Goal: Task Accomplishment & Management: Complete application form

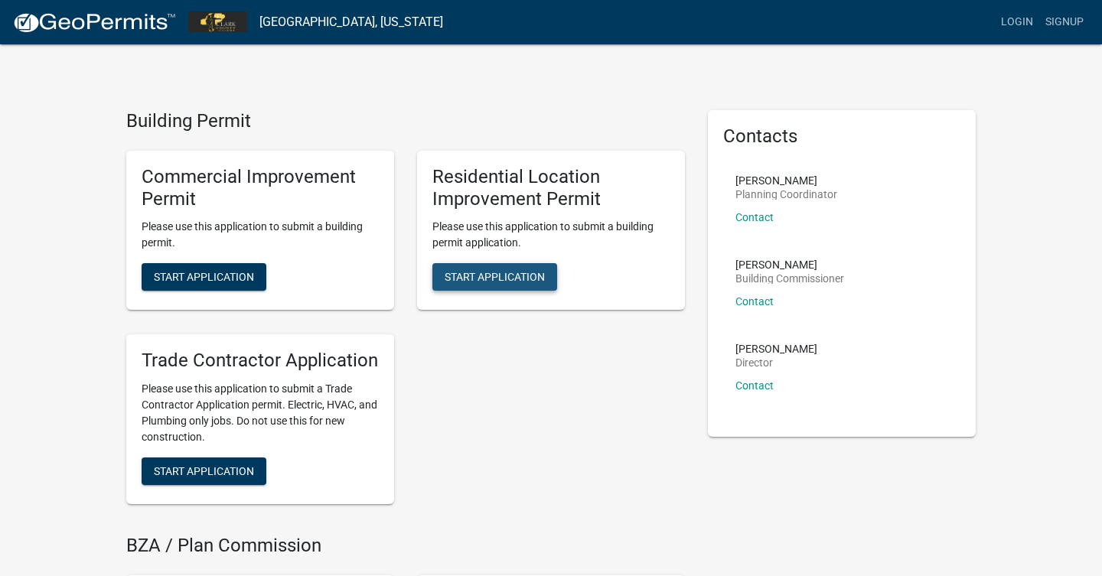
click at [478, 277] on span "Start Application" at bounding box center [495, 277] width 100 height 12
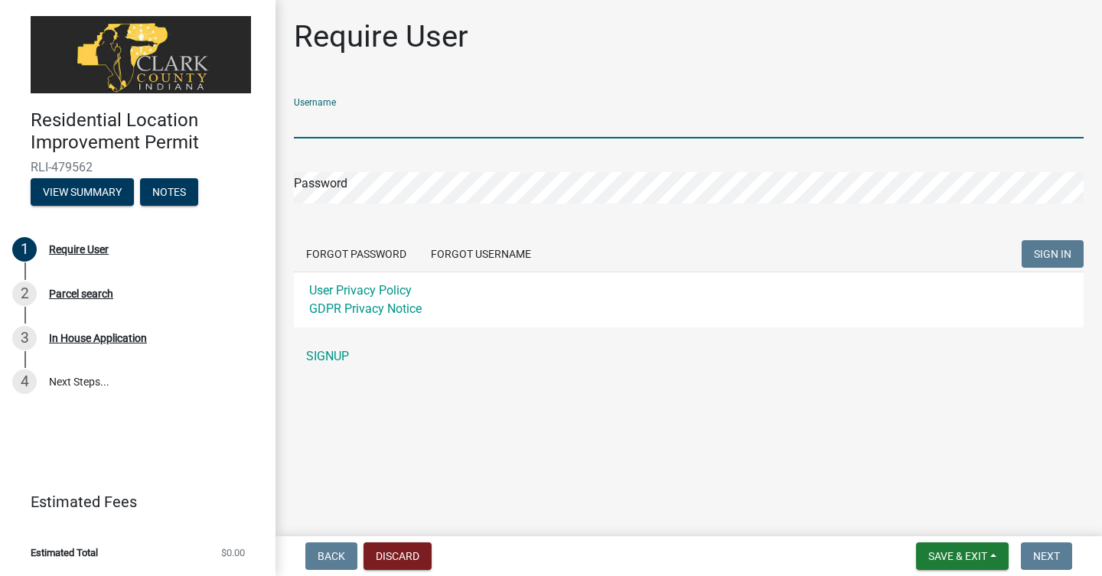
type input "Kegan65"
click at [1053, 254] on button "SIGN IN" at bounding box center [1053, 254] width 62 height 28
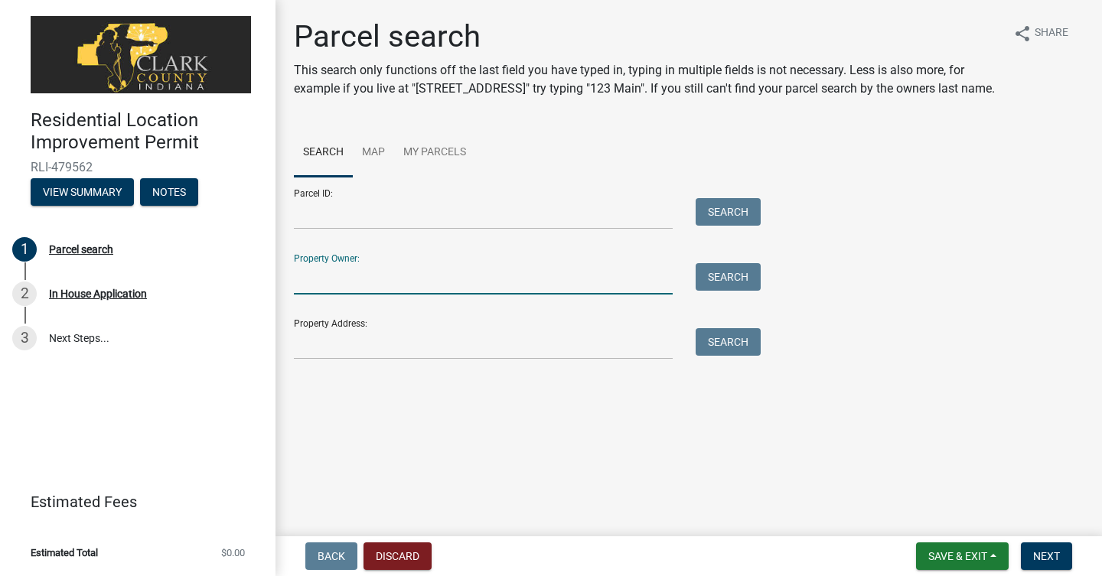
click at [374, 282] on input "Property Owner:" at bounding box center [483, 278] width 379 height 31
type input "[PERSON_NAME]"
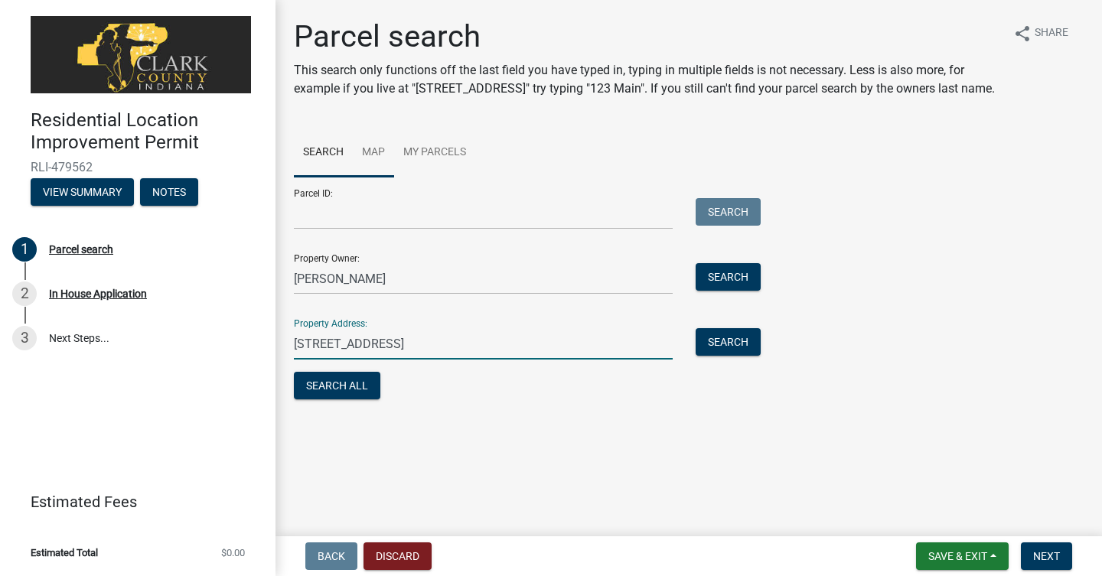
type input "[STREET_ADDRESS]"
click at [371, 152] on link "Map" at bounding box center [373, 153] width 41 height 49
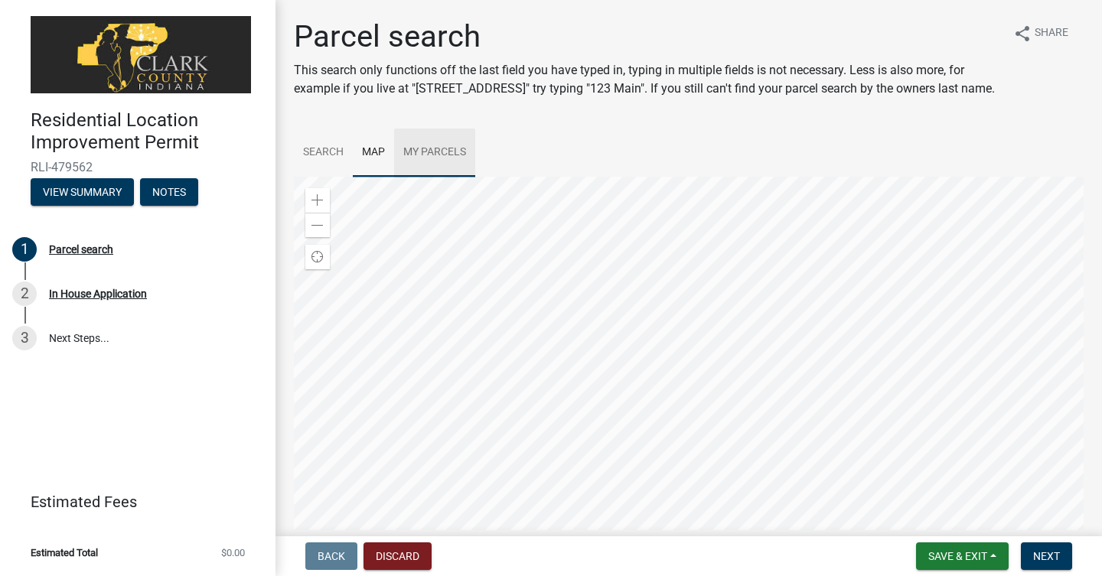
click at [452, 149] on link "My Parcels" at bounding box center [434, 153] width 81 height 49
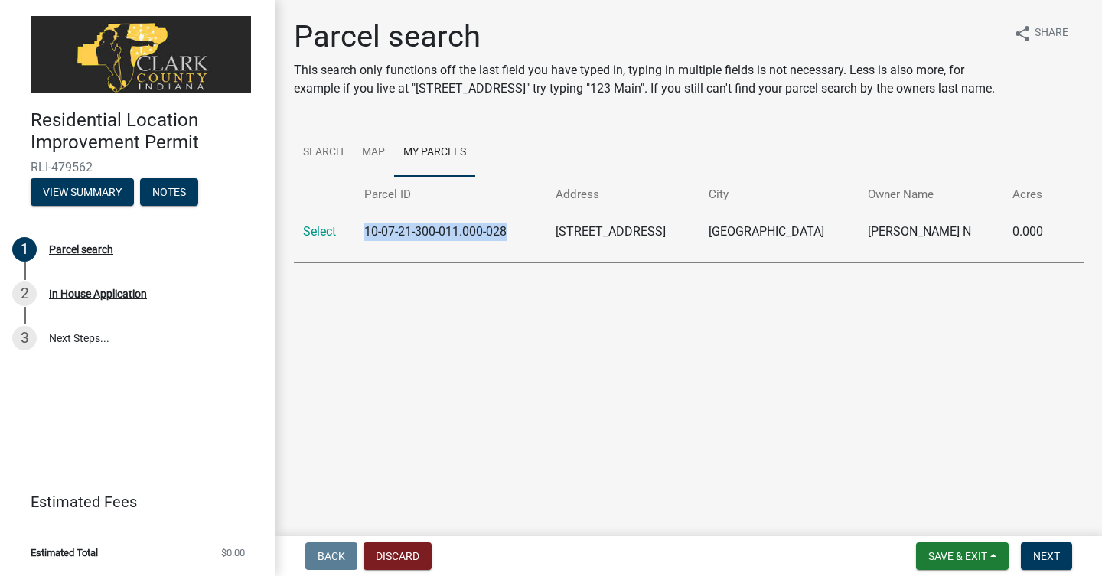
drag, startPoint x: 370, startPoint y: 232, endPoint x: 518, endPoint y: 228, distance: 147.8
click at [518, 228] on td "10-07-21-300-011.000-028" at bounding box center [450, 232] width 191 height 38
copy td "10-07-21-300-011.000-028"
click at [326, 155] on link "Search" at bounding box center [323, 153] width 59 height 49
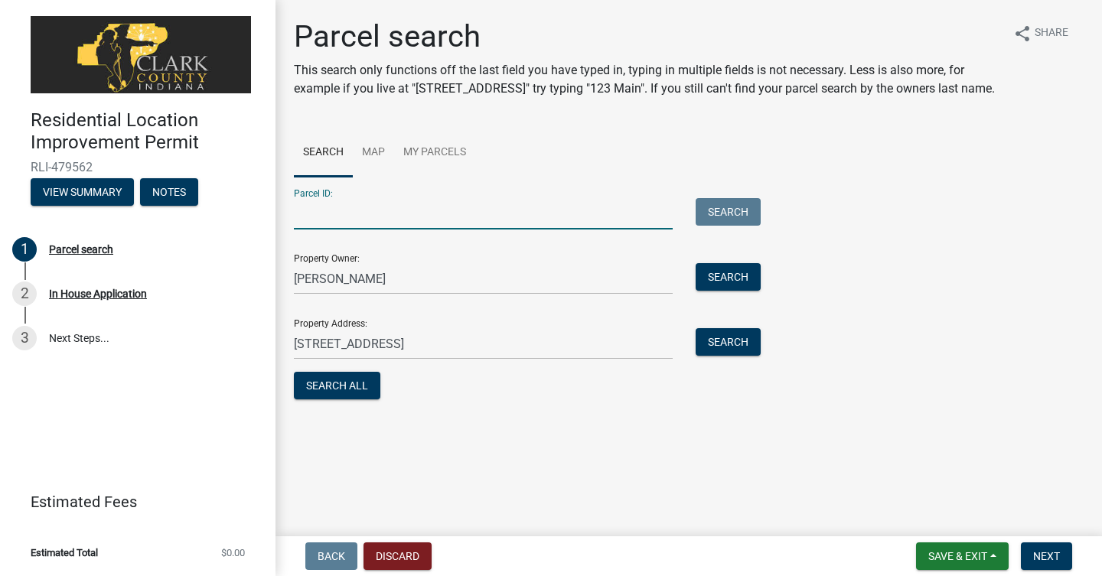
click at [373, 207] on input "Parcel ID:" at bounding box center [483, 213] width 379 height 31
paste input "10-07-21-300-011.000-028"
type input "10-07-21-300-011.000-028"
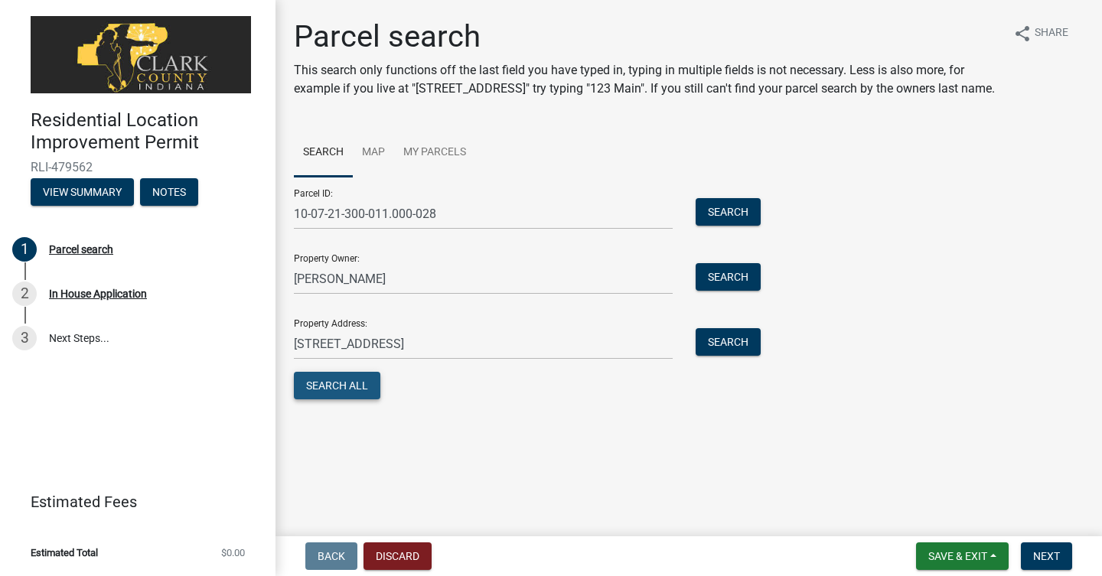
click at [339, 390] on button "Search All" at bounding box center [337, 386] width 87 height 28
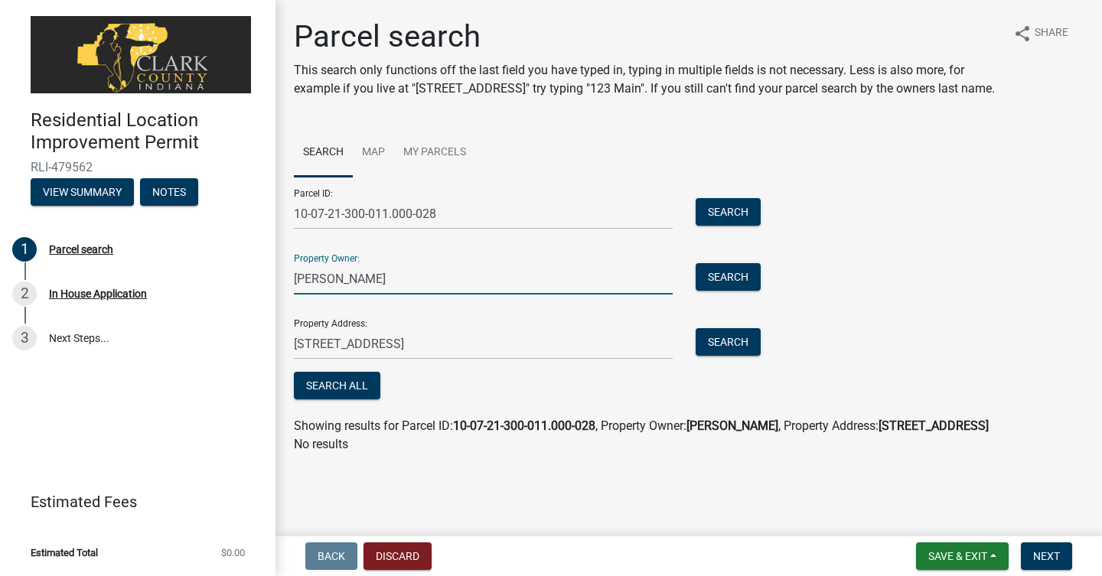
drag, startPoint x: 373, startPoint y: 284, endPoint x: 300, endPoint y: 293, distance: 73.3
click at [300, 293] on input "[PERSON_NAME]" at bounding box center [483, 278] width 379 height 31
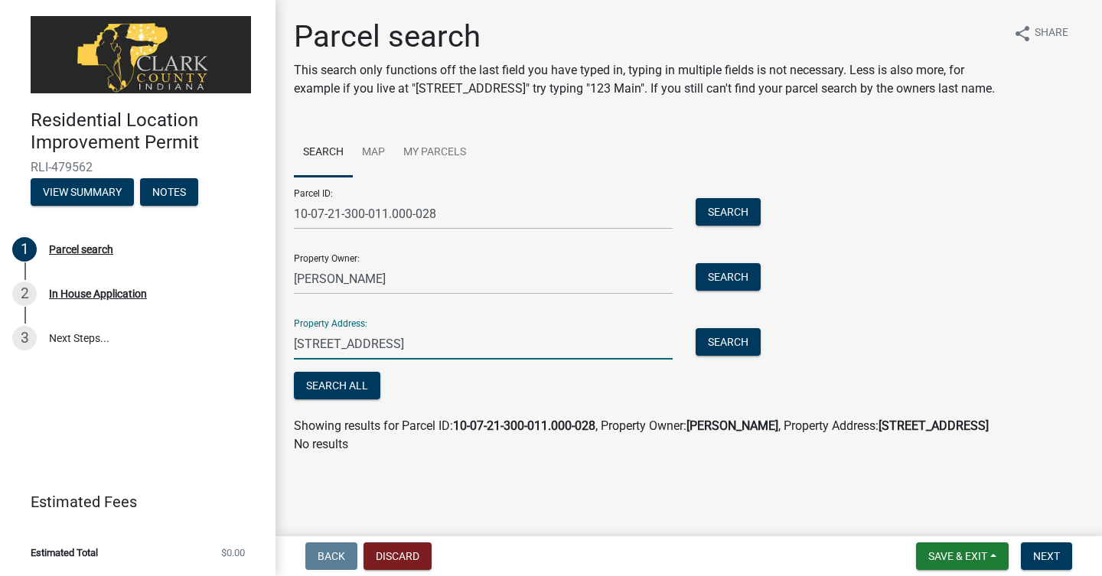
drag, startPoint x: 530, startPoint y: 344, endPoint x: 277, endPoint y: 344, distance: 252.6
click at [277, 344] on div "Parcel search This search only functions off the last field you have typed in, …" at bounding box center [689, 242] width 827 height 449
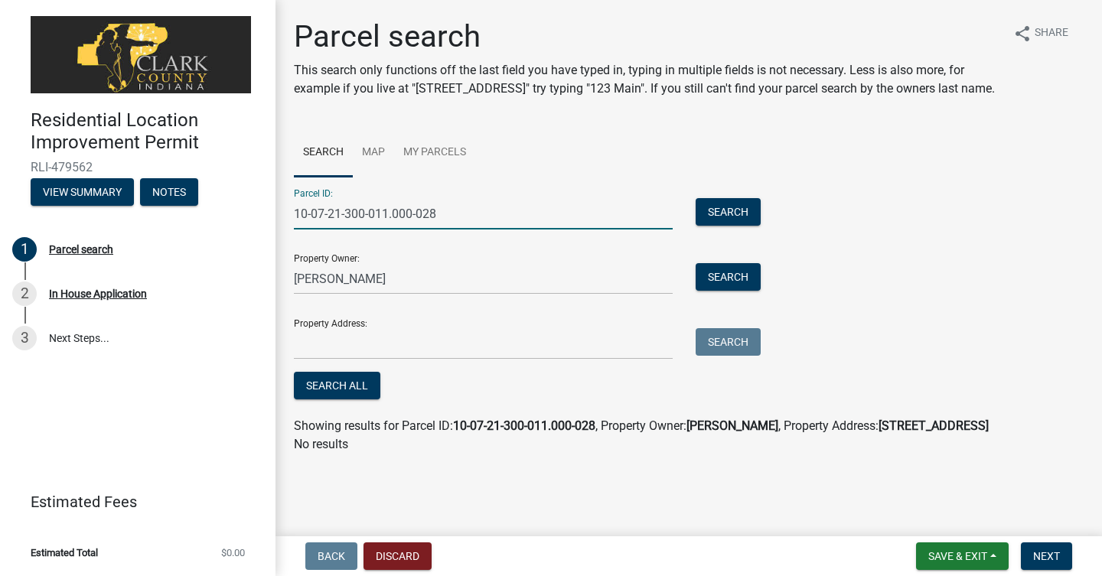
drag, startPoint x: 437, startPoint y: 213, endPoint x: 227, endPoint y: 220, distance: 210.6
click at [227, 220] on div "Residential Location Improvement Permit RLI-479562 View Summary Notes 1 Parcel …" at bounding box center [551, 288] width 1102 height 576
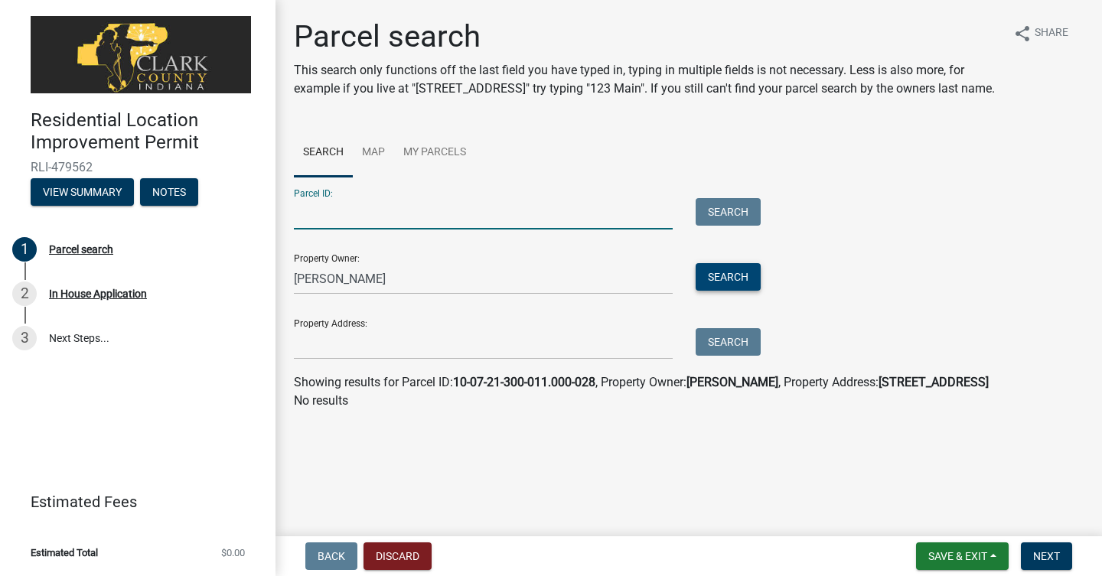
click at [718, 275] on button "Search" at bounding box center [728, 277] width 65 height 28
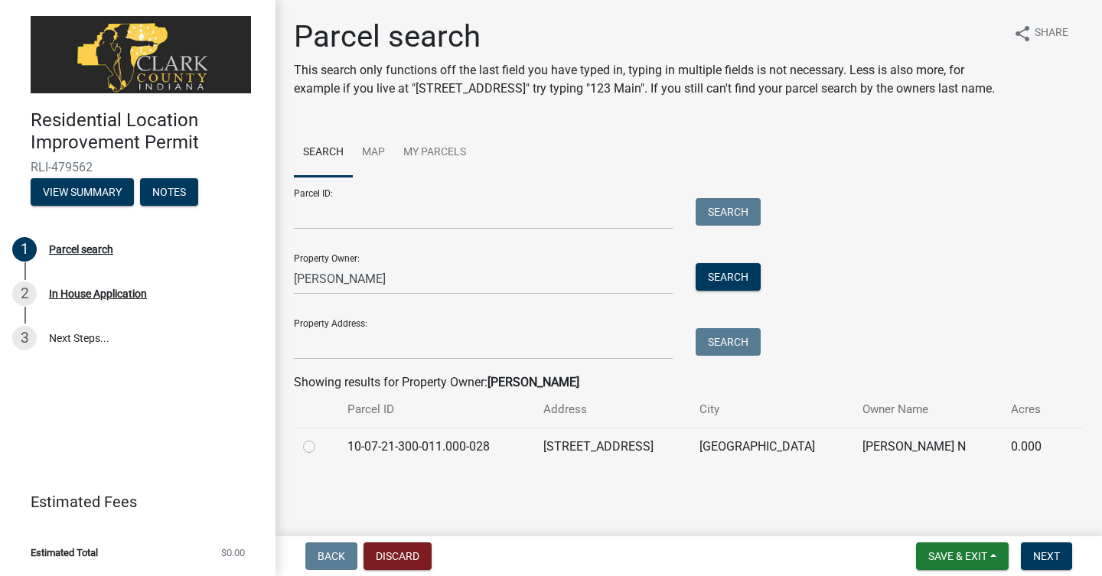
click at [322, 438] on label at bounding box center [322, 438] width 0 height 0
click at [322, 444] on input "radio" at bounding box center [327, 443] width 10 height 10
radio input "true"
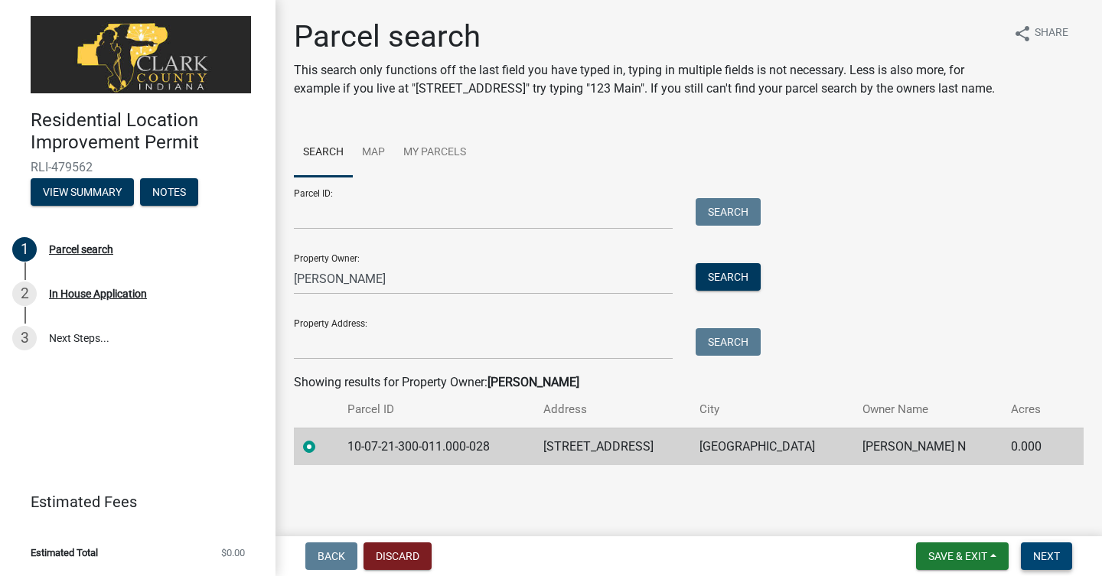
click at [1053, 550] on span "Next" at bounding box center [1047, 556] width 27 height 12
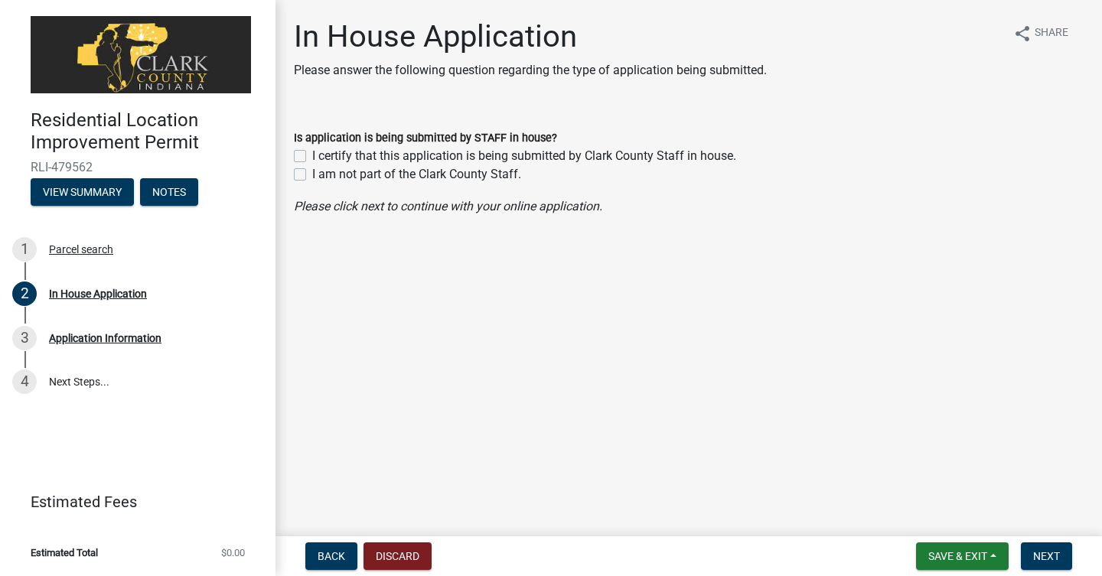
click at [312, 174] on label "I am not part of the Clark County Staff." at bounding box center [416, 174] width 209 height 18
click at [312, 174] on input "I am not part of the Clark County Staff." at bounding box center [317, 170] width 10 height 10
checkbox input "true"
checkbox input "false"
checkbox input "true"
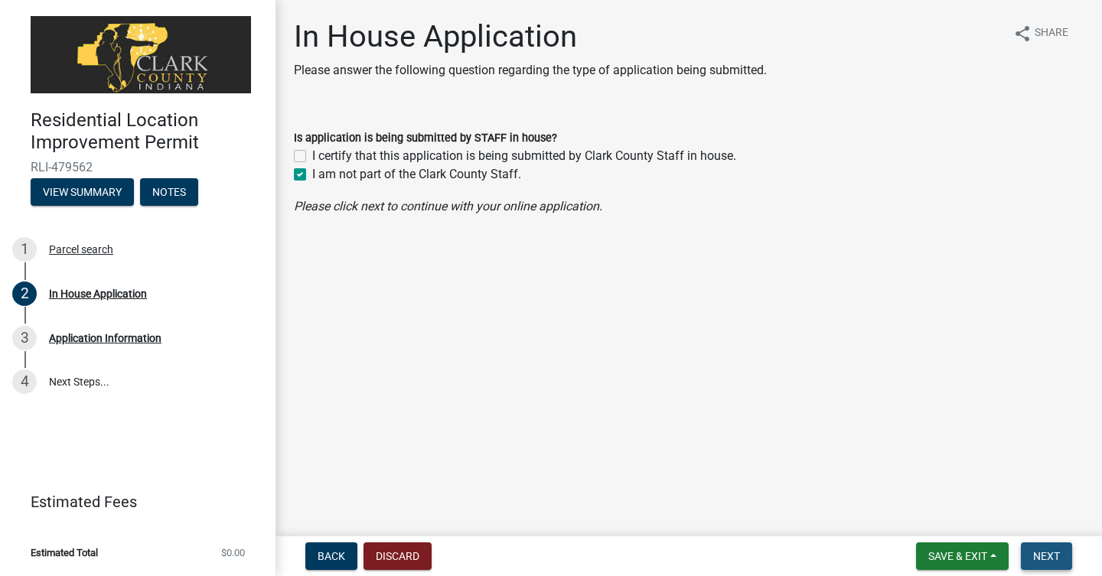
click at [1056, 554] on span "Next" at bounding box center [1047, 556] width 27 height 12
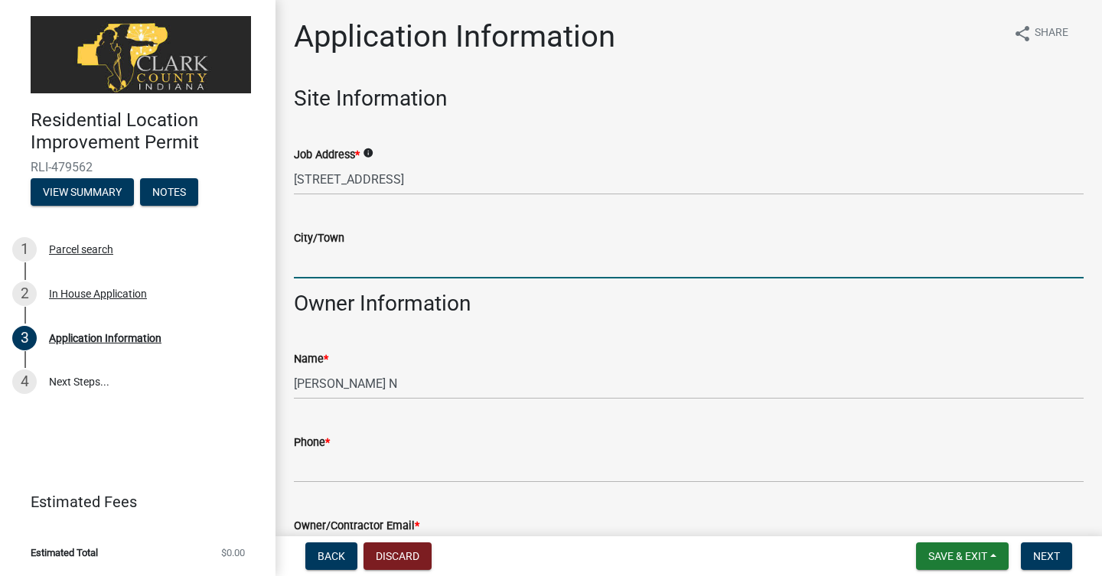
click at [361, 256] on input "City/Town" at bounding box center [689, 262] width 790 height 31
click at [537, 260] on input "[GEOGRAPHIC_DATA]" at bounding box center [689, 262] width 790 height 31
type input "[GEOGRAPHIC_DATA]"
click at [562, 286] on wm-data-entity-input "City/Town [GEOGRAPHIC_DATA]" at bounding box center [689, 248] width 790 height 83
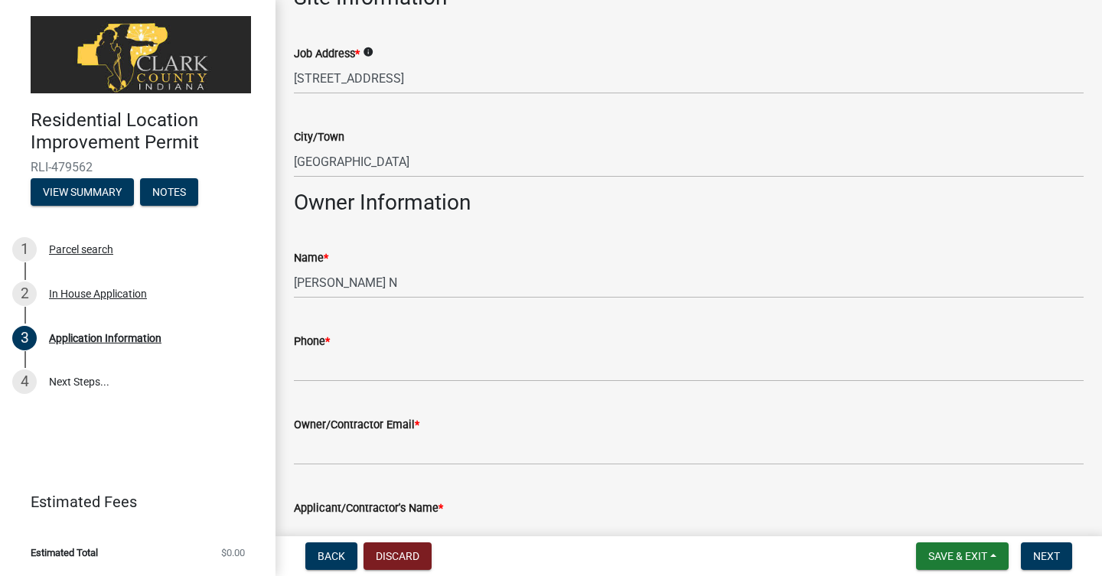
scroll to position [103, 0]
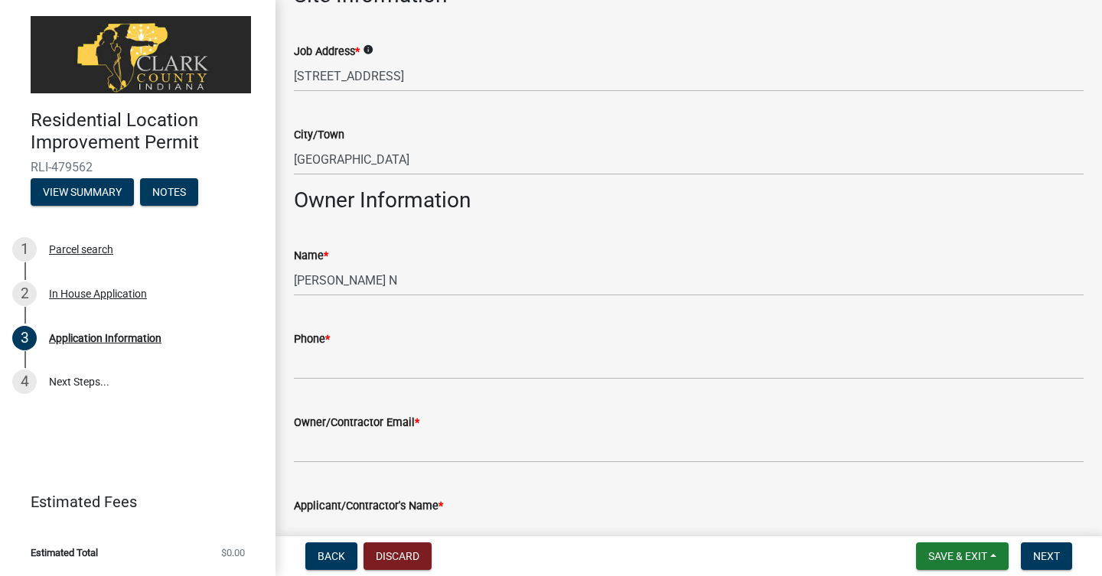
click at [428, 338] on div "Phone *" at bounding box center [689, 339] width 790 height 18
click at [422, 349] on input "Phone *" at bounding box center [689, 363] width 790 height 31
type input "8"
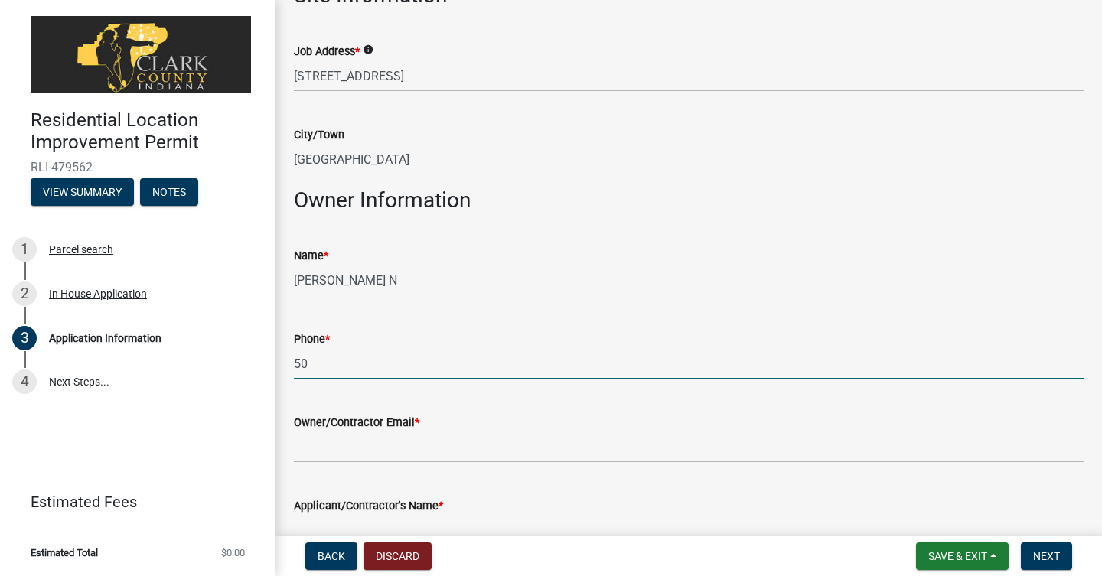
type input "5"
type input "[PHONE_NUMBER]"
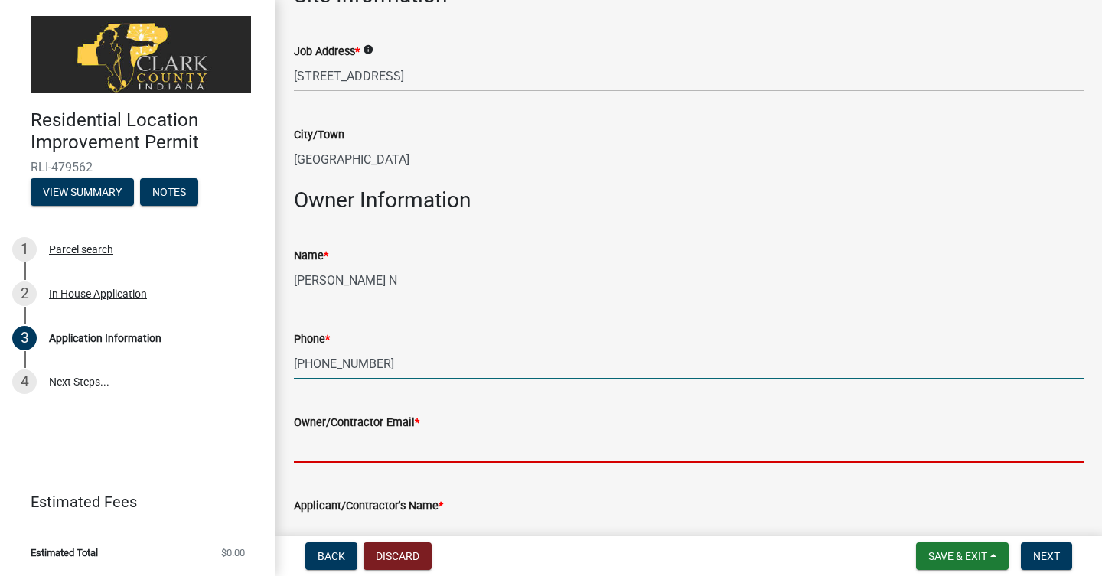
click at [384, 447] on input "Owner/Contractor Email *" at bounding box center [689, 447] width 790 height 31
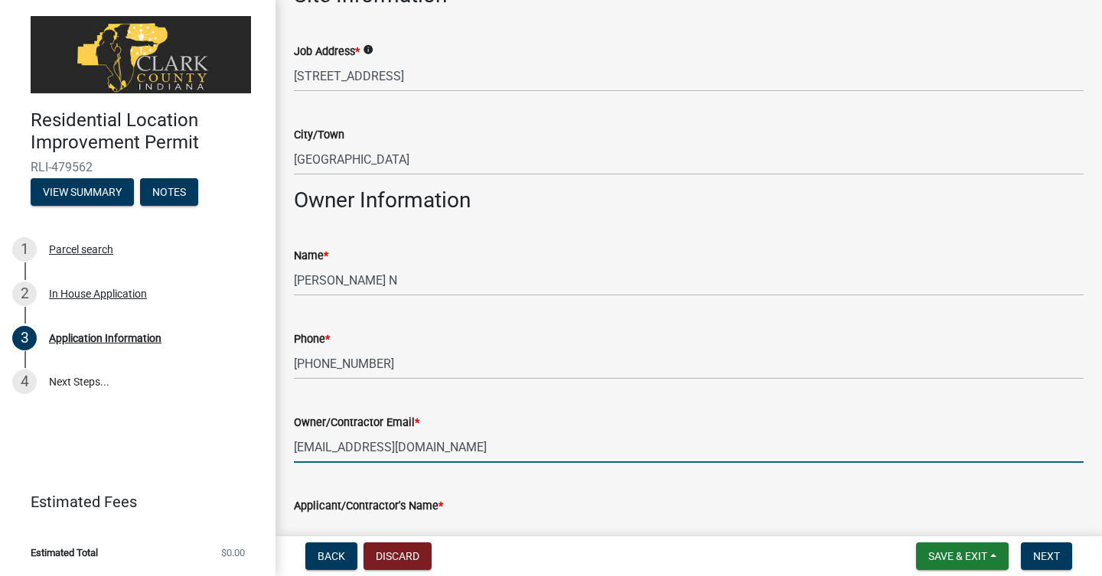
type input "[EMAIL_ADDRESS][DOMAIN_NAME]"
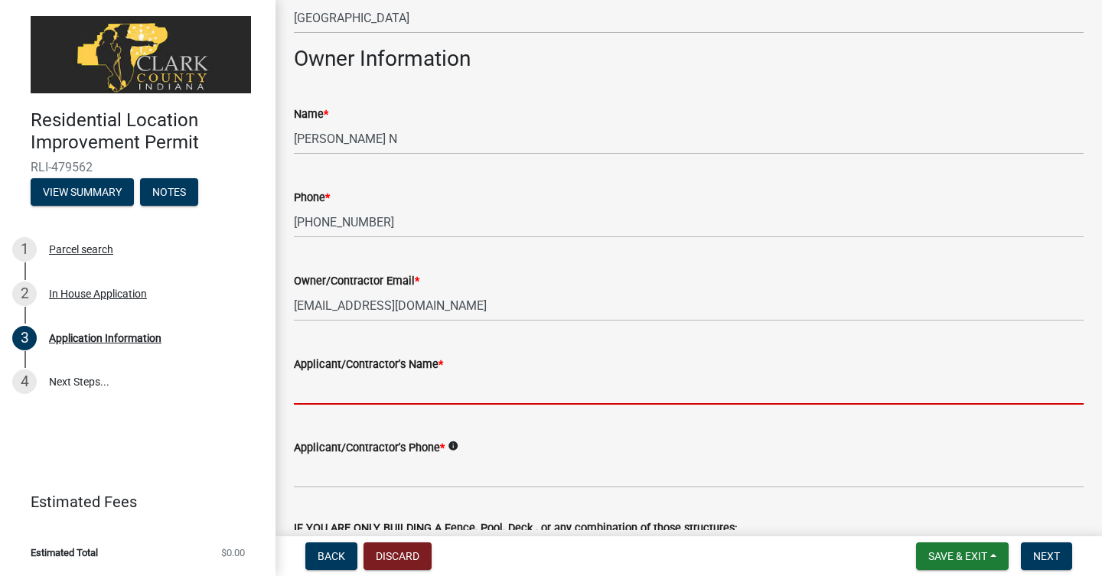
scroll to position [247, 0]
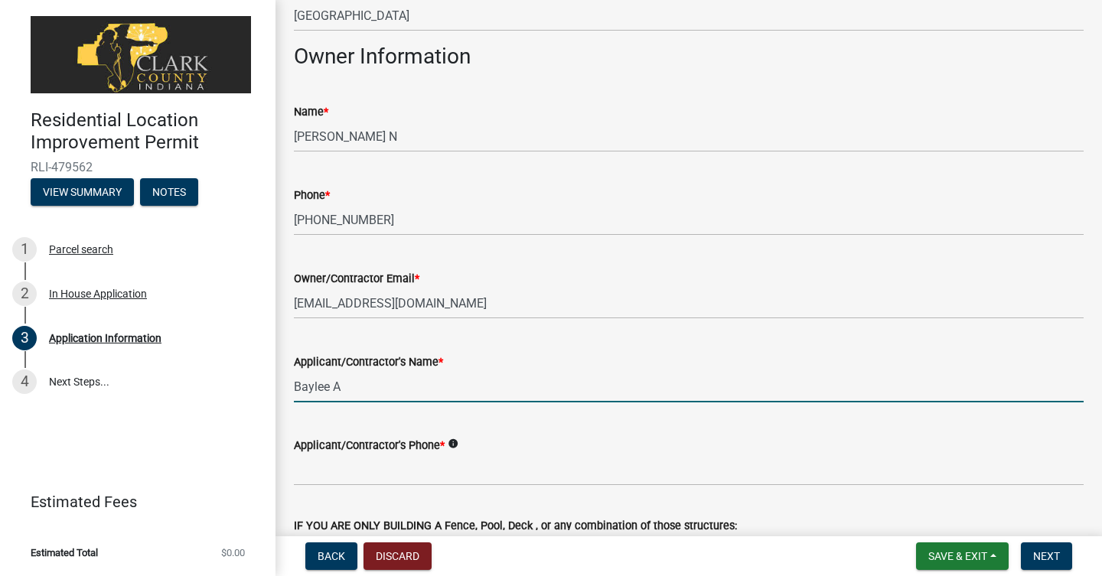
type input "[PERSON_NAME]"
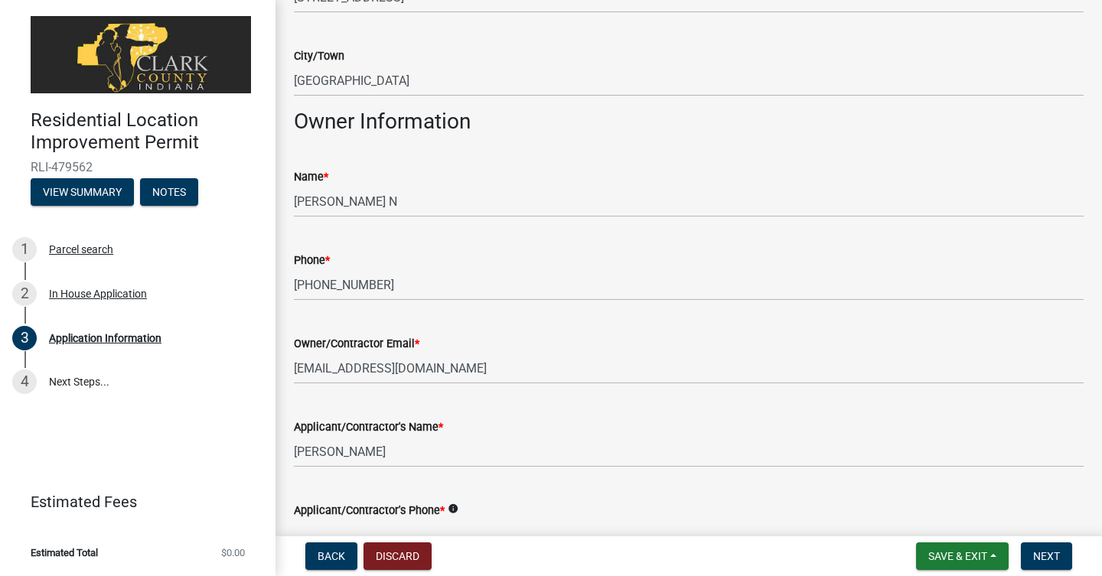
scroll to position [198, 0]
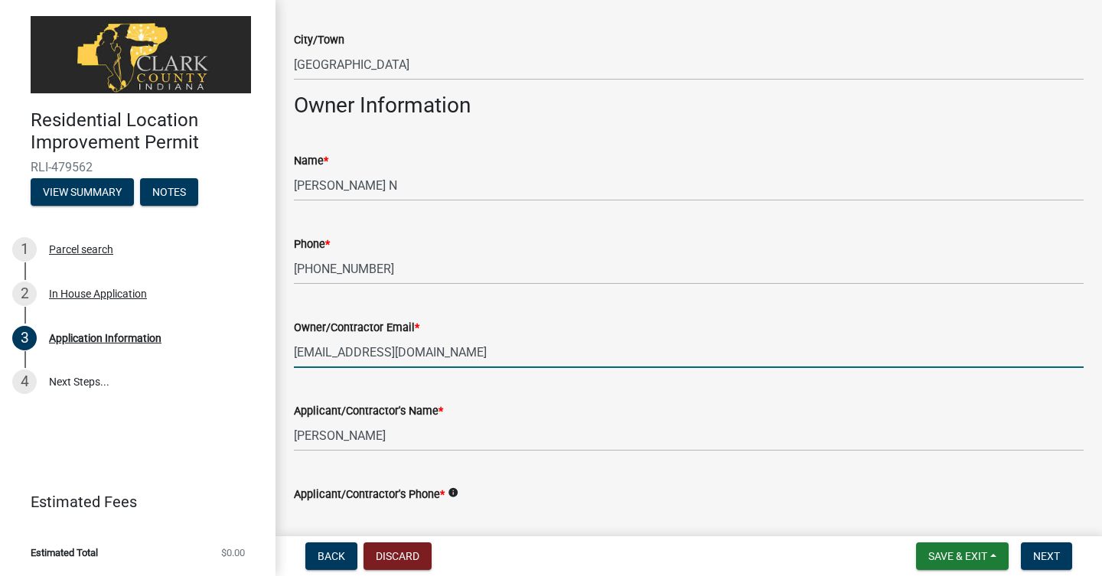
click at [453, 352] on input "[EMAIL_ADDRESS][DOMAIN_NAME]" at bounding box center [689, 352] width 790 height 31
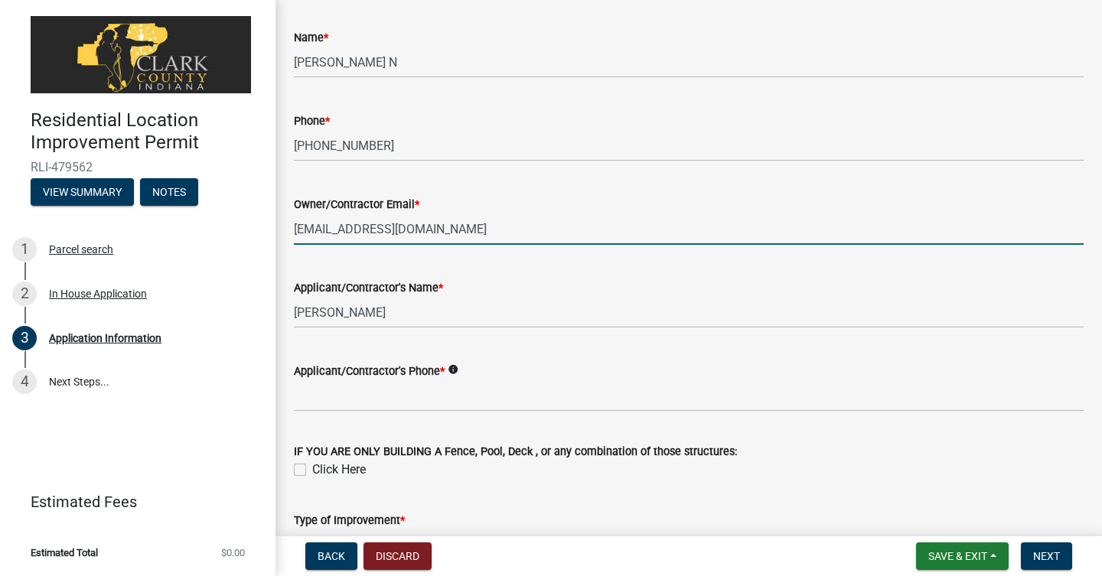
scroll to position [327, 0]
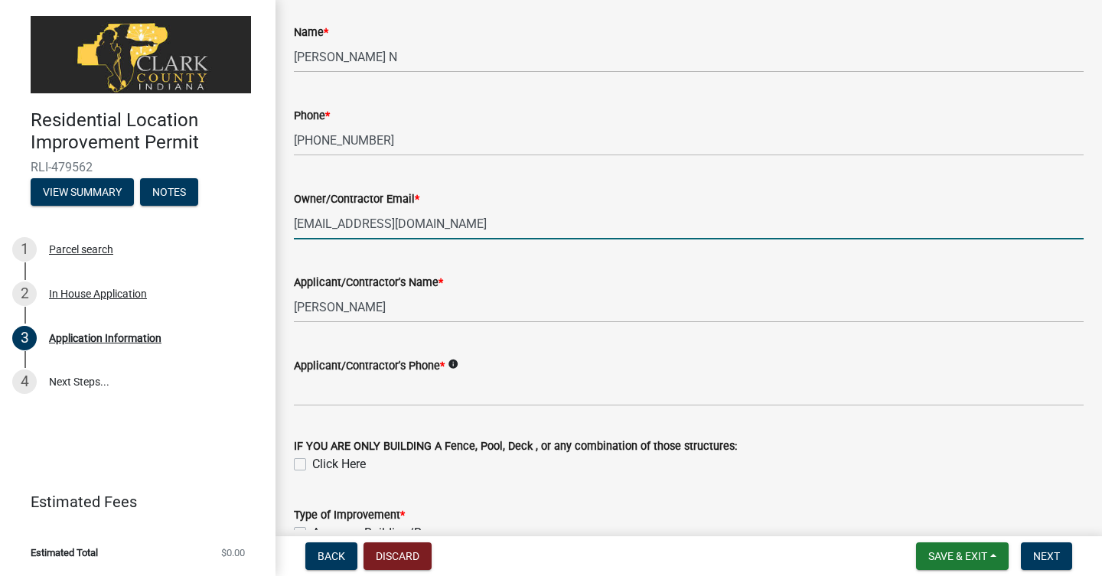
type input "[EMAIL_ADDRESS][DOMAIN_NAME]"
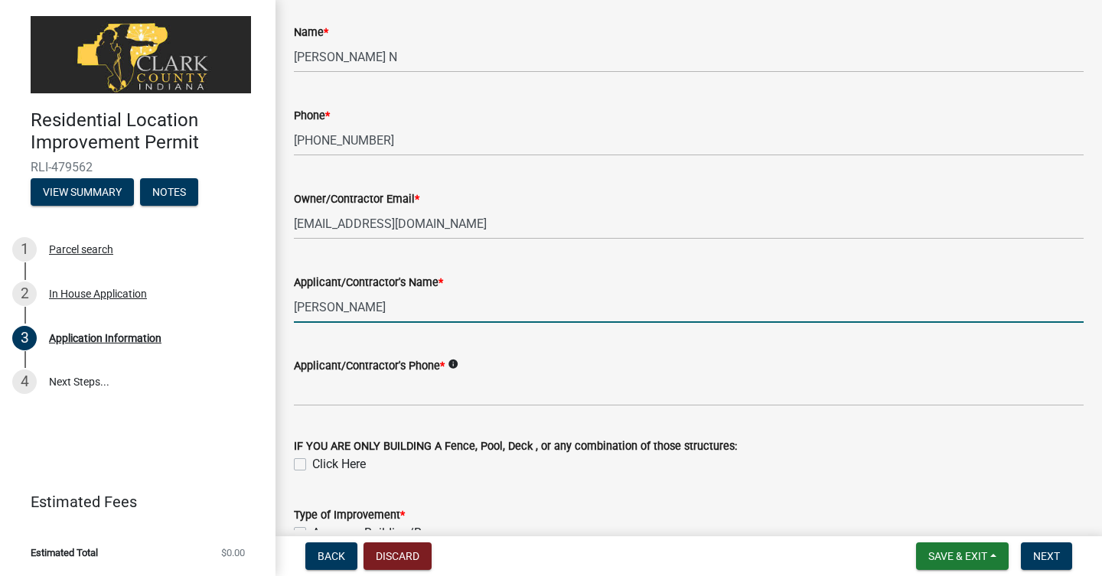
click at [416, 316] on input "[PERSON_NAME]" at bounding box center [689, 307] width 790 height 31
type input "[PERSON_NAME]"
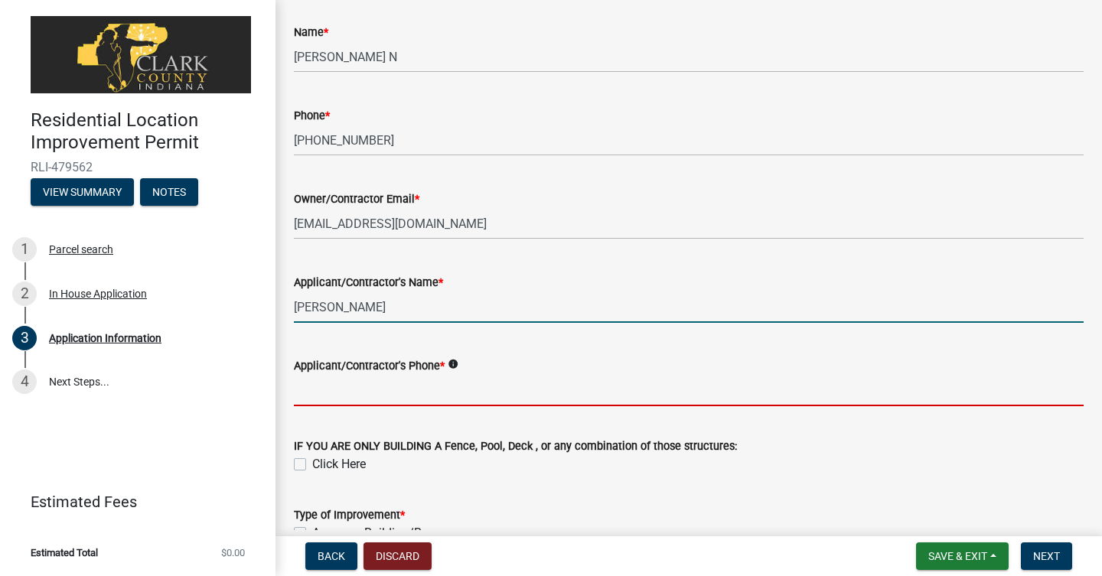
click at [379, 391] on input "Applicant/Contractor's Phone *" at bounding box center [689, 390] width 790 height 31
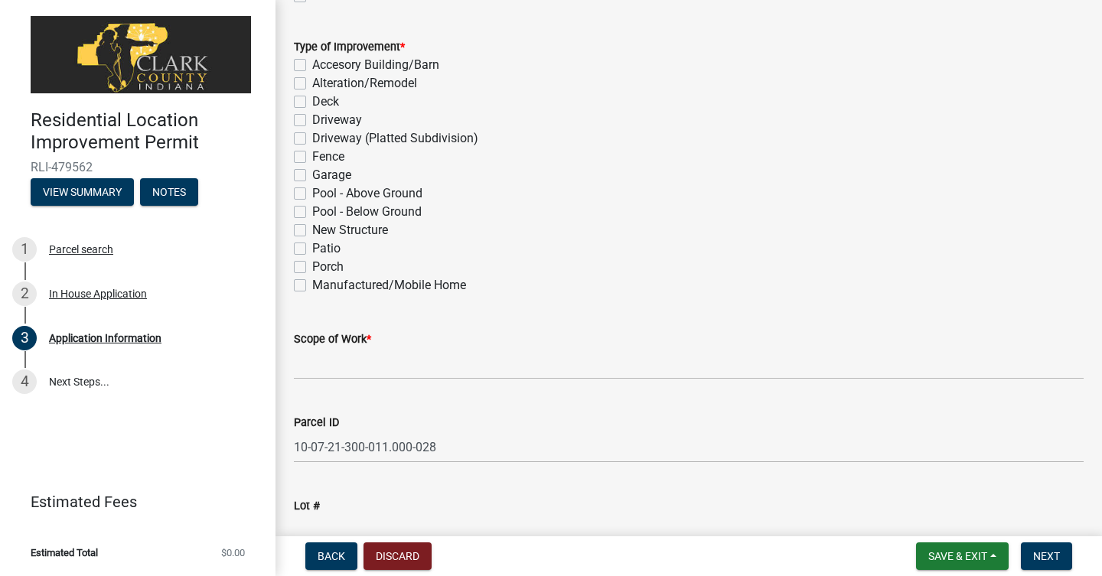
scroll to position [730, 0]
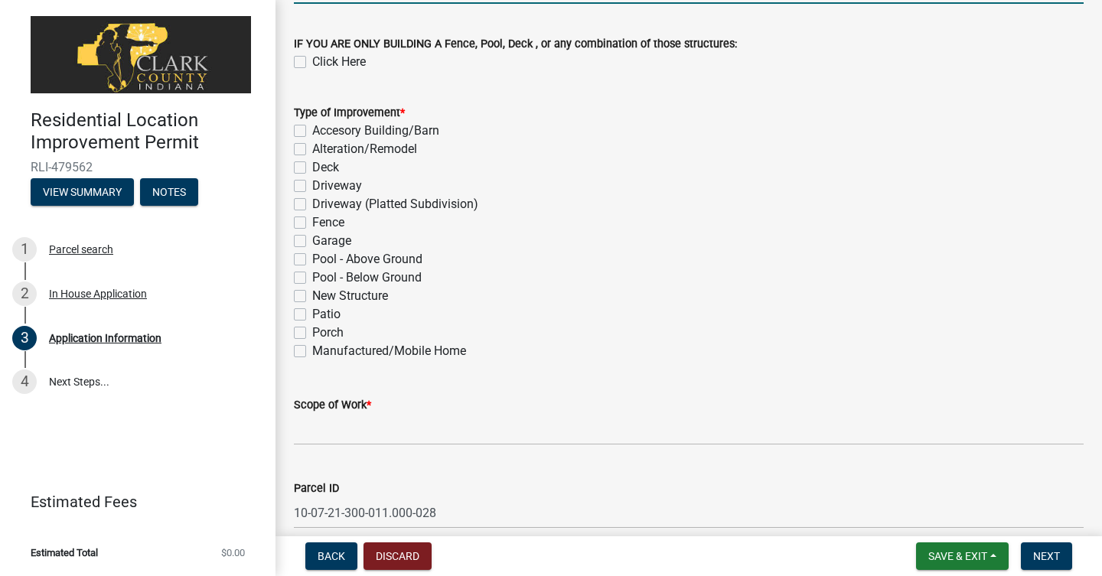
type input "[PHONE_NUMBER]"
click at [312, 150] on label "Alteration/Remodel" at bounding box center [364, 149] width 105 height 18
click at [312, 150] on input "Alteration/Remodel" at bounding box center [317, 145] width 10 height 10
checkbox input "true"
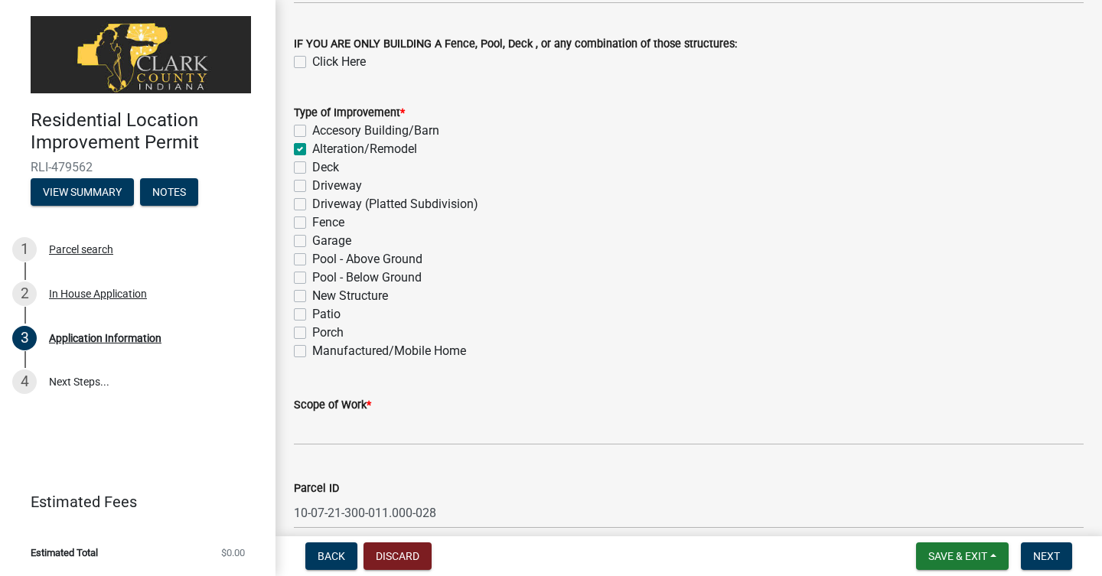
checkbox input "false"
checkbox input "true"
checkbox input "false"
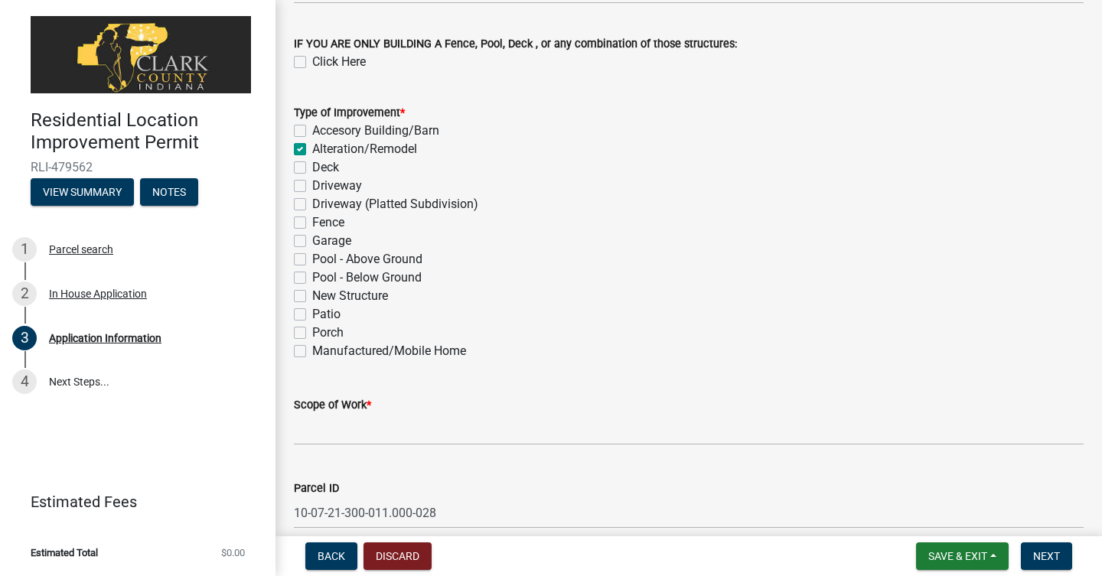
checkbox input "false"
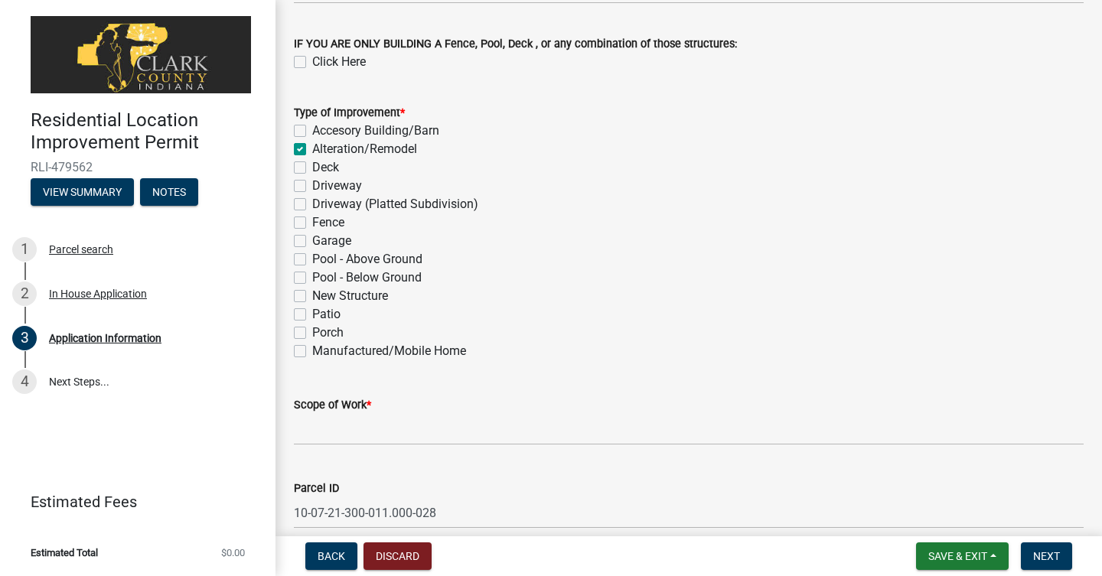
checkbox input "false"
click at [356, 430] on input "Scope of Work *" at bounding box center [689, 429] width 790 height 31
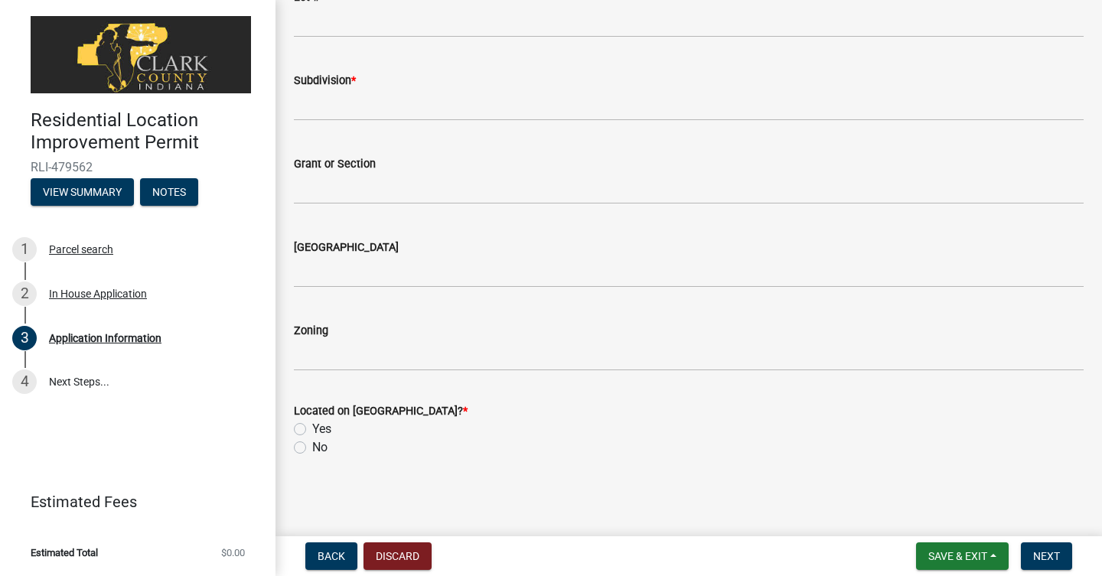
scroll to position [1304, 0]
type input "Bedroom/Bathroom addition"
click at [312, 446] on label "No" at bounding box center [319, 448] width 15 height 18
click at [312, 446] on input "No" at bounding box center [317, 444] width 10 height 10
radio input "true"
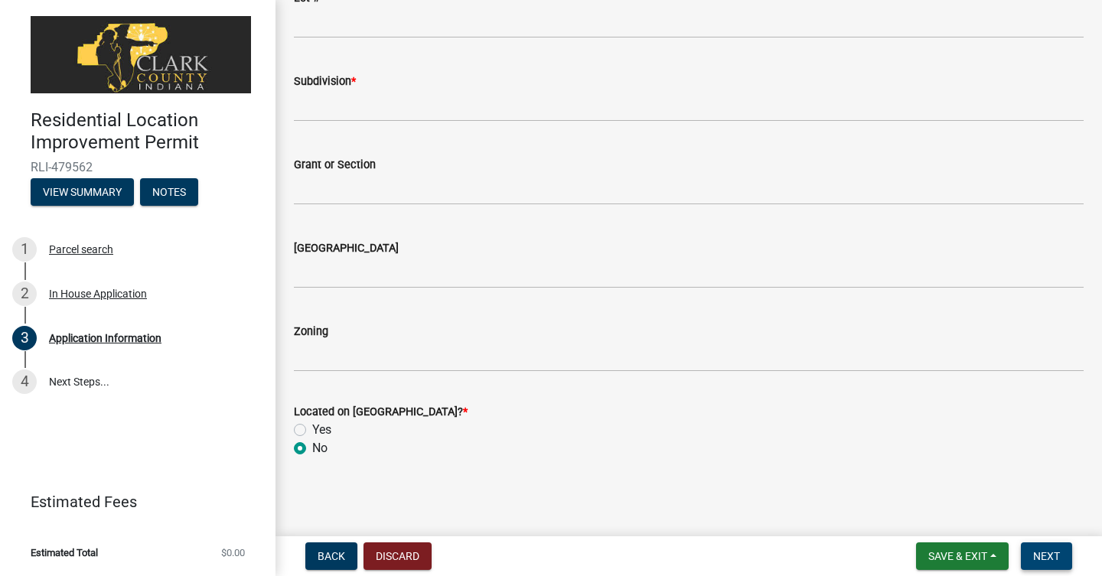
click at [1034, 557] on span "Next" at bounding box center [1047, 556] width 27 height 12
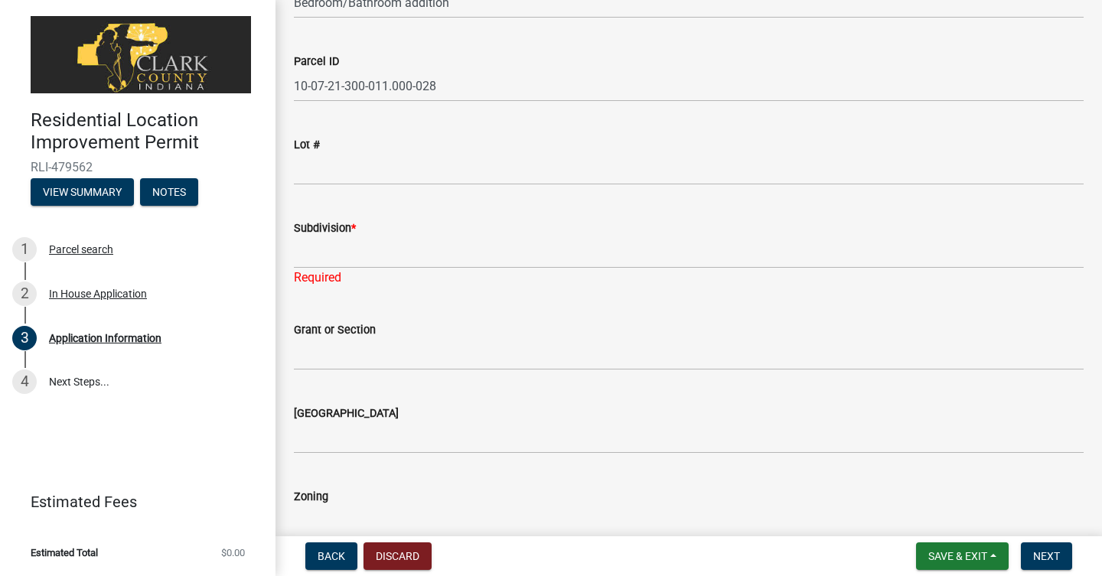
scroll to position [1154, 0]
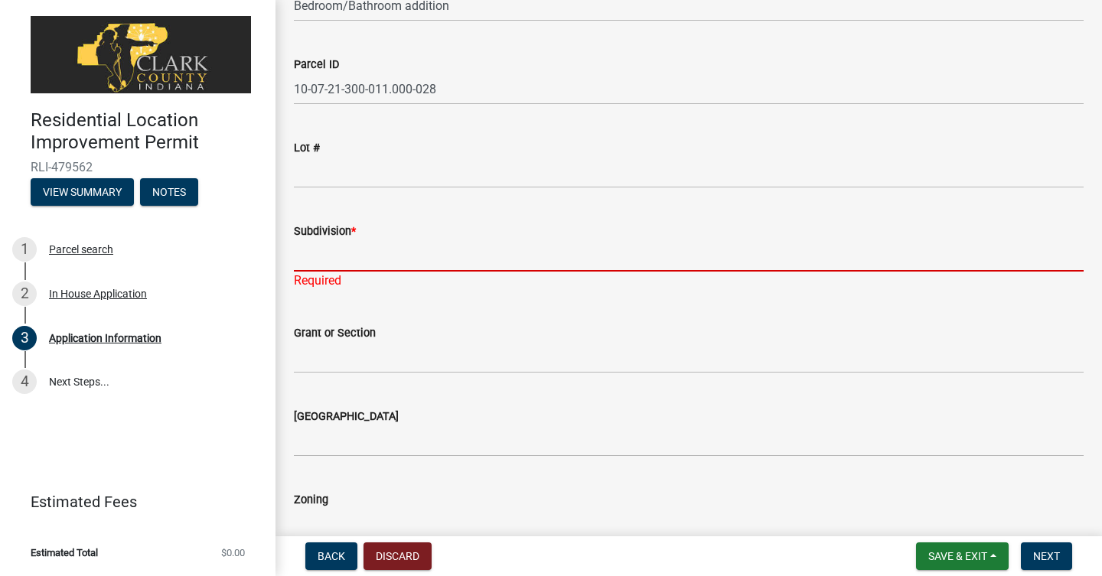
click at [363, 248] on input "Subdivision *" at bounding box center [689, 255] width 790 height 31
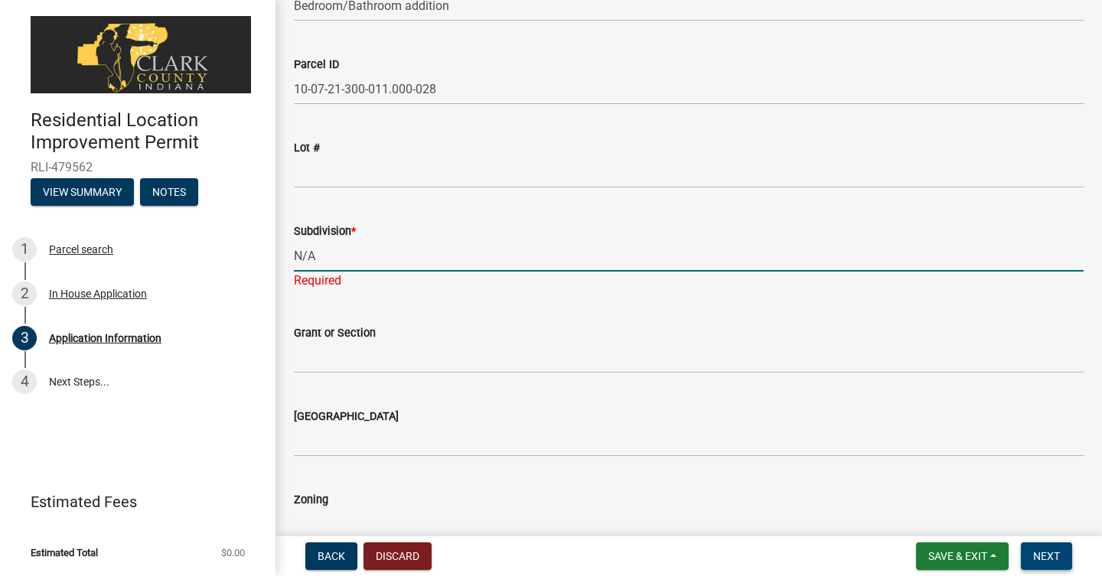
type input "N/A"
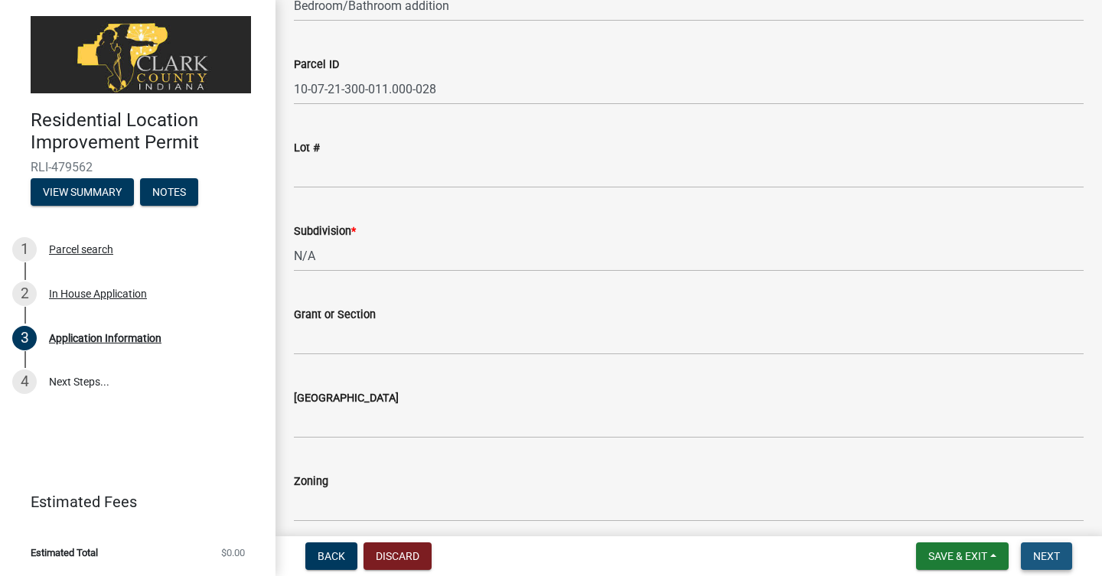
click at [1043, 547] on button "Next" at bounding box center [1046, 557] width 51 height 28
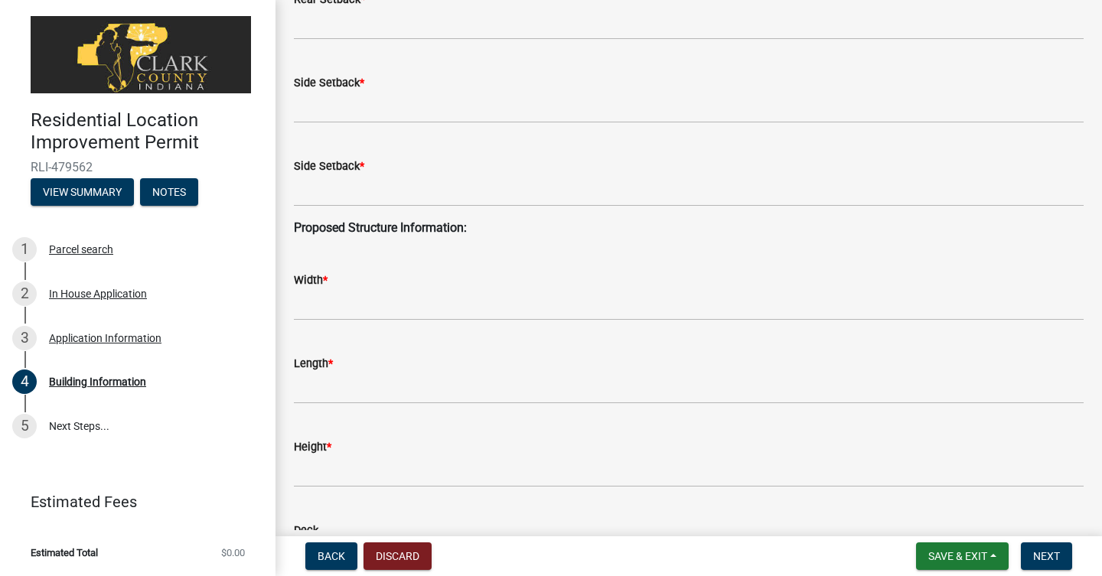
scroll to position [234, 0]
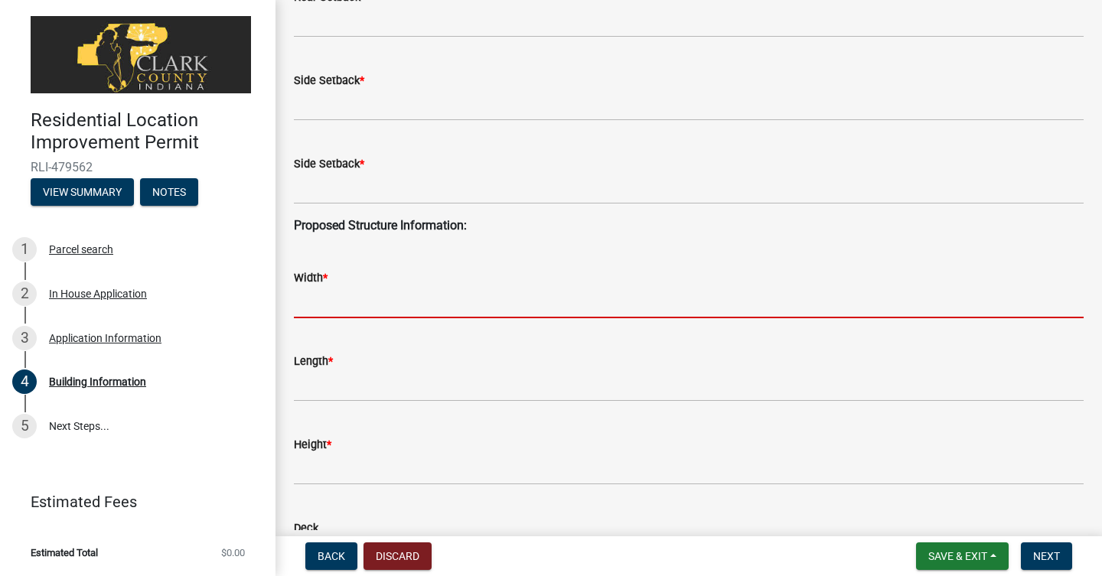
click at [415, 309] on input "Width *" at bounding box center [689, 302] width 790 height 31
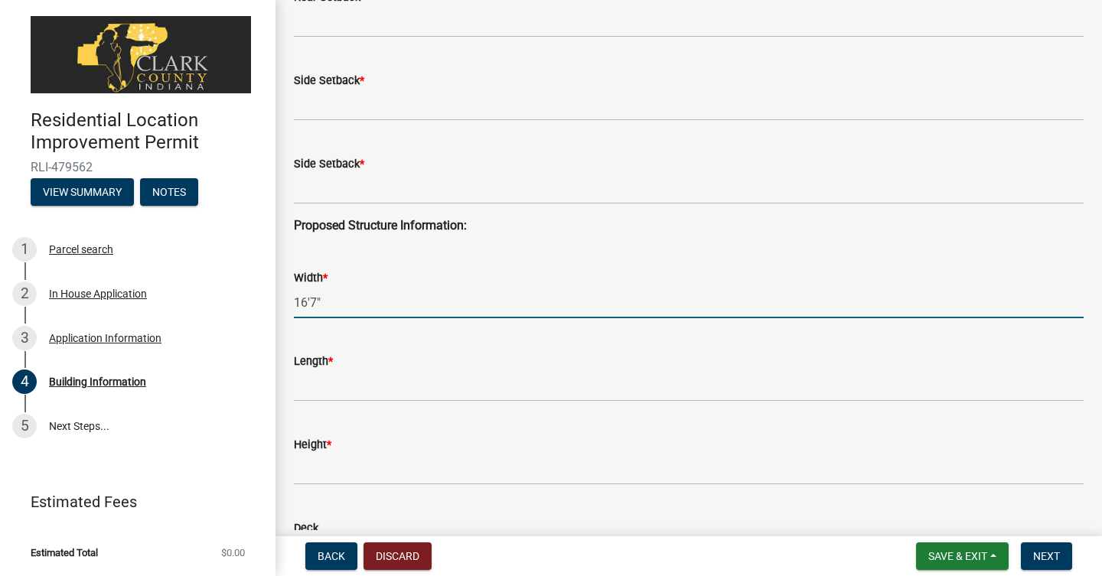
type input "16'7""
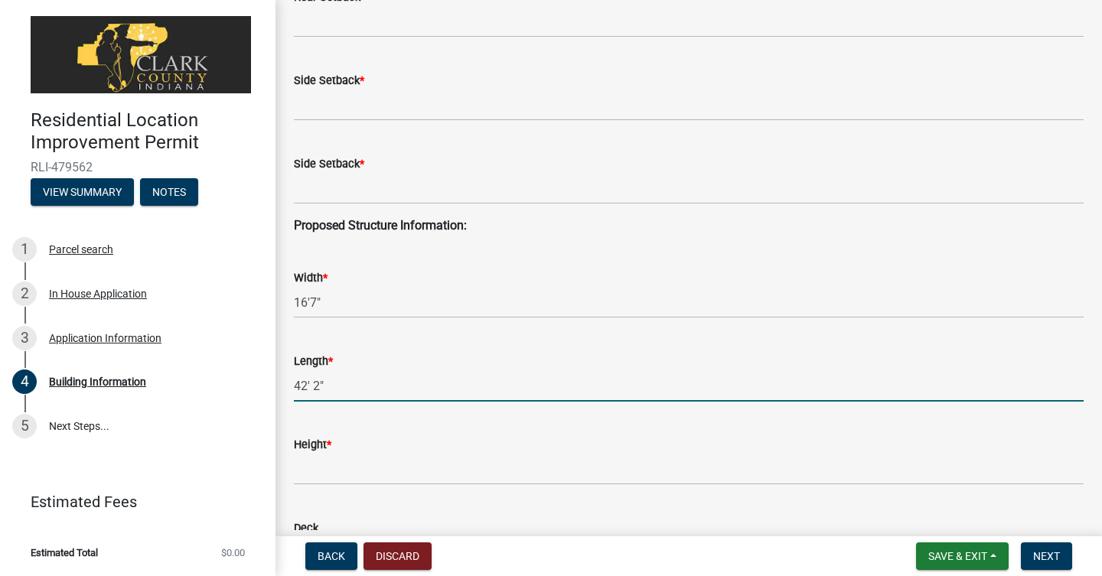
type input "42' 2""
click at [312, 299] on input "16'7"" at bounding box center [689, 302] width 790 height 31
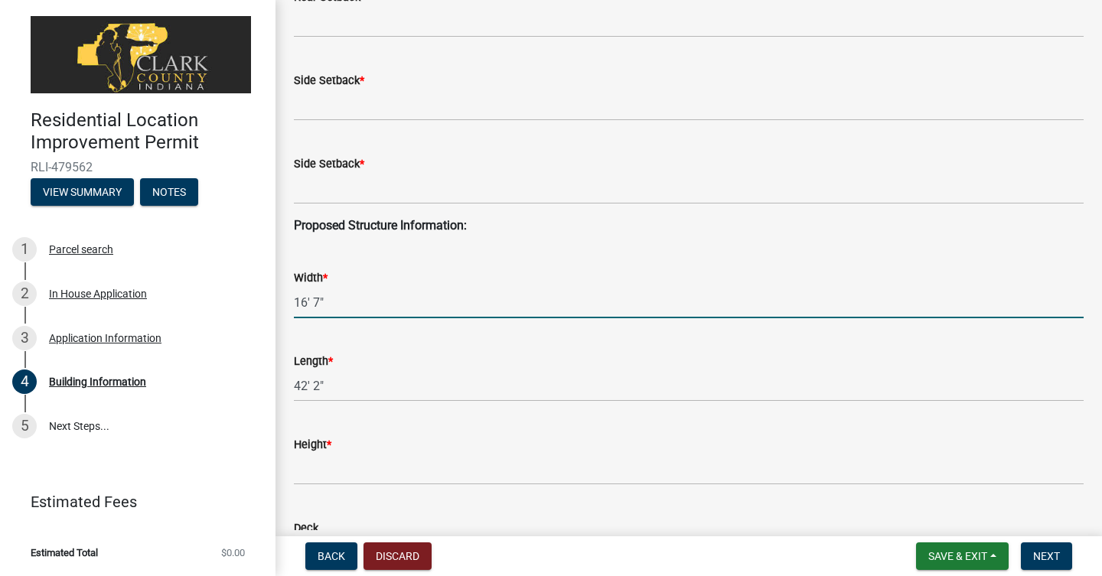
type input "16' 7""
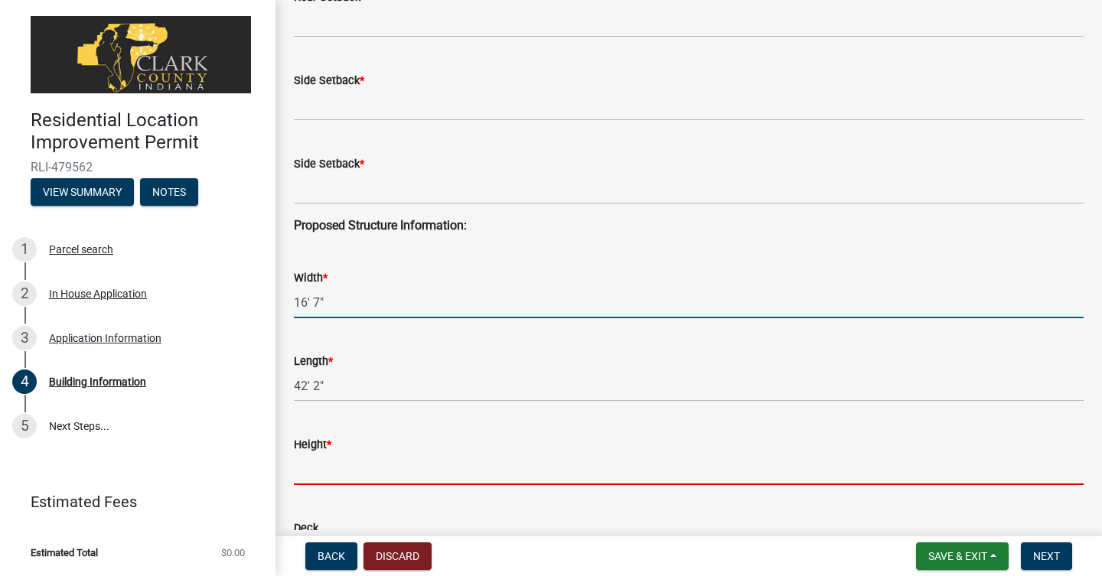
click at [334, 471] on input "Height *" at bounding box center [689, 469] width 790 height 31
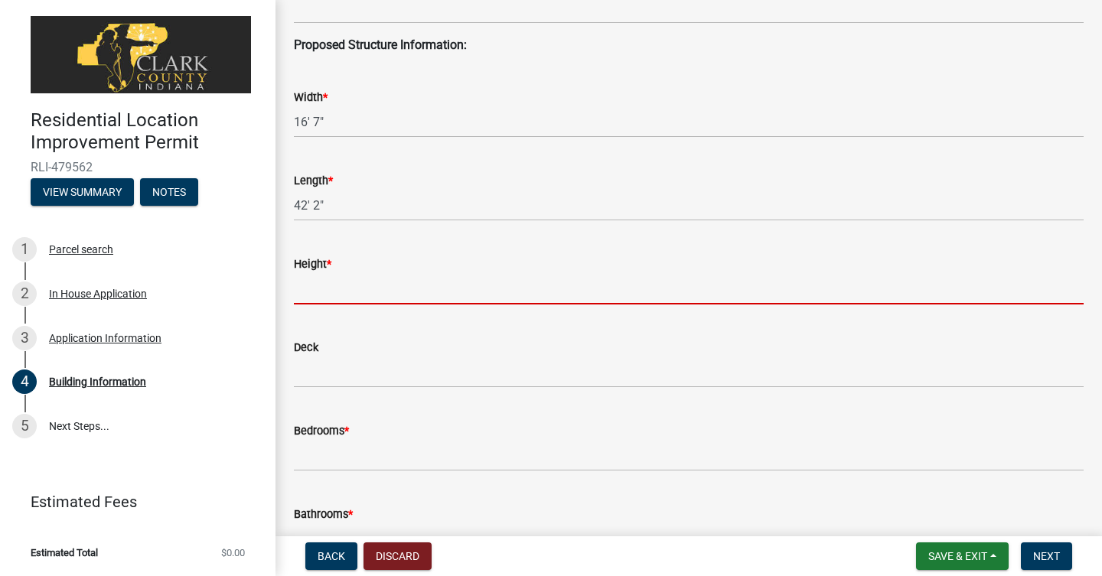
scroll to position [415, 0]
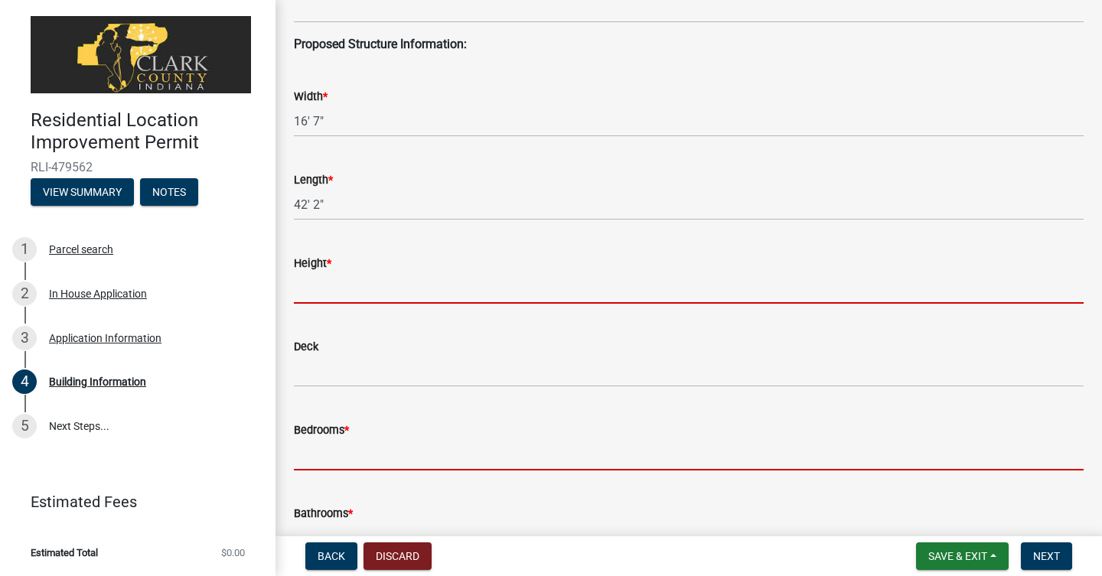
click at [328, 463] on input "Bedrooms *" at bounding box center [689, 454] width 790 height 31
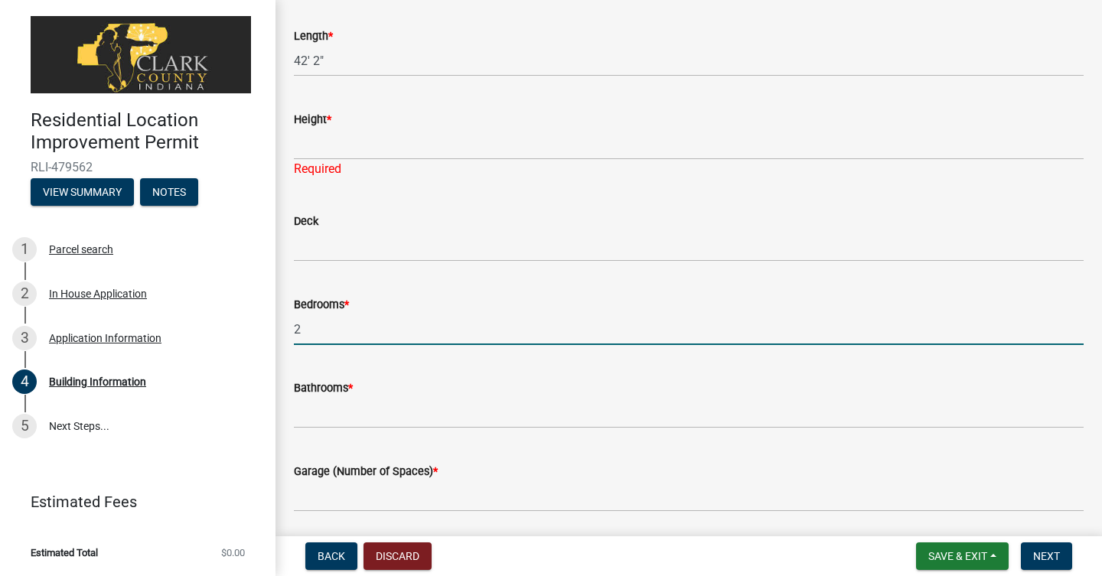
scroll to position [560, 0]
type input "2"
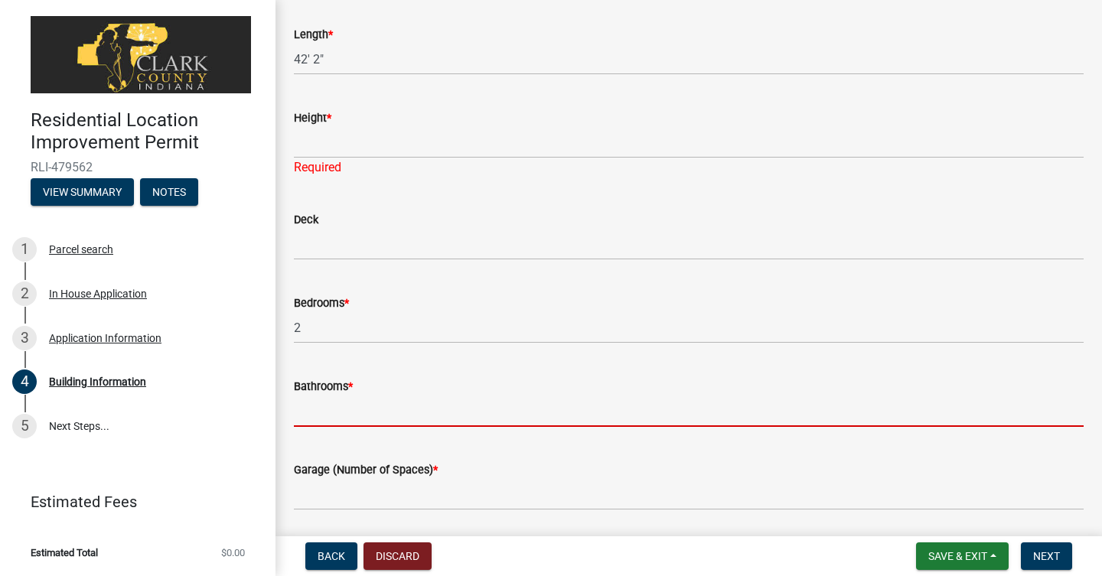
click at [338, 423] on input "Bathrooms *" at bounding box center [689, 411] width 790 height 31
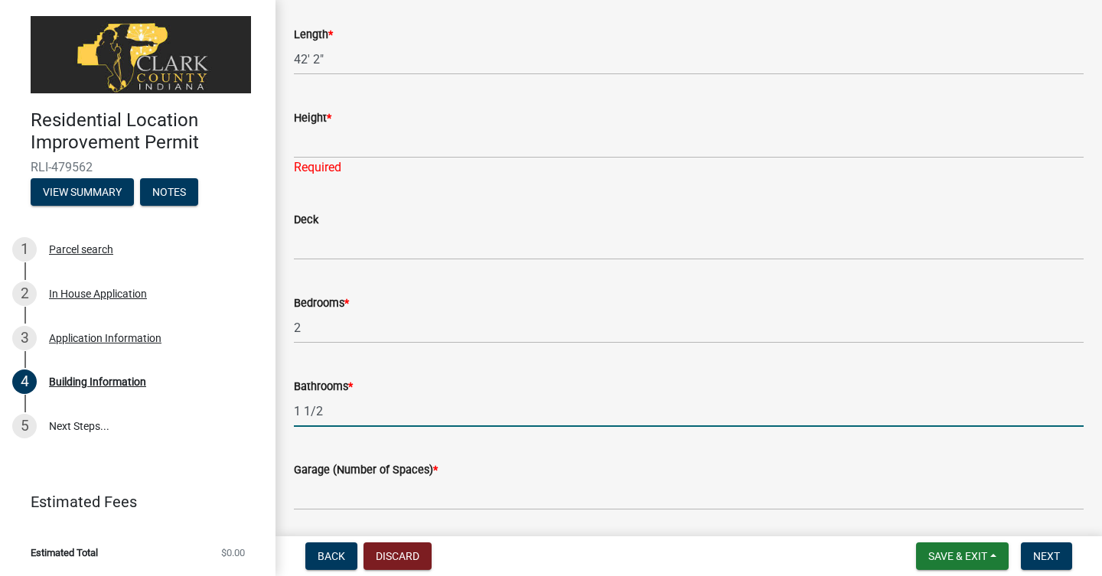
type input "1 1/2"
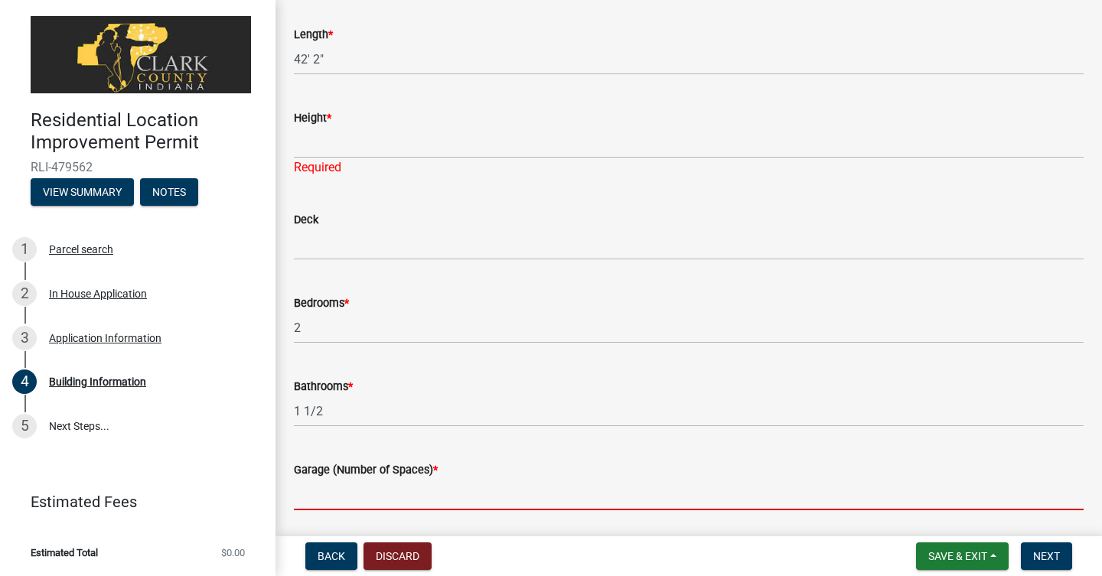
click at [410, 498] on input "text" at bounding box center [689, 494] width 790 height 31
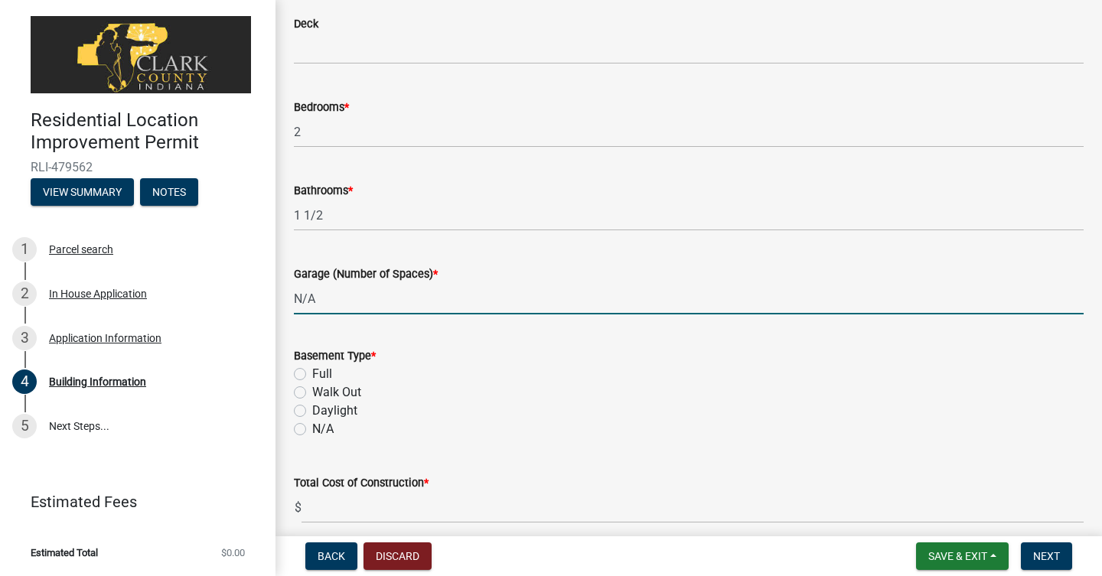
scroll to position [769, 0]
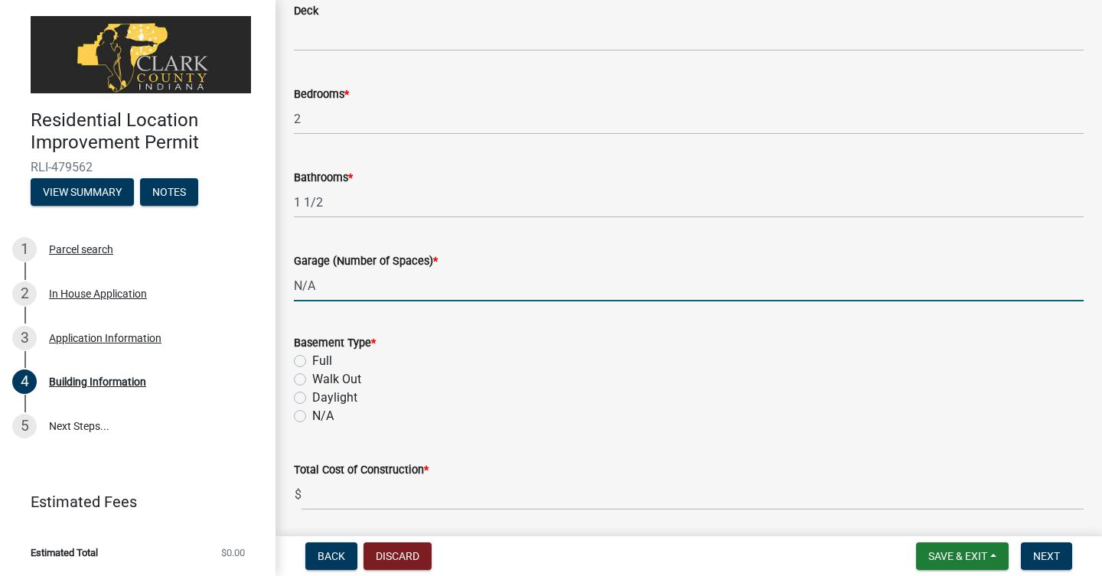
type input "0"
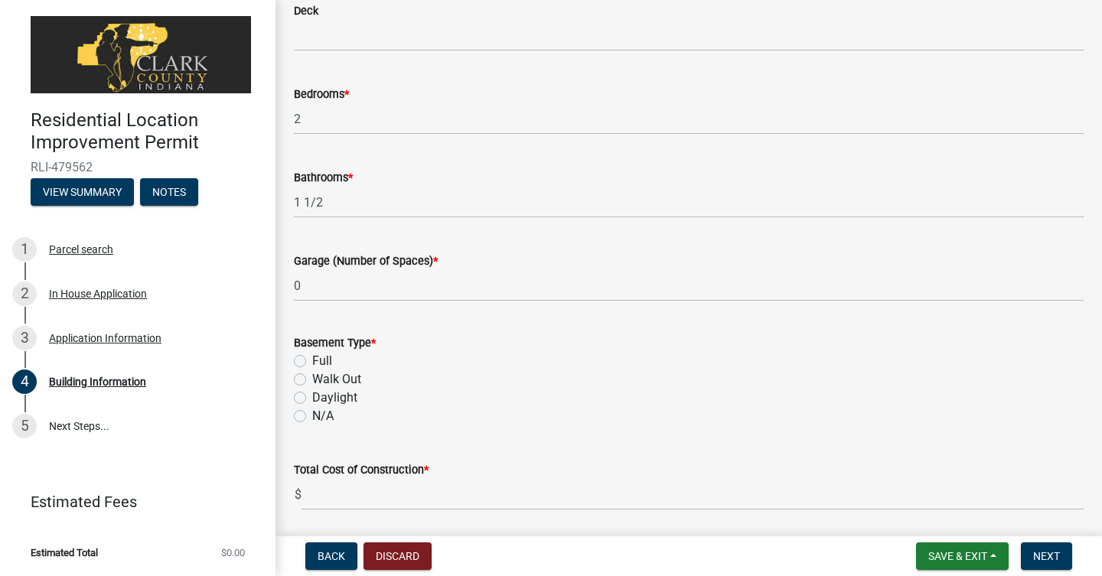
click at [312, 419] on label "N/A" at bounding box center [322, 416] width 21 height 18
click at [312, 417] on input "N/A" at bounding box center [317, 412] width 10 height 10
radio input "true"
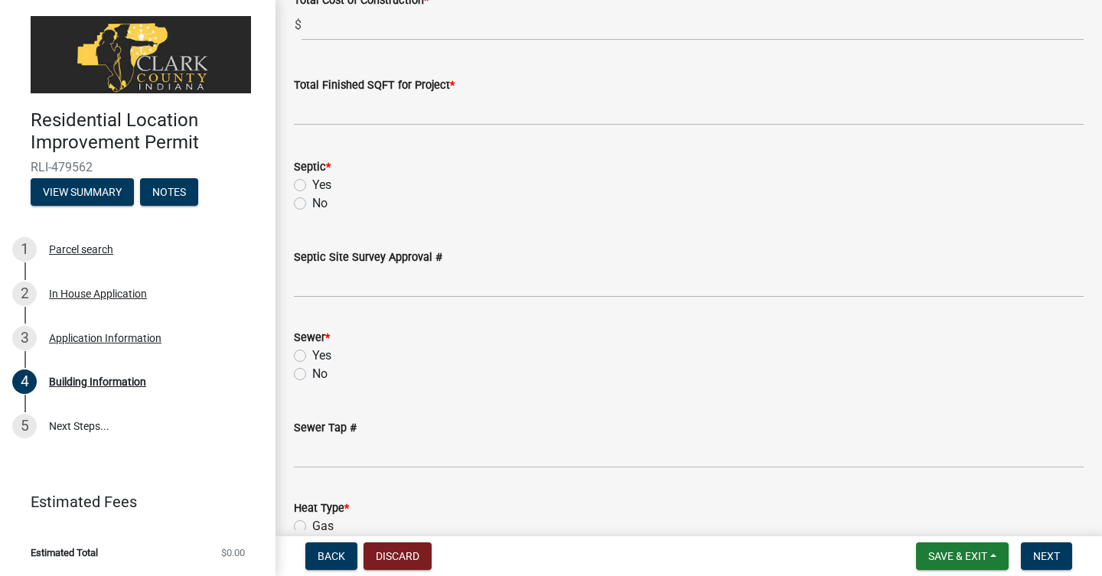
scroll to position [1241, 0]
click at [312, 377] on label "No" at bounding box center [319, 373] width 15 height 18
click at [312, 374] on input "No" at bounding box center [317, 369] width 10 height 10
radio input "true"
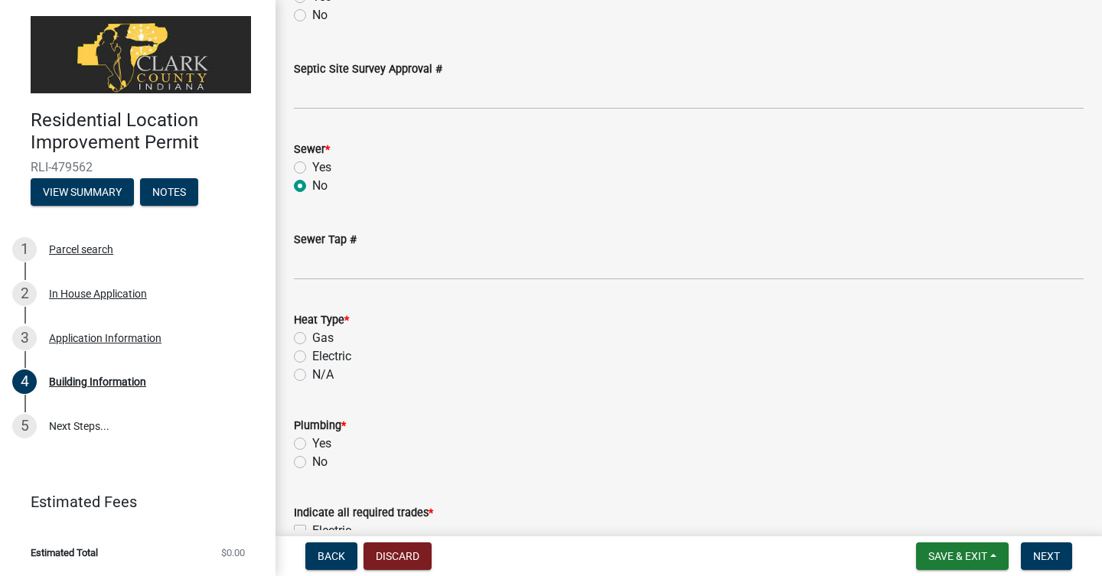
scroll to position [1429, 0]
click at [312, 353] on label "Electric" at bounding box center [331, 356] width 39 height 18
click at [312, 353] on input "Electric" at bounding box center [317, 352] width 10 height 10
radio input "true"
click at [305, 449] on div "Yes" at bounding box center [689, 443] width 790 height 18
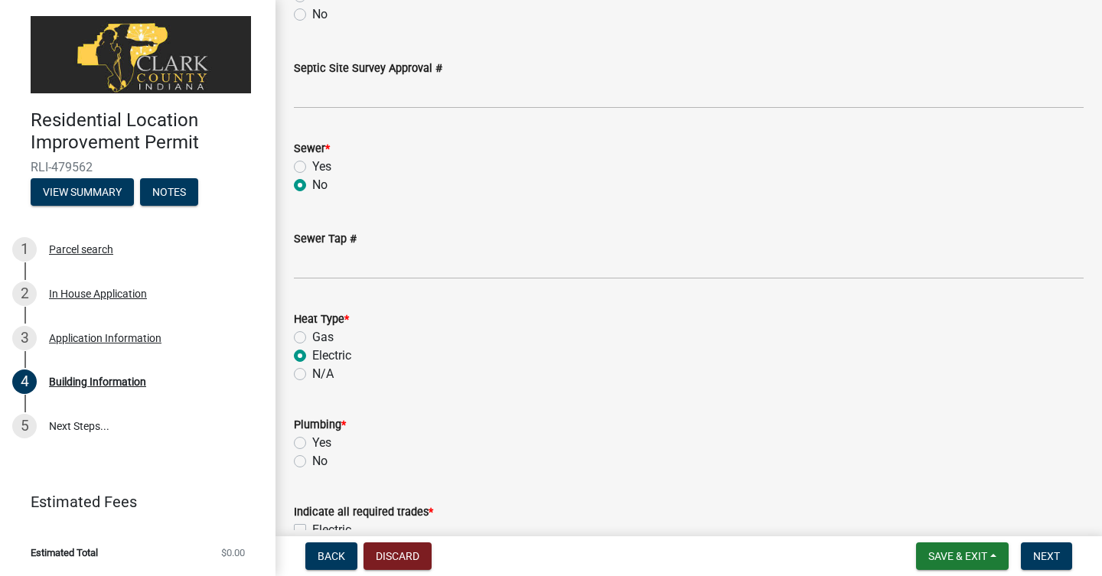
click at [312, 442] on label "Yes" at bounding box center [321, 443] width 19 height 18
click at [312, 442] on input "Yes" at bounding box center [317, 439] width 10 height 10
radio input "true"
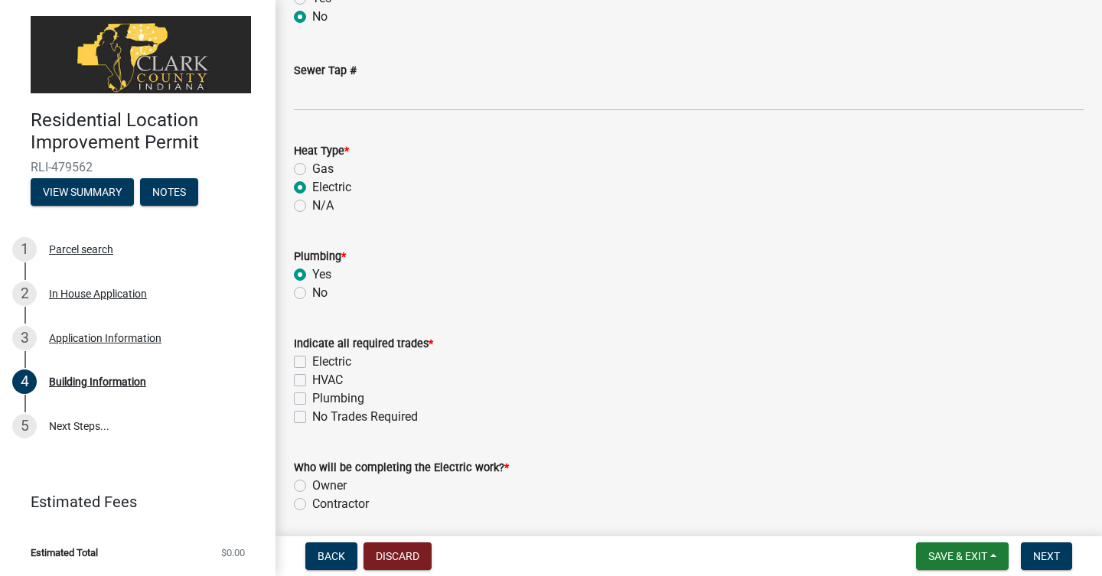
scroll to position [1601, 0]
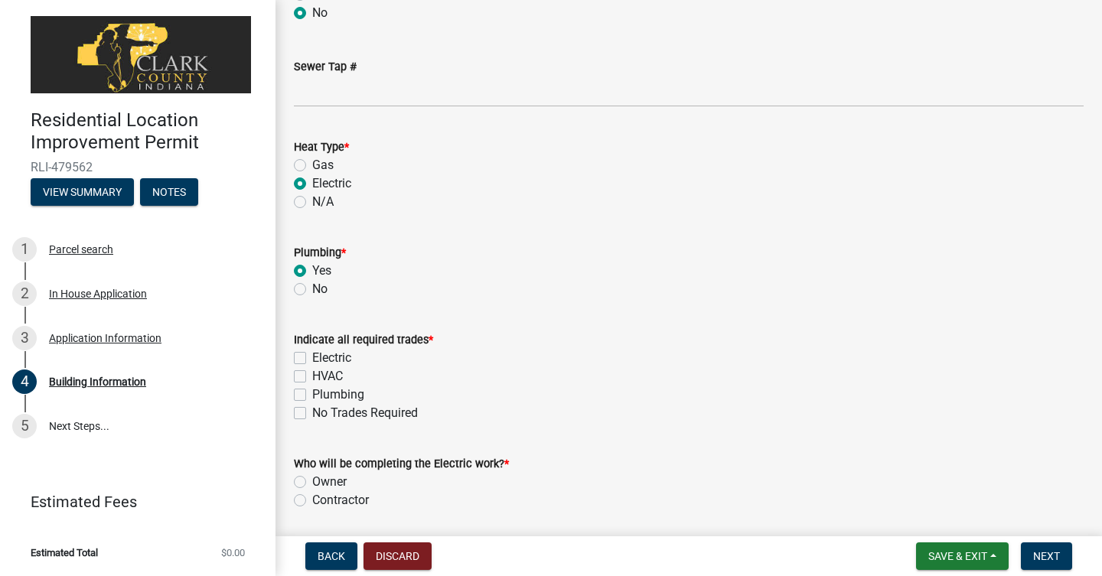
click at [312, 400] on label "Plumbing" at bounding box center [338, 395] width 52 height 18
click at [312, 396] on input "Plumbing" at bounding box center [317, 391] width 10 height 10
checkbox input "true"
checkbox input "false"
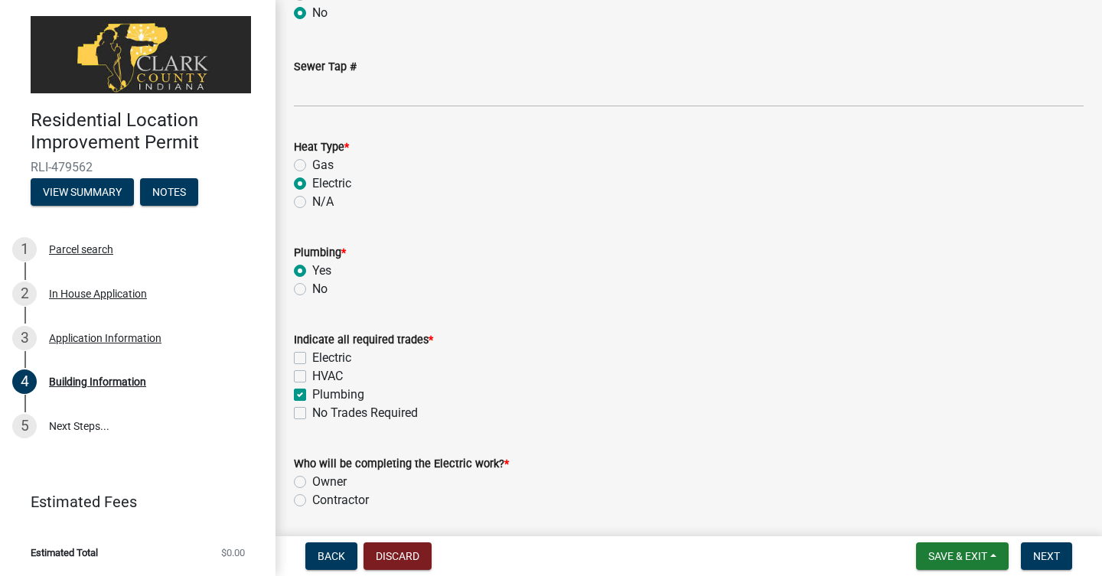
checkbox input "true"
checkbox input "false"
click at [312, 378] on label "HVAC" at bounding box center [327, 376] width 31 height 18
click at [312, 377] on input "HVAC" at bounding box center [317, 372] width 10 height 10
checkbox input "true"
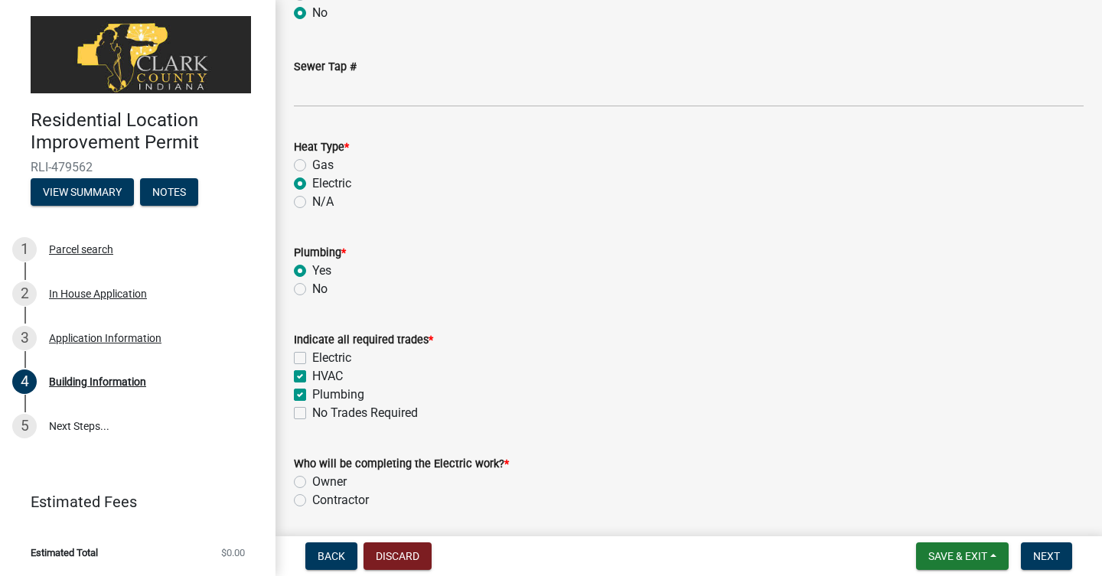
checkbox input "false"
checkbox input "true"
checkbox input "false"
click at [312, 353] on label "Electric" at bounding box center [331, 358] width 39 height 18
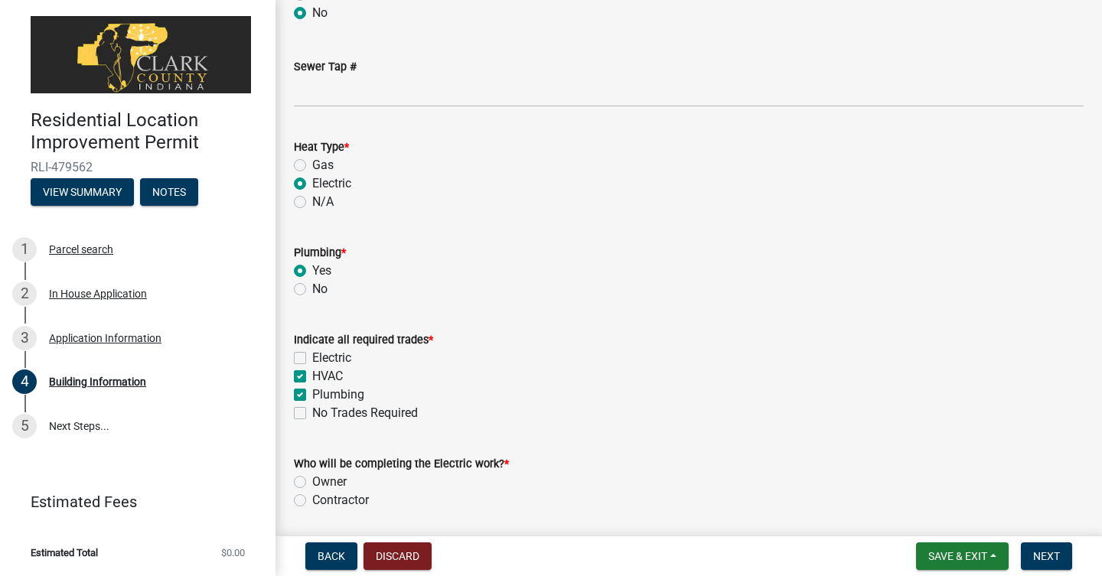
click at [312, 353] on input "Electric" at bounding box center [317, 354] width 10 height 10
checkbox input "true"
checkbox input "false"
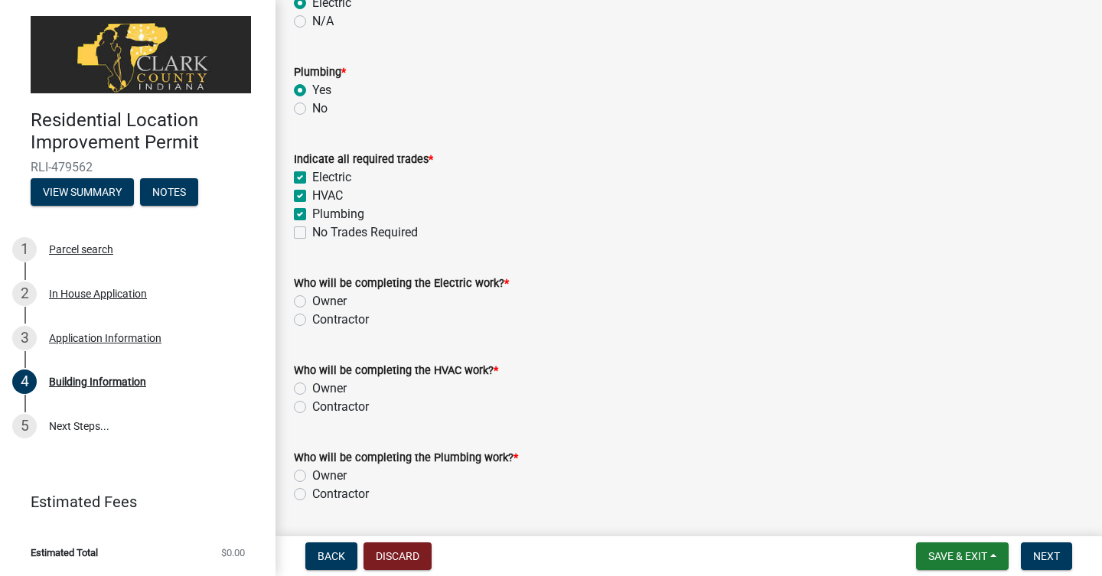
scroll to position [1803, 0]
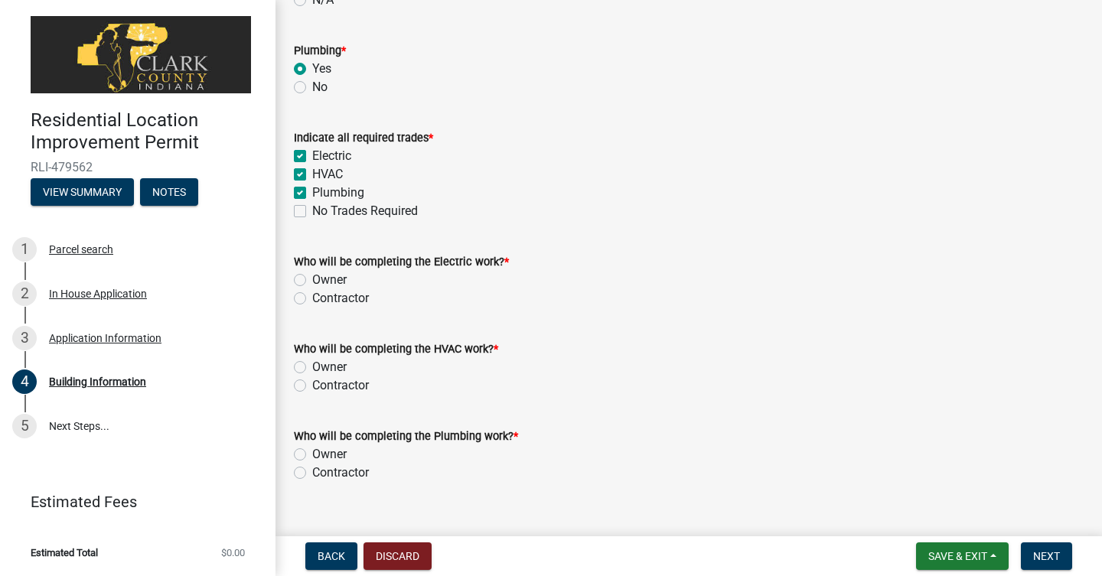
click at [312, 300] on label "Contractor" at bounding box center [340, 298] width 57 height 18
click at [312, 299] on input "Contractor" at bounding box center [317, 294] width 10 height 10
radio input "true"
click at [303, 394] on div "Contractor" at bounding box center [689, 386] width 790 height 18
click at [312, 389] on label "Contractor" at bounding box center [340, 386] width 57 height 18
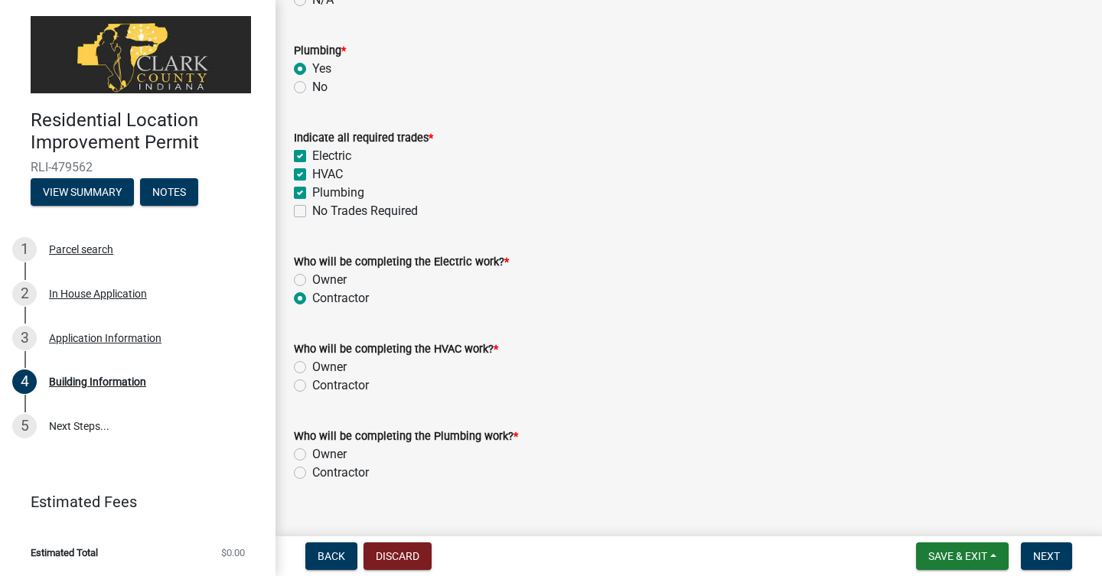
click at [312, 387] on input "Contractor" at bounding box center [317, 382] width 10 height 10
radio input "true"
click at [312, 473] on label "Contractor" at bounding box center [340, 473] width 57 height 18
click at [312, 473] on input "Contractor" at bounding box center [317, 469] width 10 height 10
radio input "true"
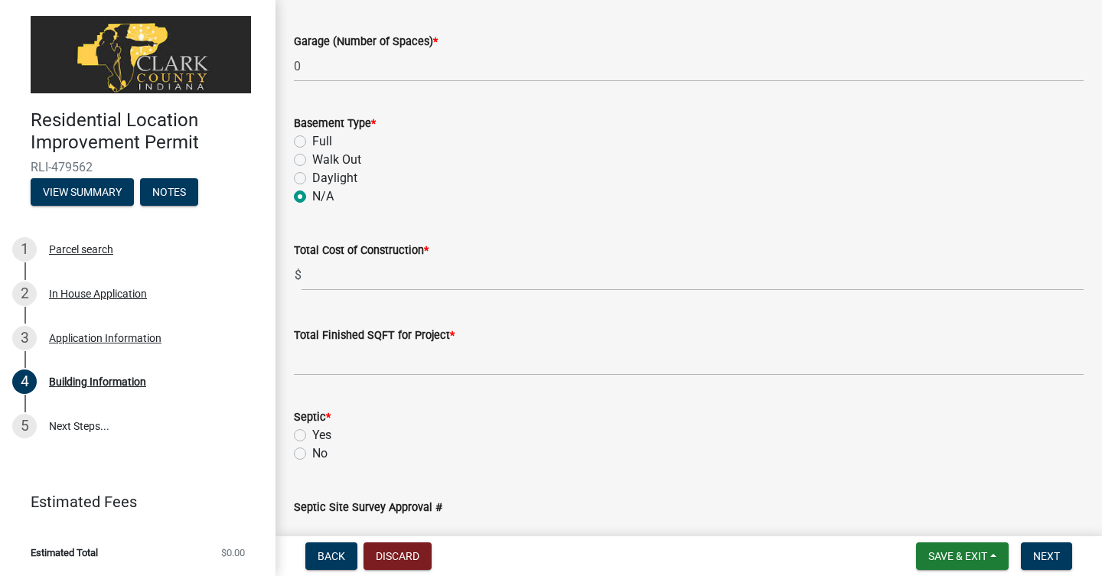
scroll to position [998, 0]
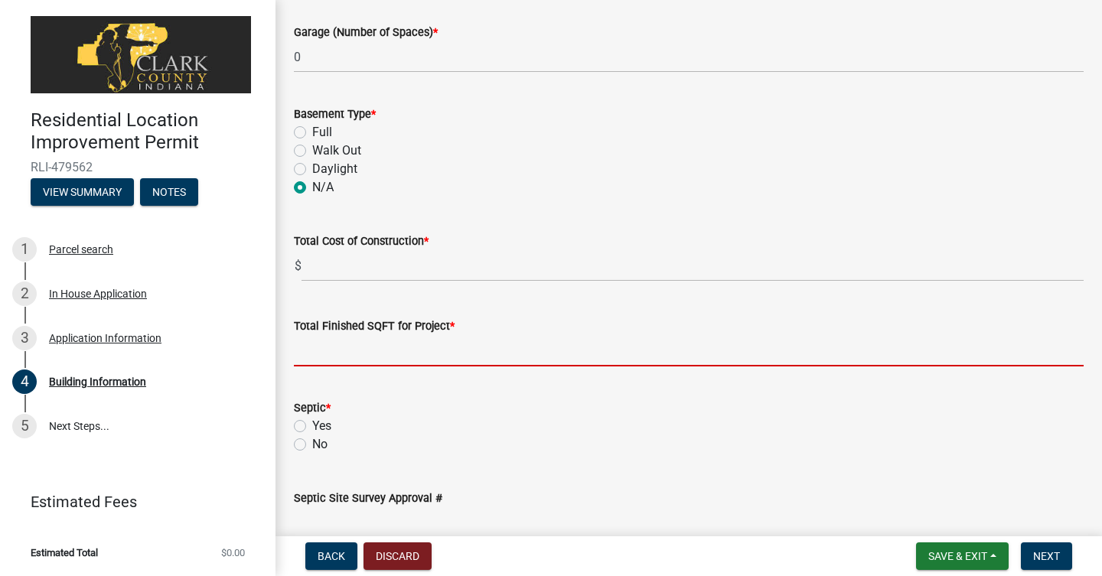
click at [432, 345] on input "text" at bounding box center [689, 350] width 790 height 31
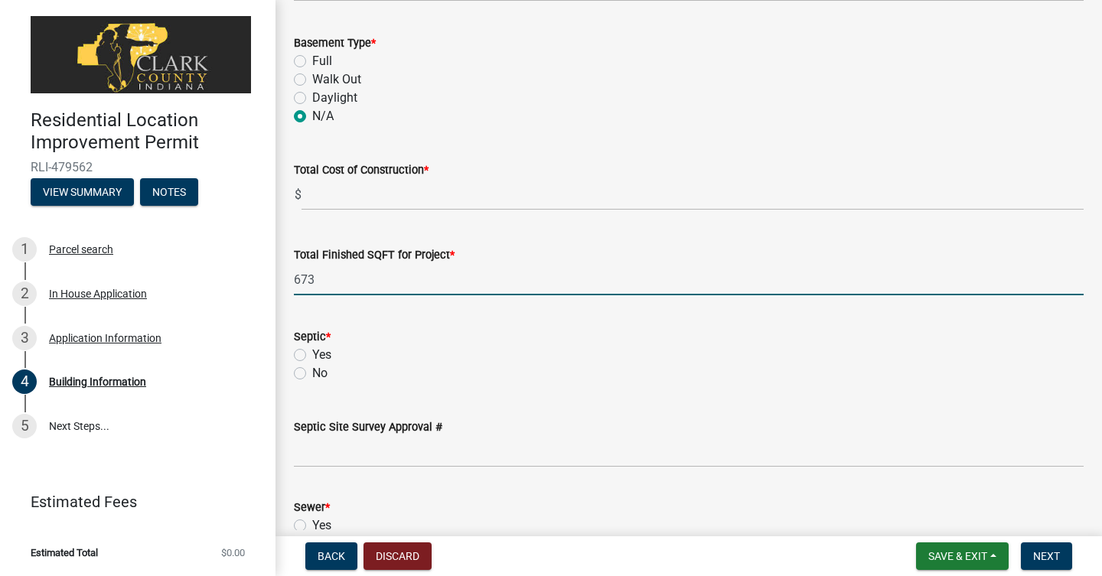
scroll to position [1085, 0]
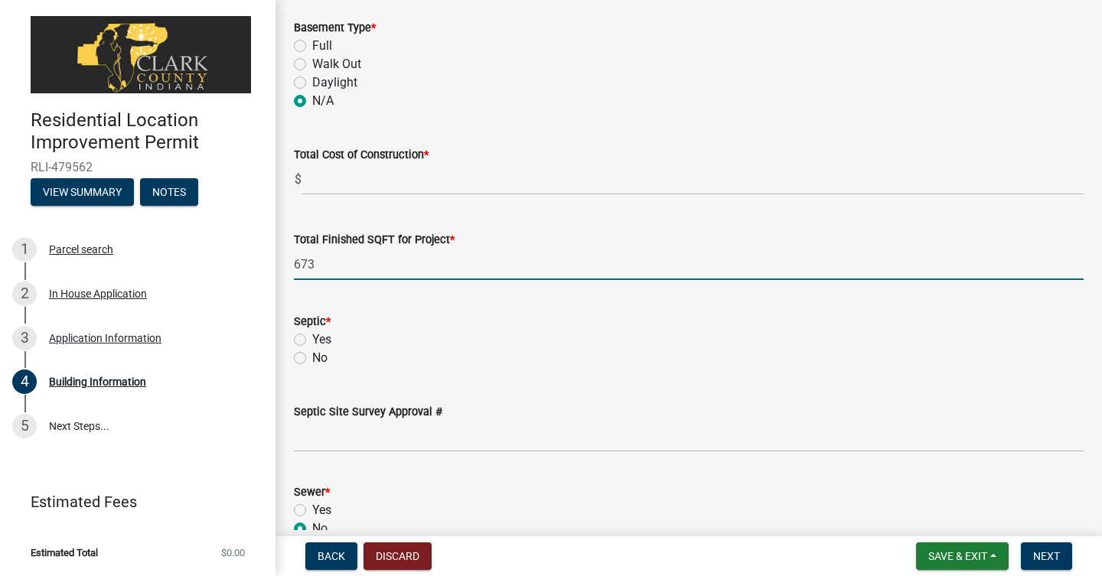
type input "673"
click at [312, 338] on label "Yes" at bounding box center [321, 340] width 19 height 18
click at [312, 338] on input "Yes" at bounding box center [317, 336] width 10 height 10
radio input "true"
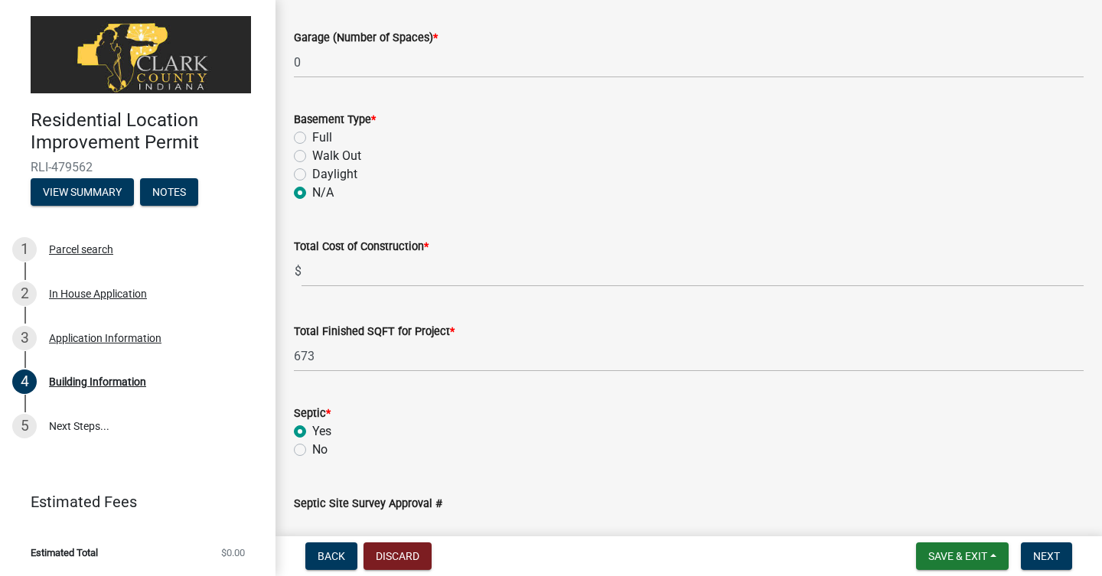
scroll to position [991, 0]
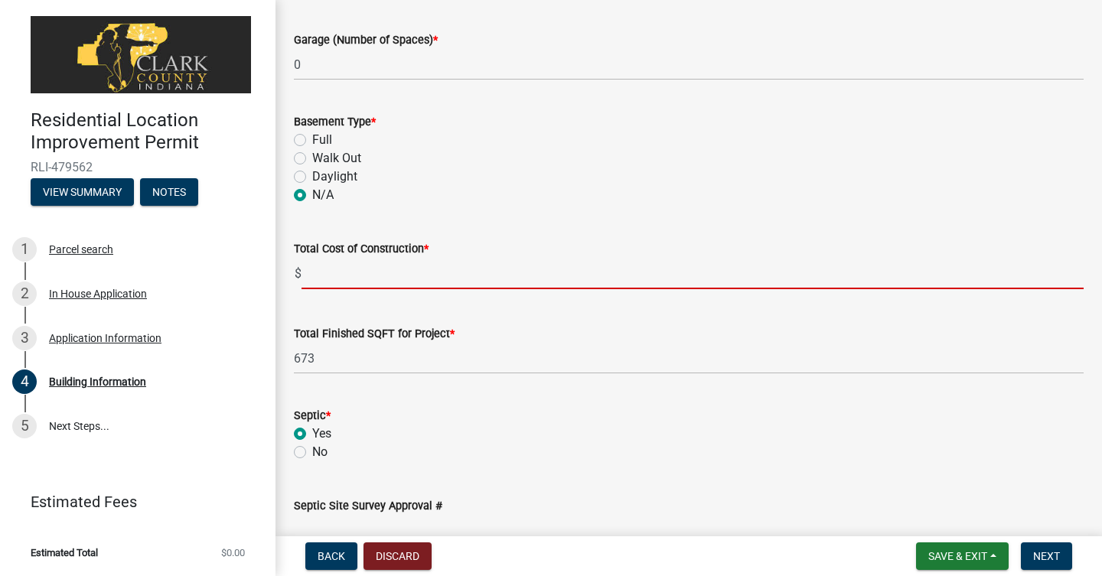
click at [389, 273] on input "text" at bounding box center [693, 273] width 782 height 31
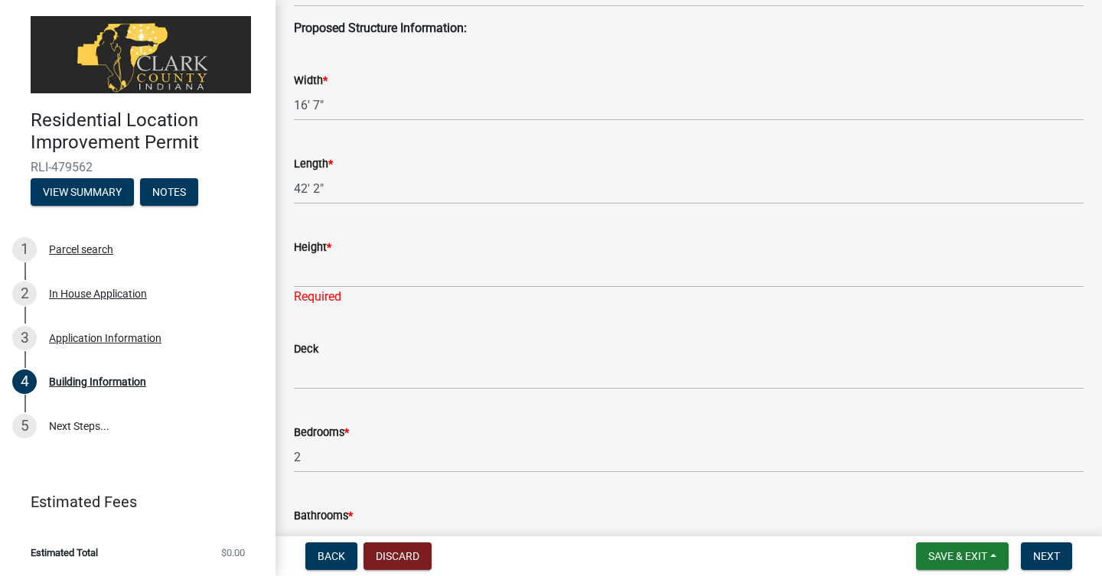
scroll to position [433, 0]
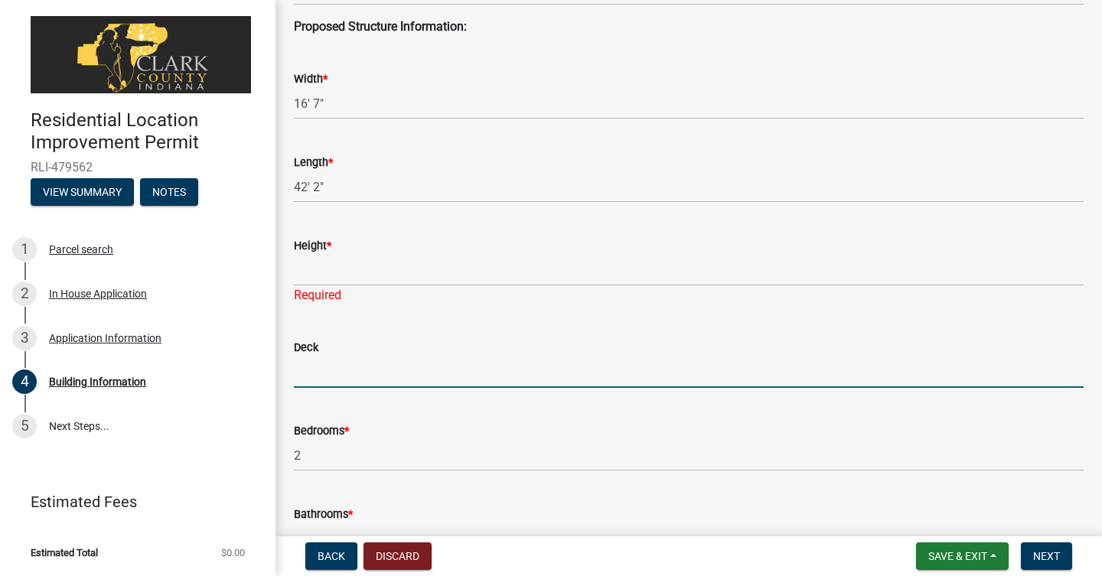
type input "146929"
click at [476, 374] on input "Deck" at bounding box center [689, 372] width 790 height 31
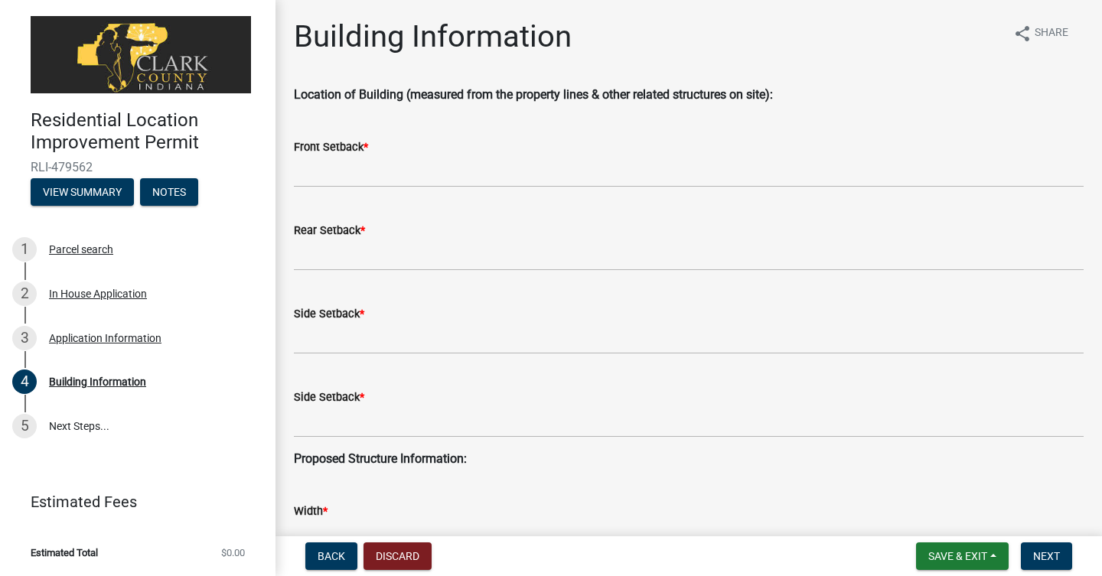
scroll to position [0, 0]
type input "N/A"
click at [1053, 557] on span "Next" at bounding box center [1047, 556] width 27 height 12
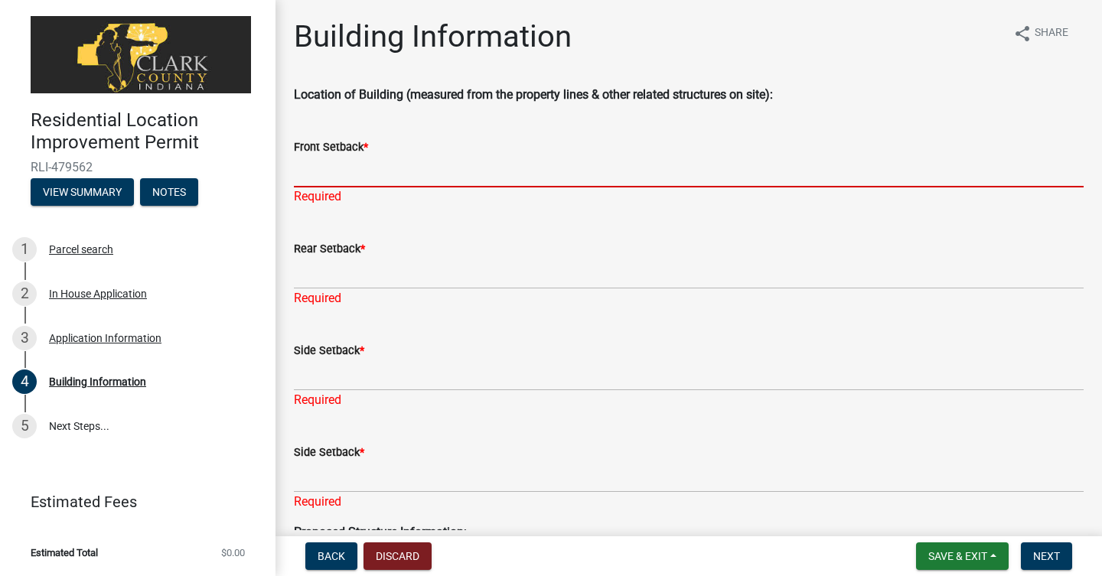
click at [345, 175] on input "Front Setback *" at bounding box center [689, 171] width 790 height 31
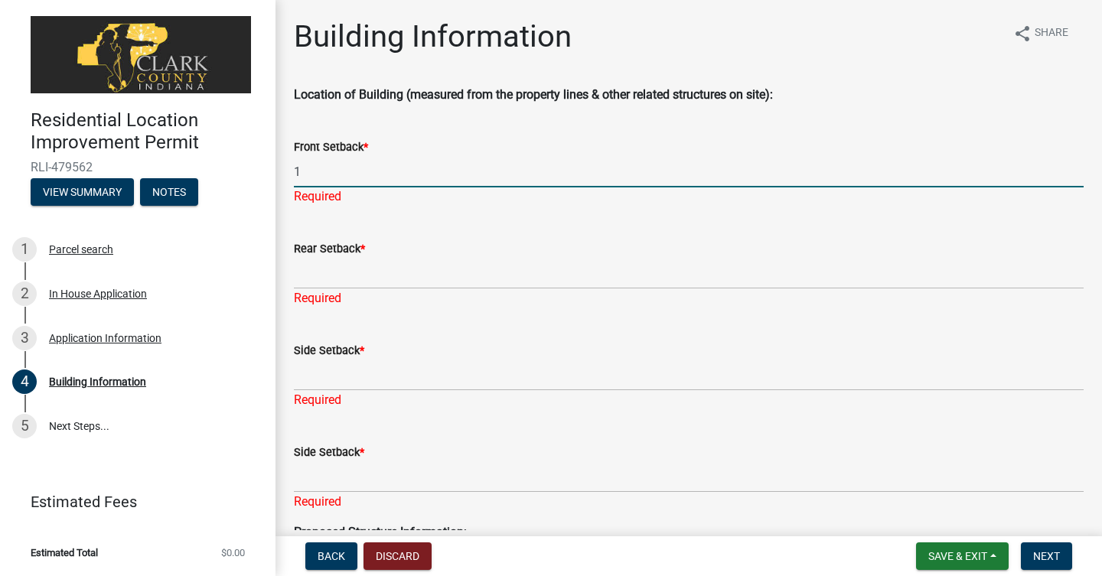
type input "1"
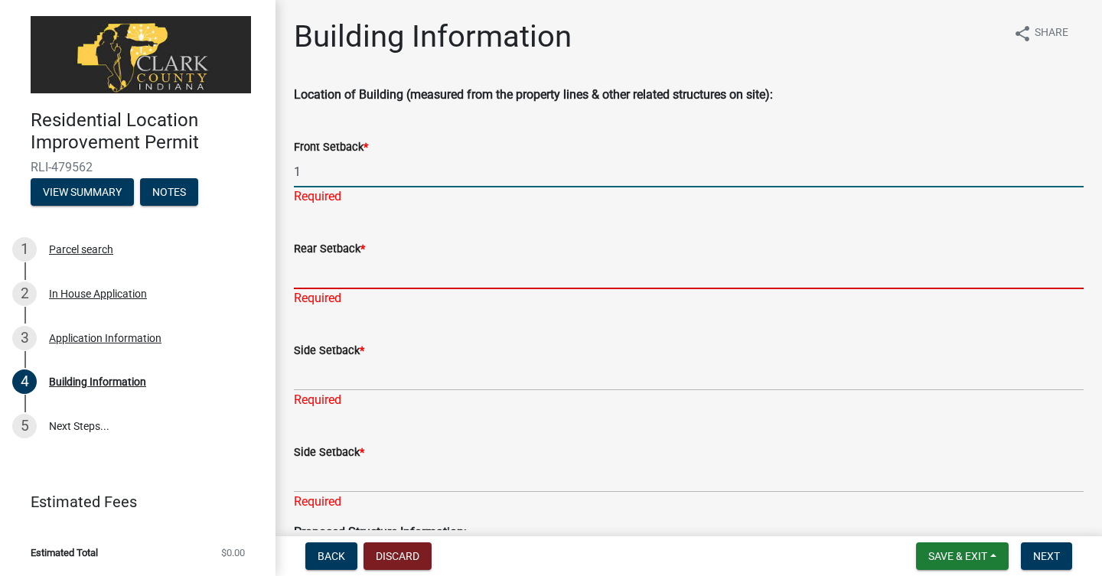
click at [344, 261] on input "Rear Setback *" at bounding box center [689, 273] width 790 height 31
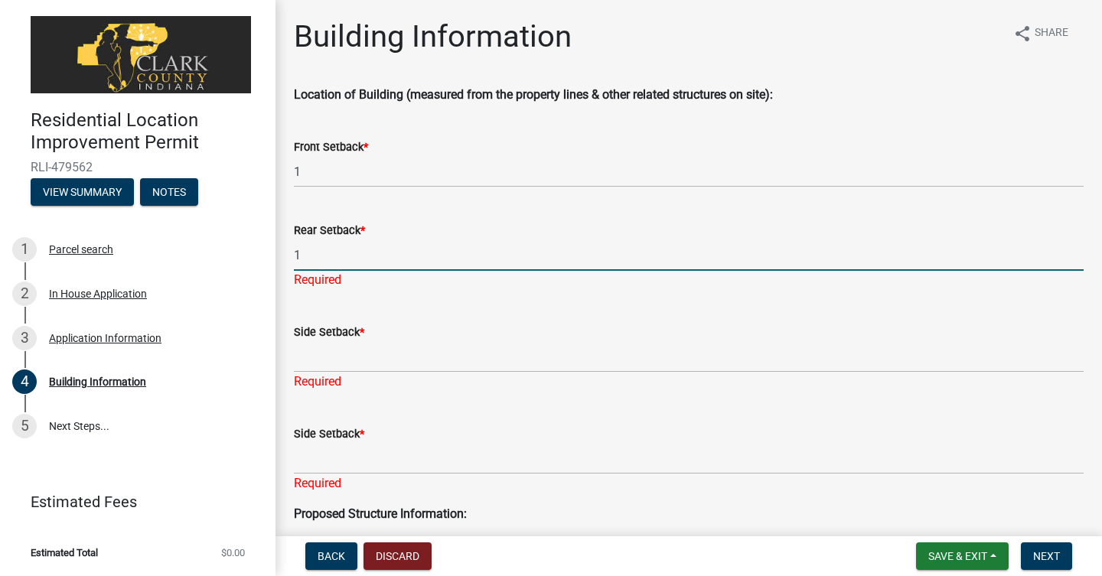
type input "1"
click at [335, 348] on input "Side Setback *" at bounding box center [689, 356] width 790 height 31
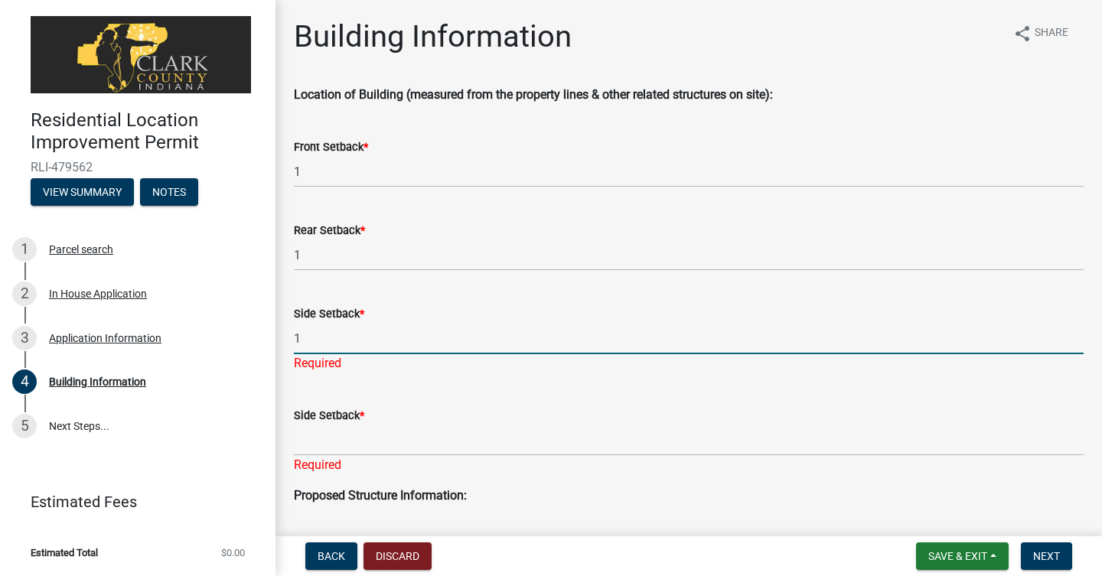
type input "1"
click at [326, 428] on input "Side Setback *" at bounding box center [689, 440] width 790 height 31
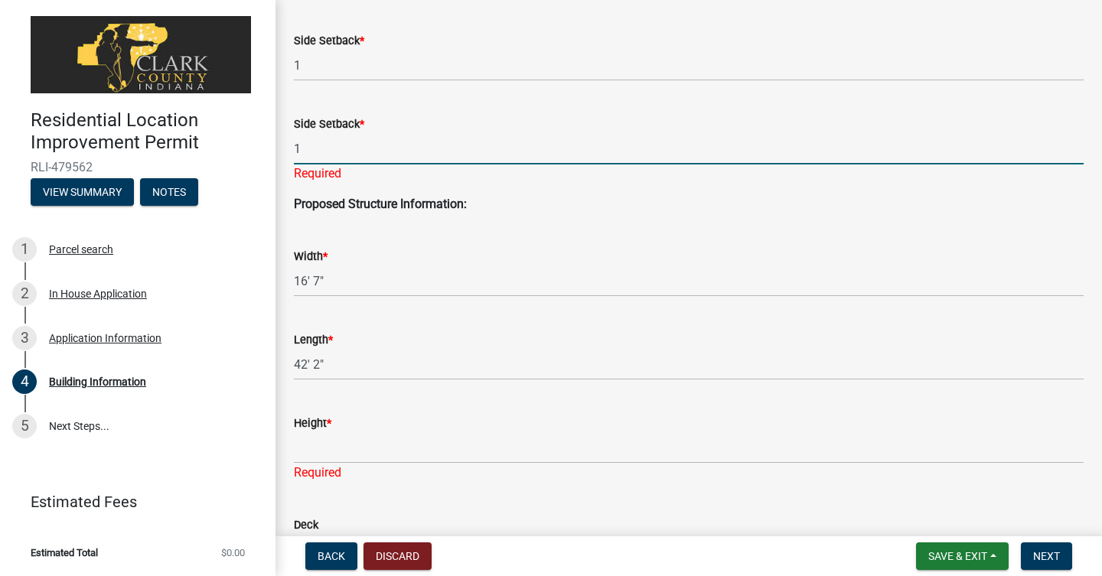
scroll to position [314, 0]
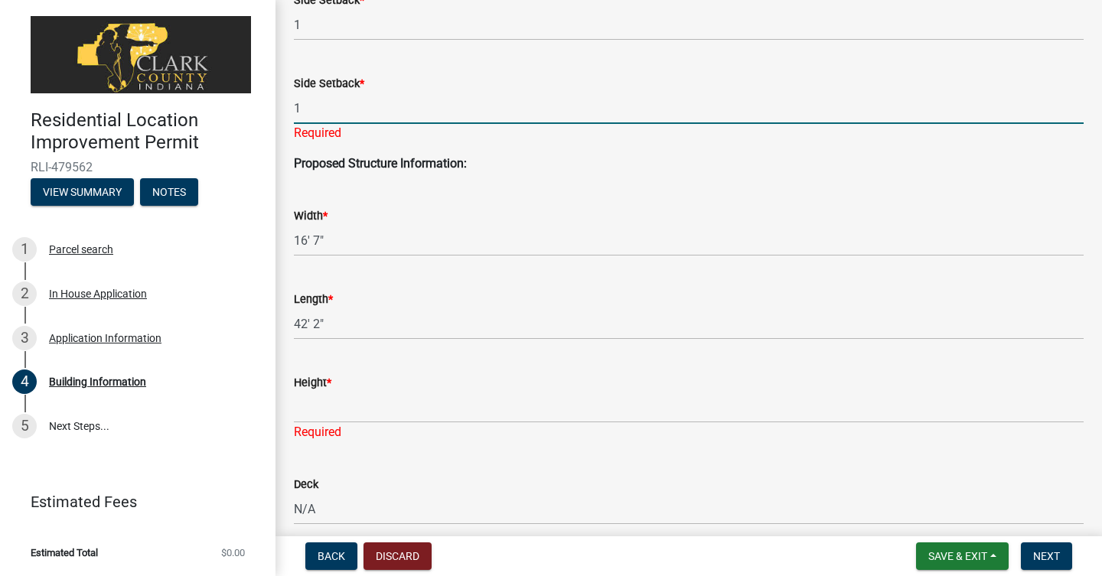
type input "1"
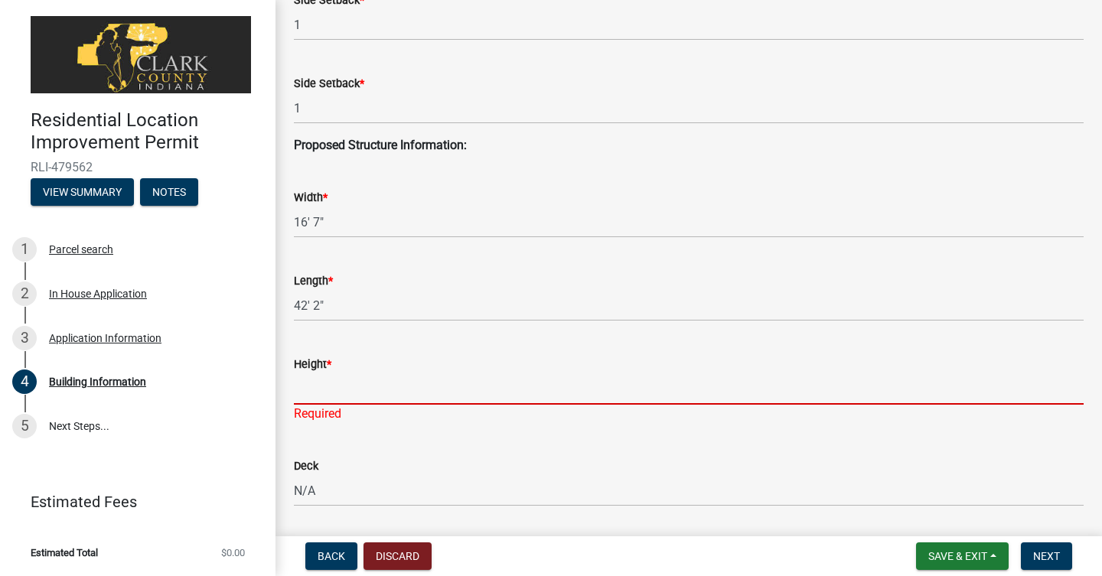
click at [343, 416] on div "Height * Required" at bounding box center [689, 379] width 790 height 90
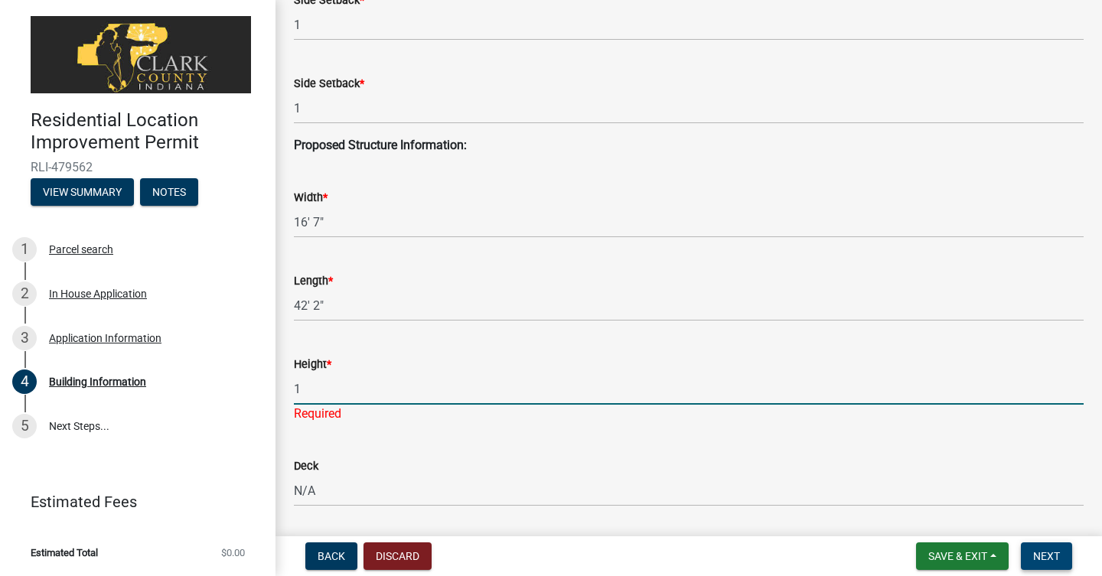
type input "1"
click at [1043, 560] on span "Next" at bounding box center [1047, 556] width 27 height 12
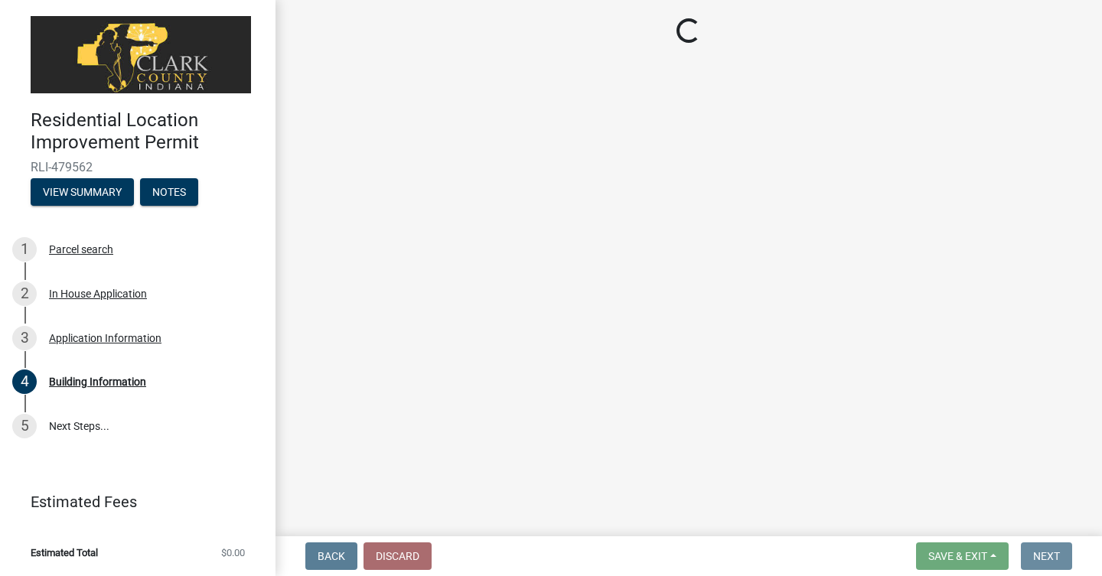
scroll to position [0, 0]
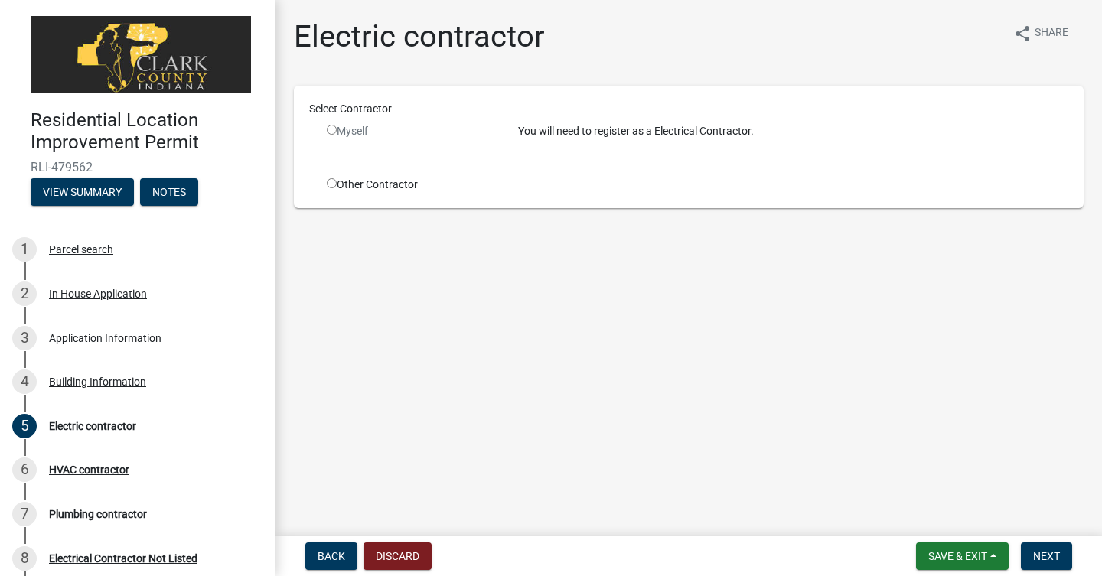
click at [332, 193] on div "Select Contractor Myself You will need to register as a Electrical Contractor. …" at bounding box center [689, 147] width 790 height 122
click at [332, 188] on input "radio" at bounding box center [332, 183] width 10 height 10
radio input "true"
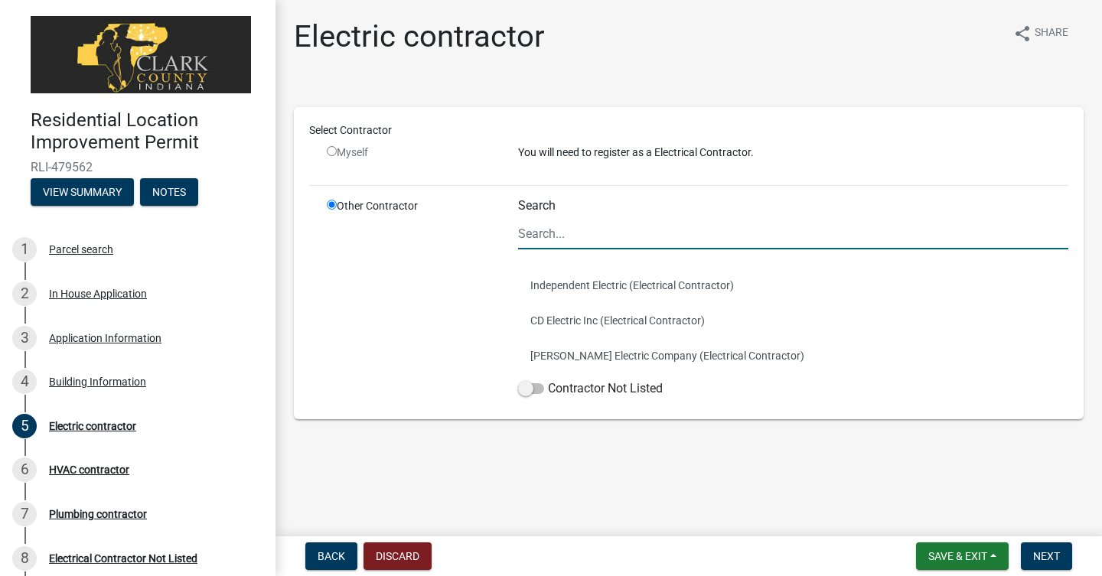
click at [563, 238] on input "Search" at bounding box center [793, 233] width 550 height 31
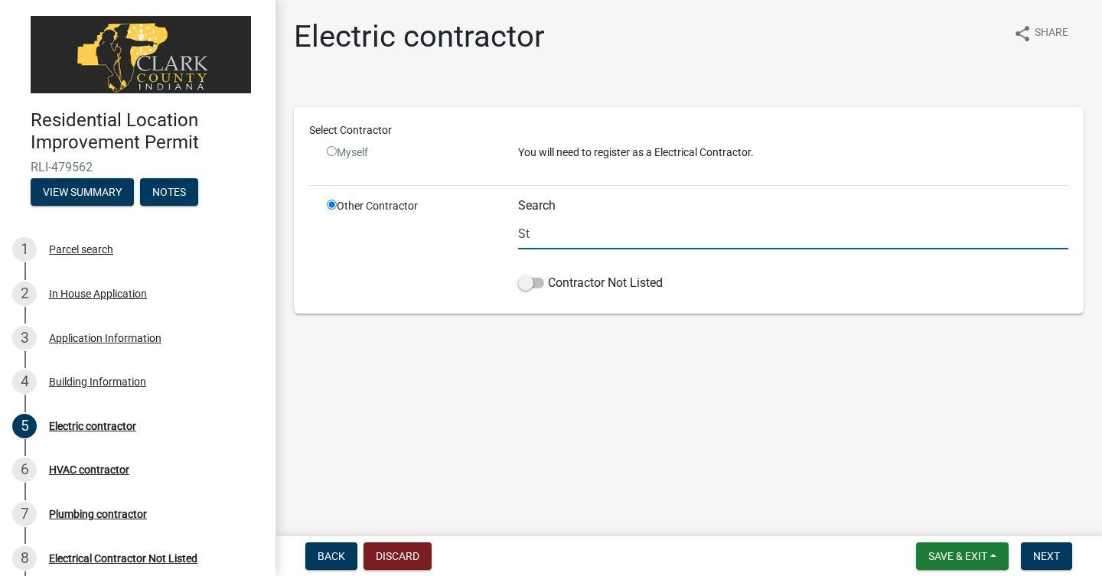
type input "S"
type input "R"
type input "D"
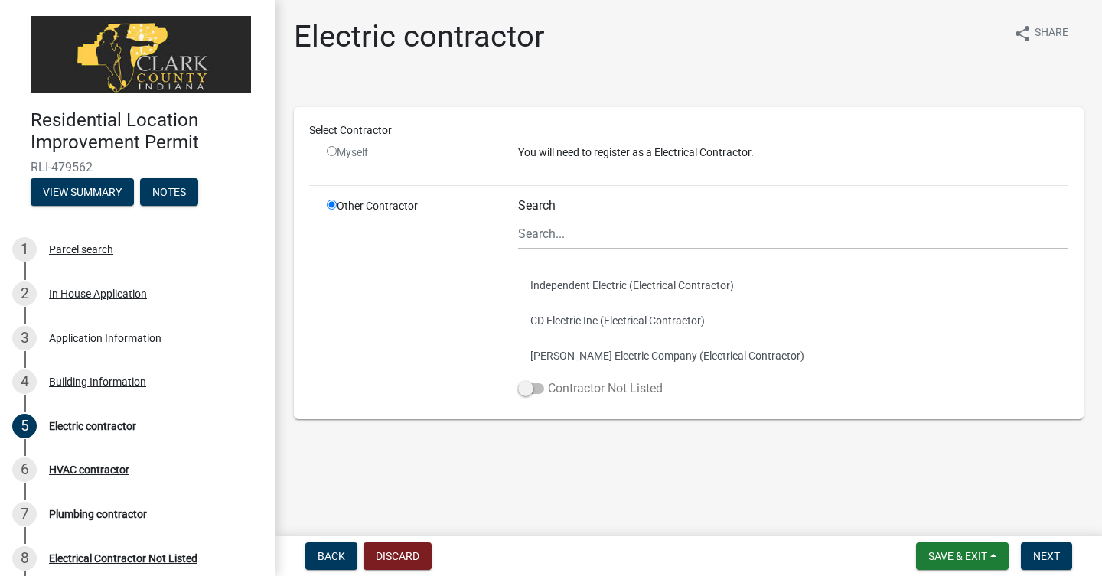
click at [544, 385] on label "Contractor Not Listed" at bounding box center [590, 389] width 145 height 18
click at [548, 380] on input "Contractor Not Listed" at bounding box center [548, 380] width 0 height 0
click at [541, 387] on span at bounding box center [531, 389] width 26 height 11
click at [548, 380] on input "Contractor Not Listed" at bounding box center [548, 380] width 0 height 0
click at [555, 230] on input "Search" at bounding box center [793, 233] width 550 height 31
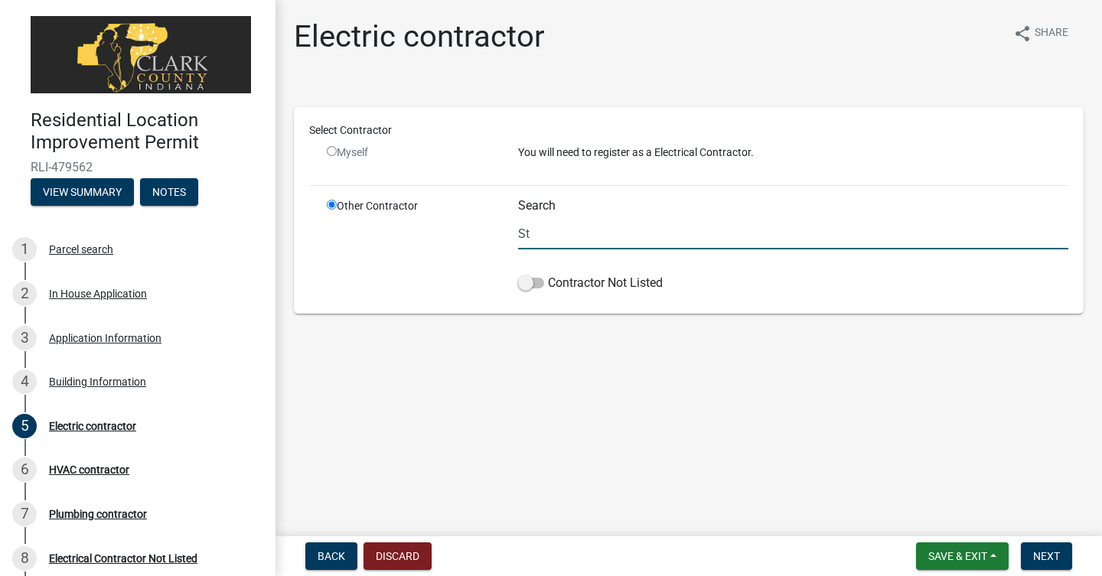
type input "S"
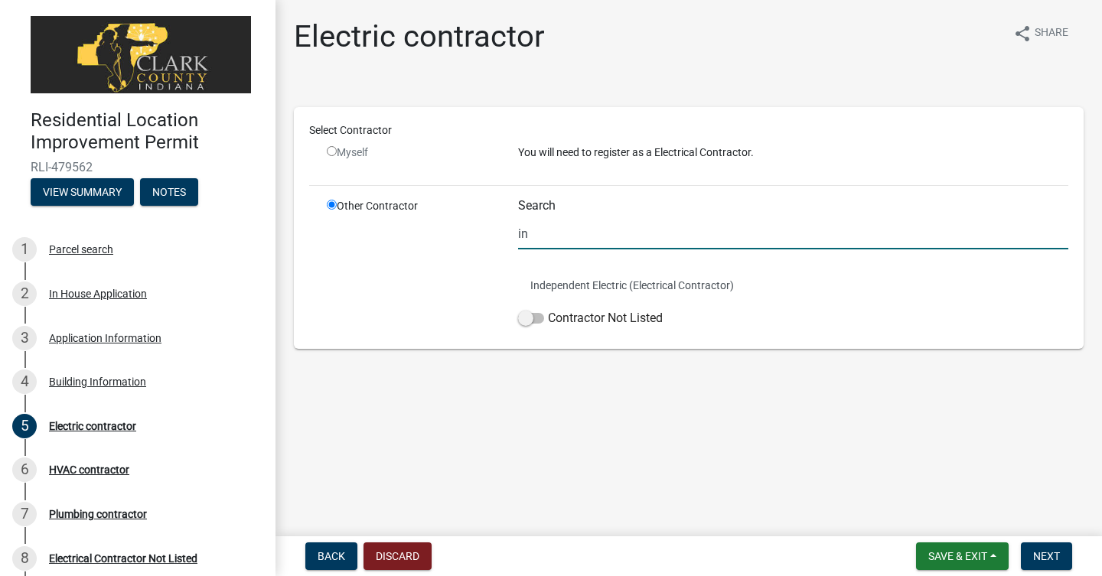
type input "i"
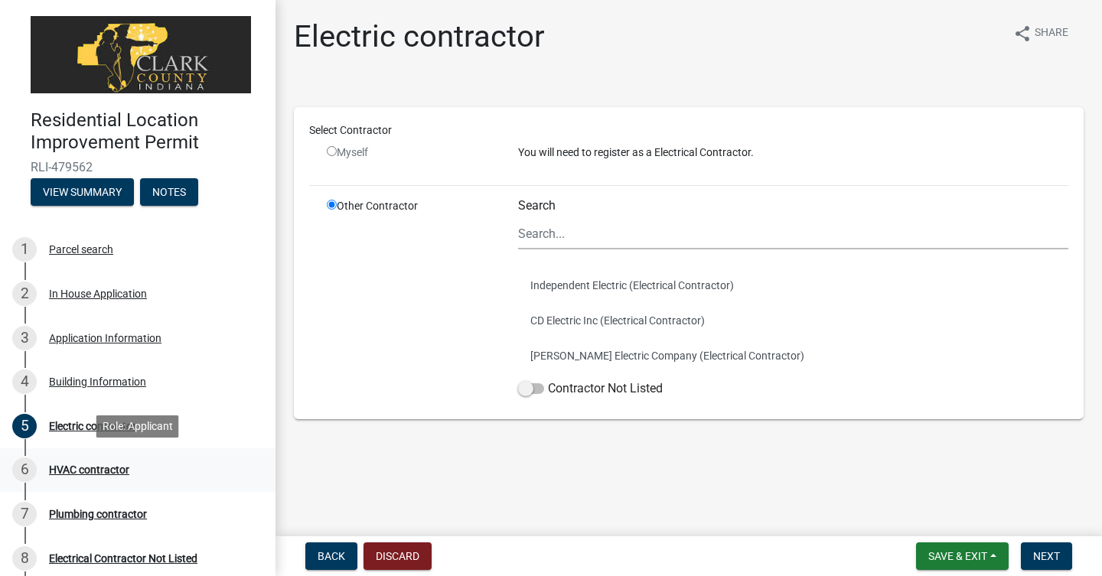
click at [123, 479] on div "6 HVAC contractor" at bounding box center [131, 470] width 239 height 24
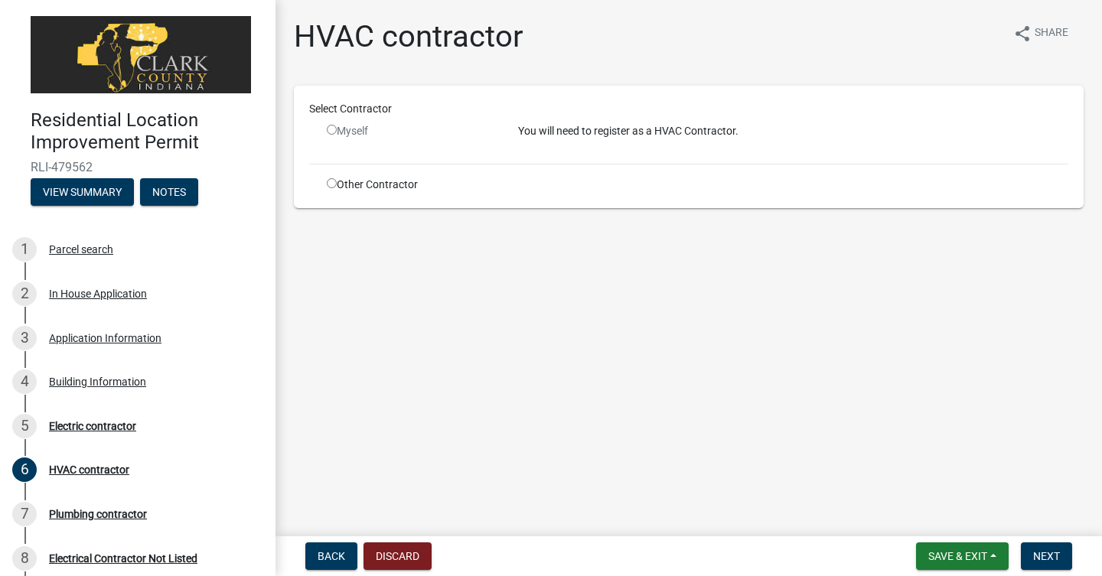
click at [331, 185] on input "radio" at bounding box center [332, 183] width 10 height 10
radio input "true"
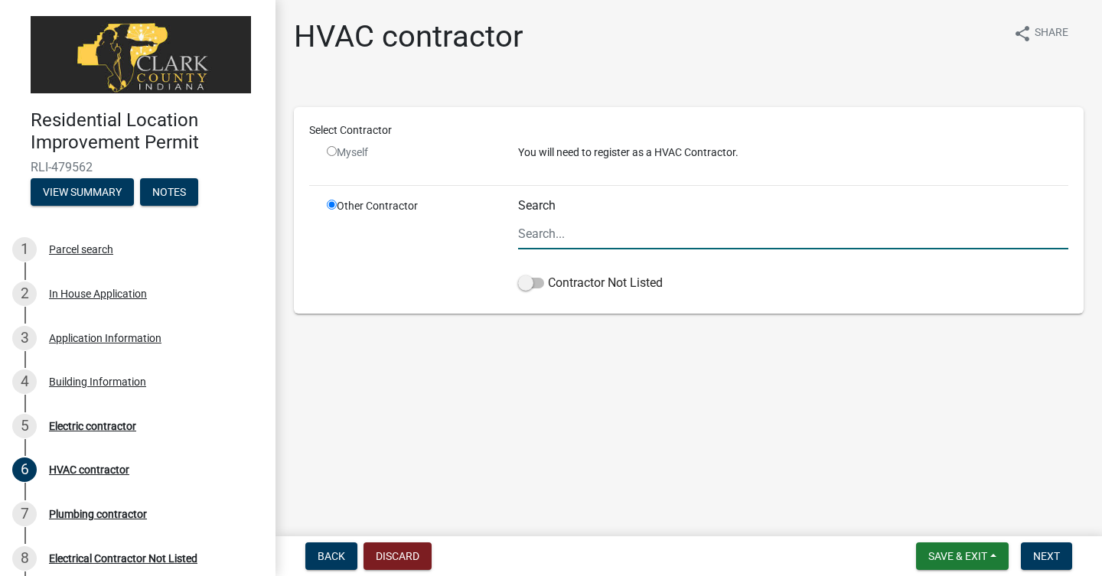
click at [645, 240] on input "Search" at bounding box center [793, 233] width 550 height 31
type input "R"
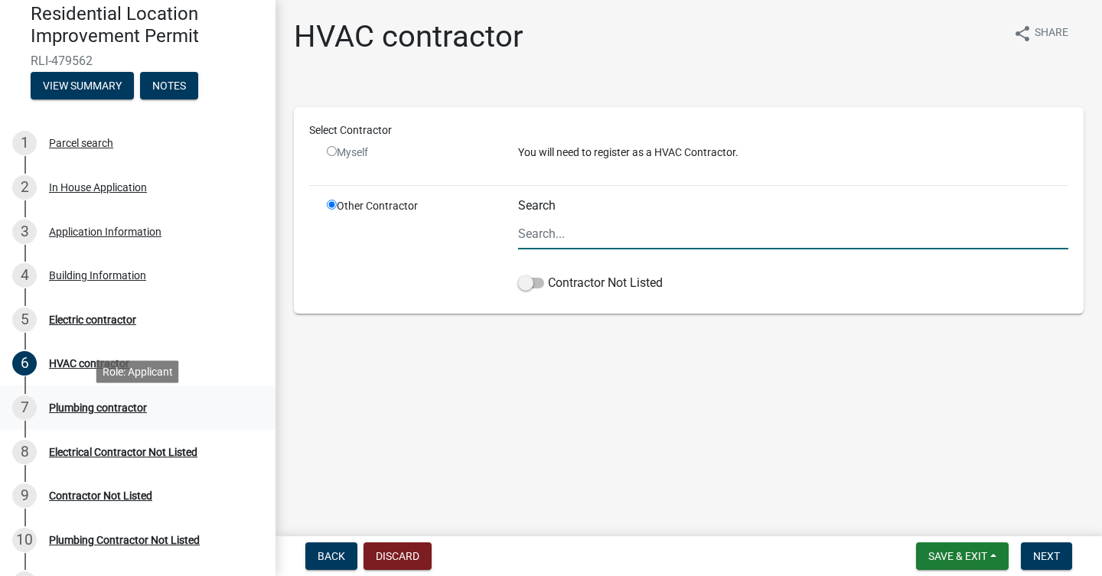
scroll to position [107, 0]
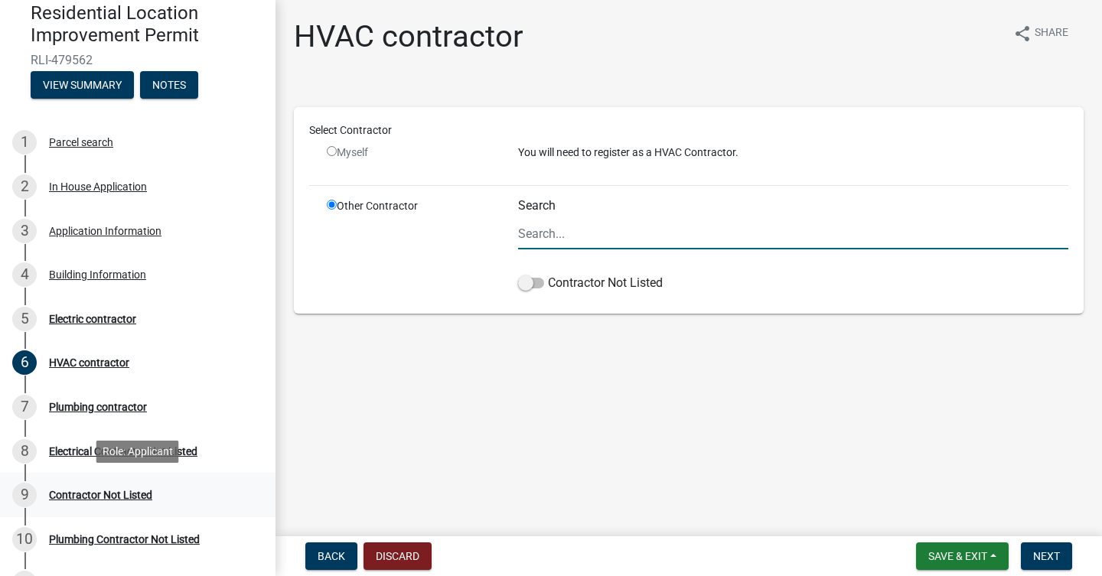
click at [150, 509] on link "9 Contractor Not Listed" at bounding box center [138, 495] width 276 height 44
click at [129, 496] on div "Contractor Not Listed" at bounding box center [100, 495] width 103 height 11
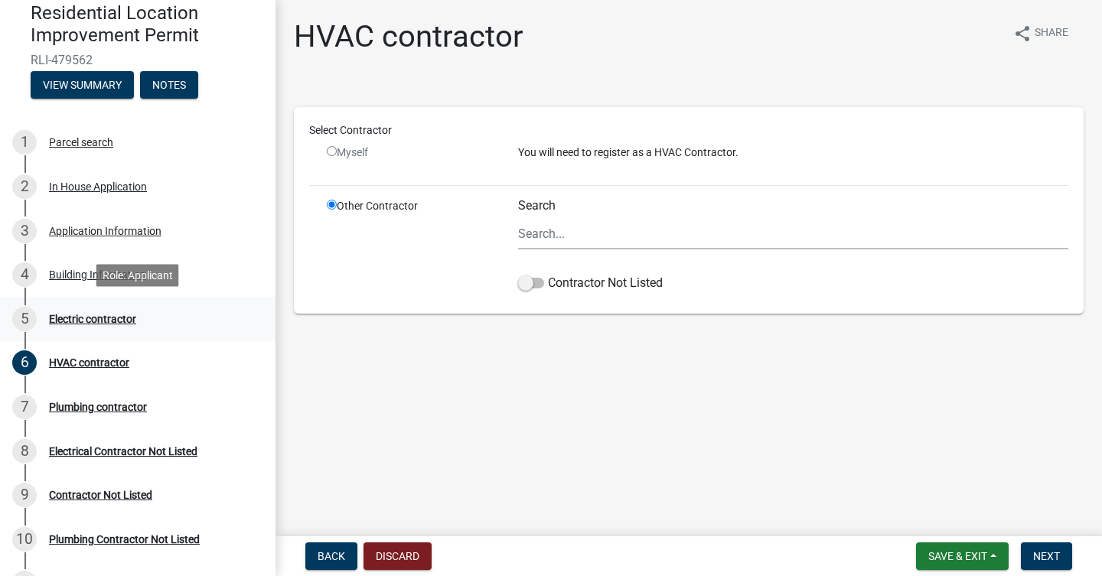
click at [81, 320] on div "Electric contractor" at bounding box center [92, 319] width 87 height 11
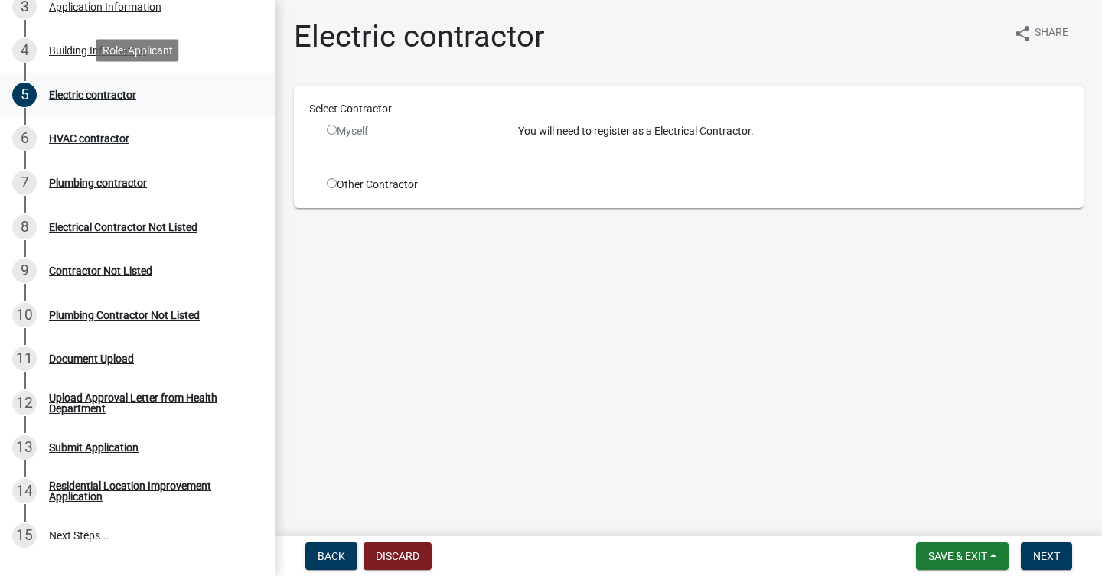
scroll to position [333, 0]
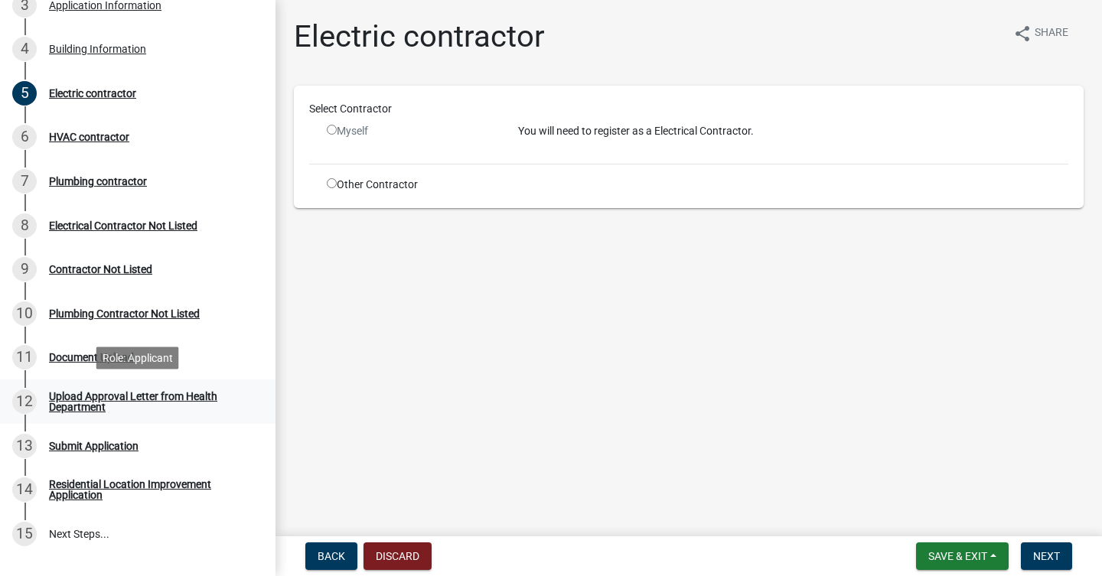
click at [85, 403] on div "Upload Approval Letter from Health Department" at bounding box center [150, 401] width 202 height 21
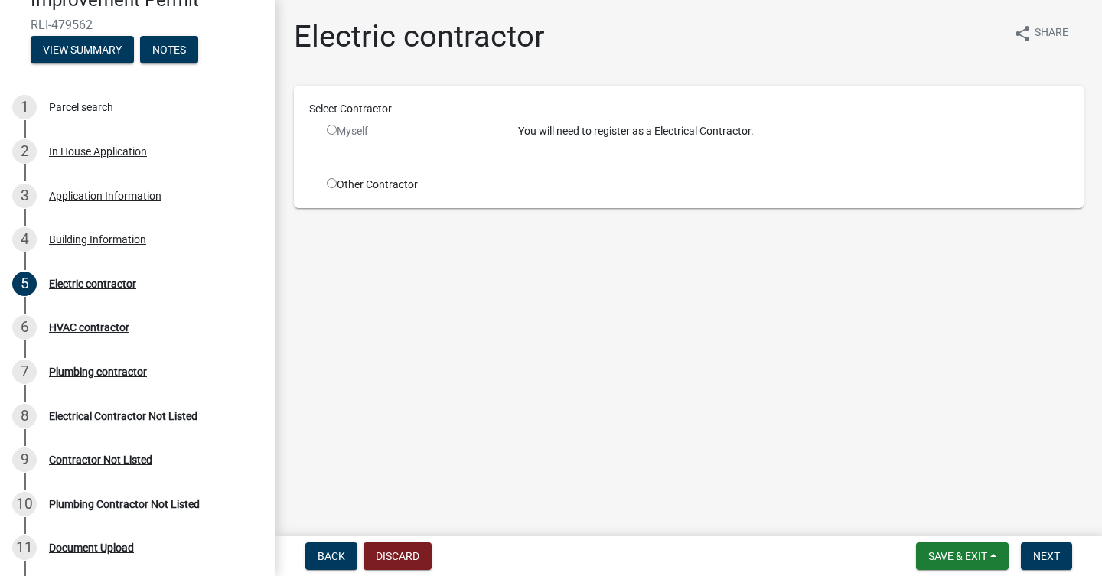
scroll to position [144, 0]
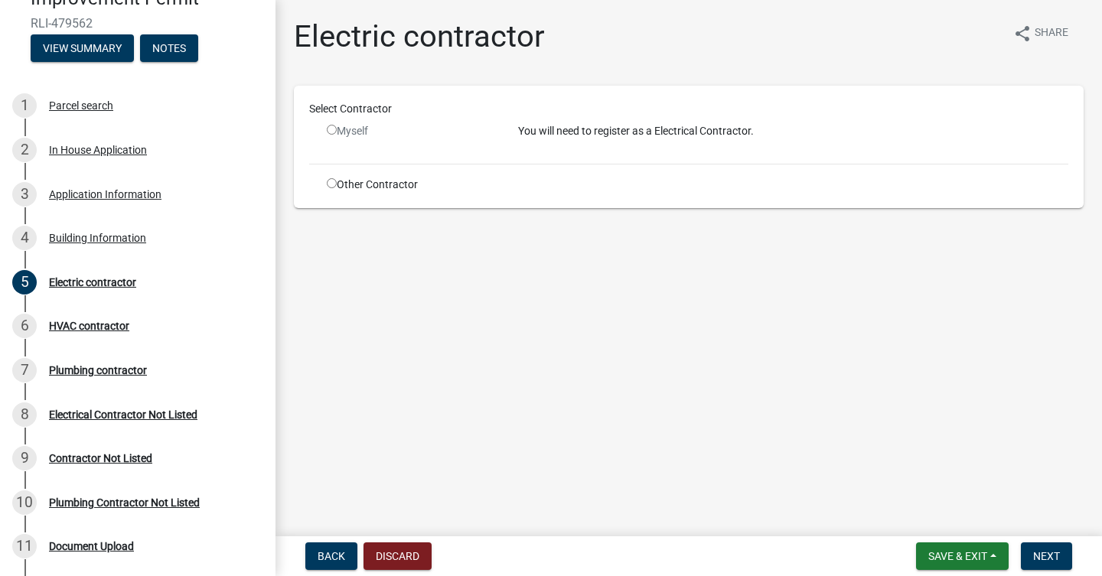
click at [107, 237] on div "Building Information" at bounding box center [97, 238] width 97 height 11
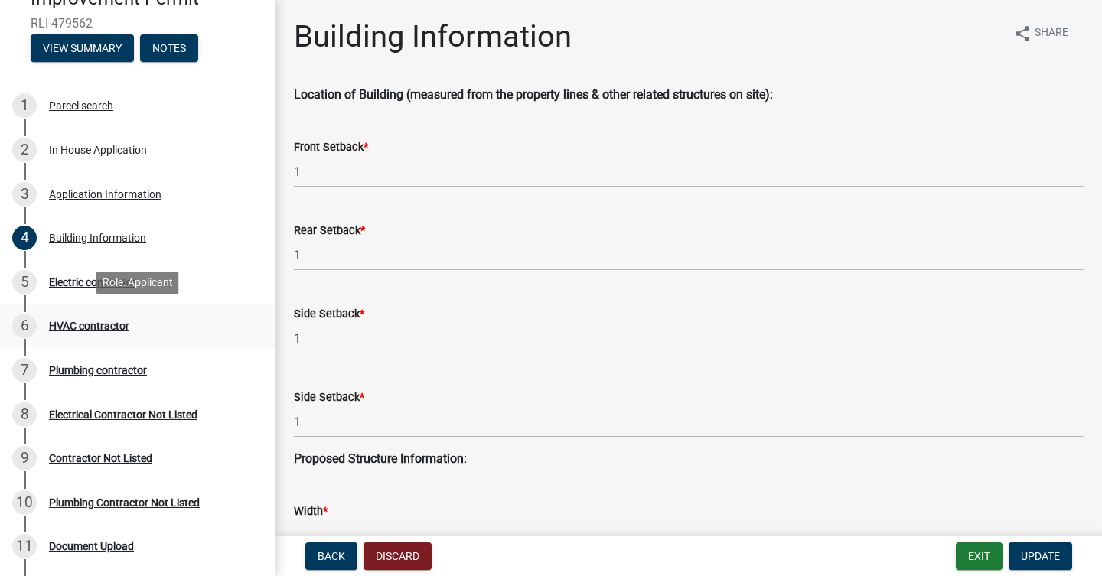
click at [114, 331] on div "HVAC contractor" at bounding box center [89, 326] width 80 height 11
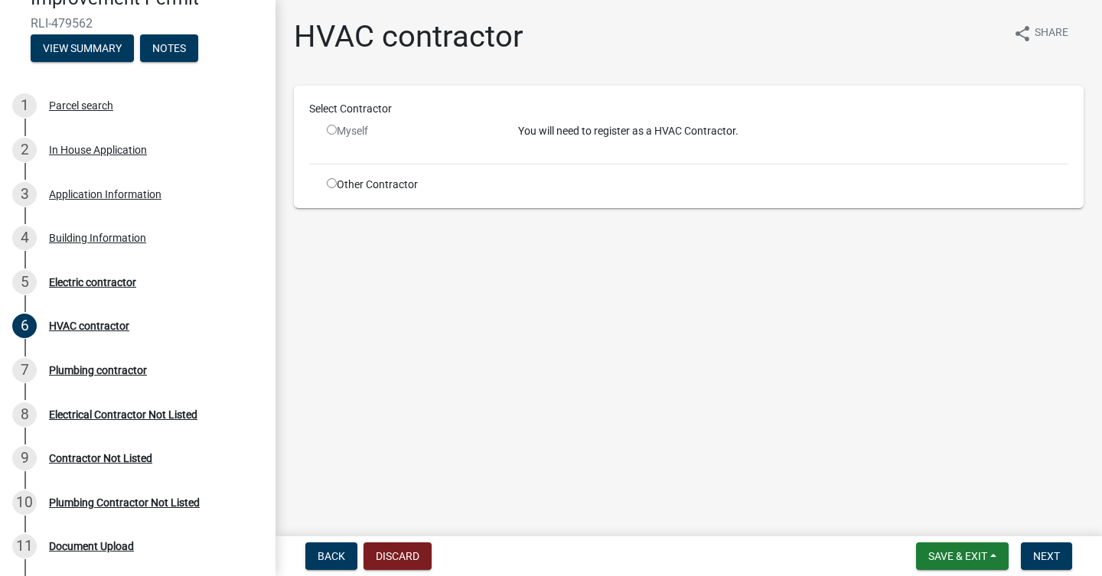
click at [333, 187] on input "radio" at bounding box center [332, 183] width 10 height 10
radio input "true"
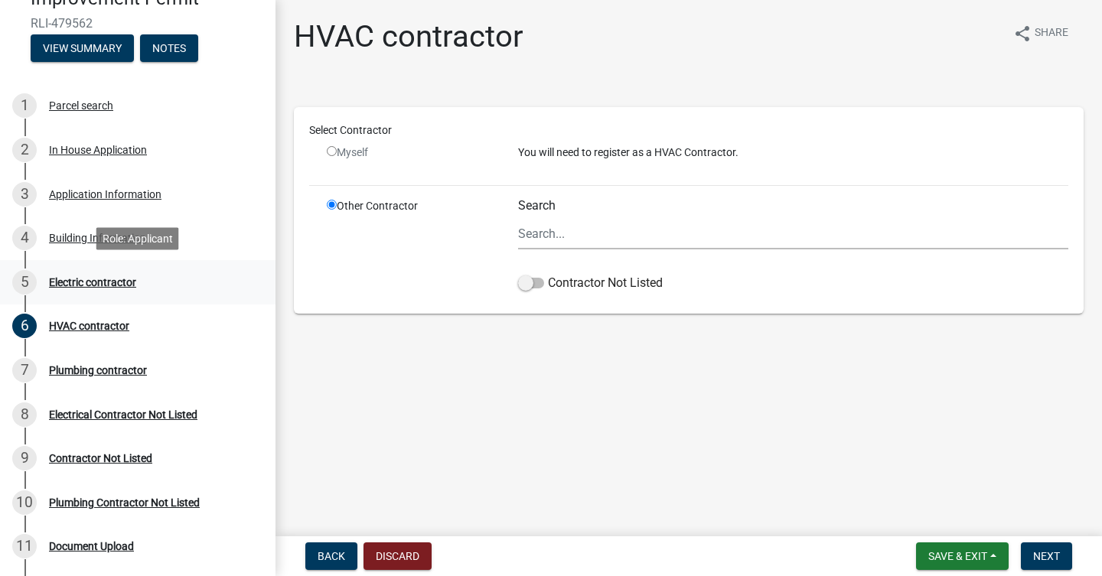
click at [134, 288] on div "5 Electric contractor" at bounding box center [131, 282] width 239 height 24
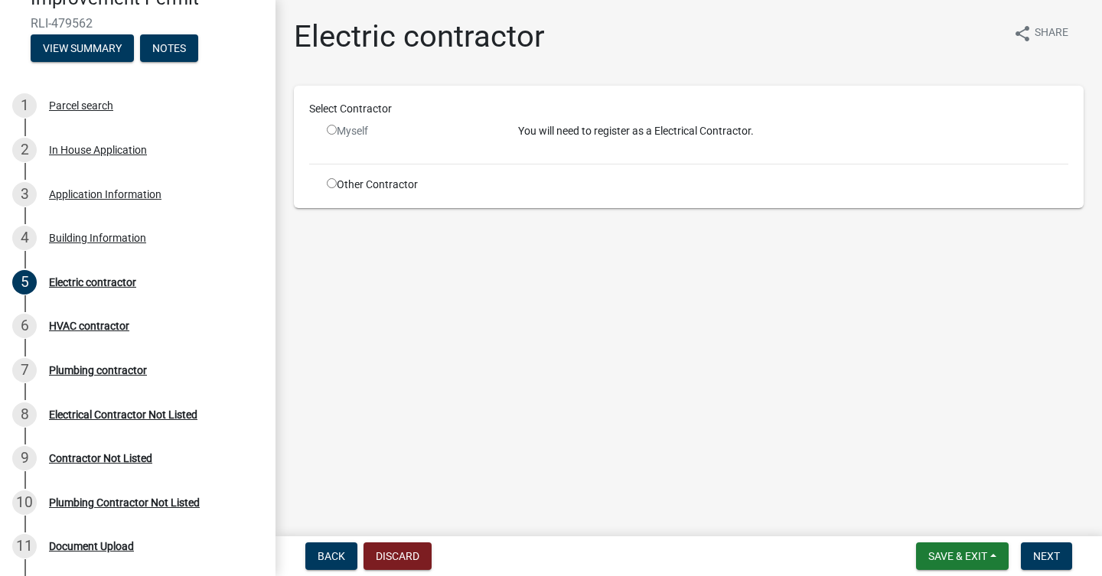
click at [334, 188] on input "radio" at bounding box center [332, 183] width 10 height 10
radio input "true"
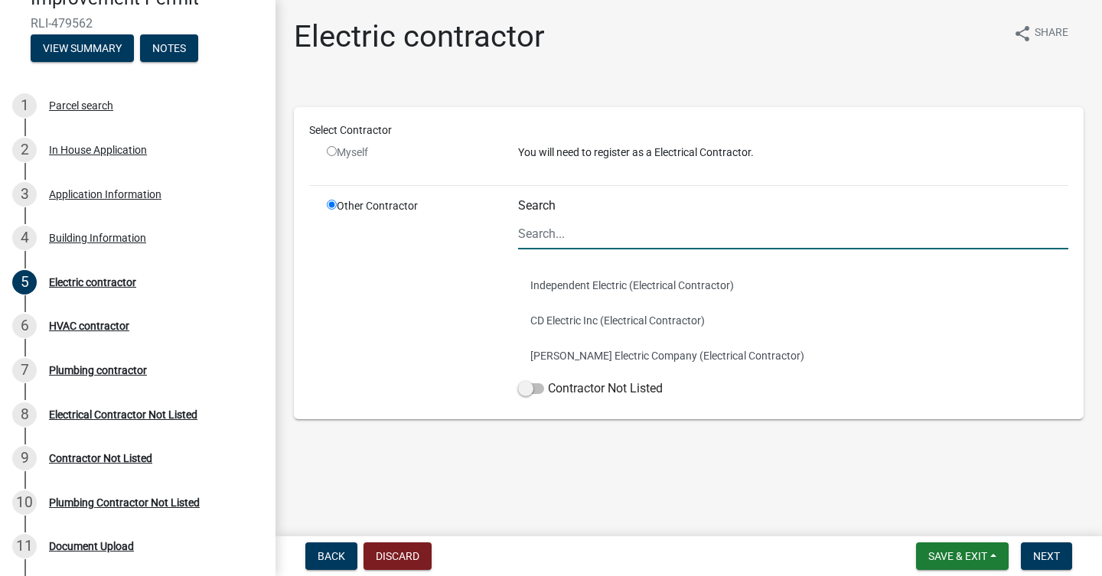
click at [606, 238] on input "Search" at bounding box center [793, 233] width 550 height 31
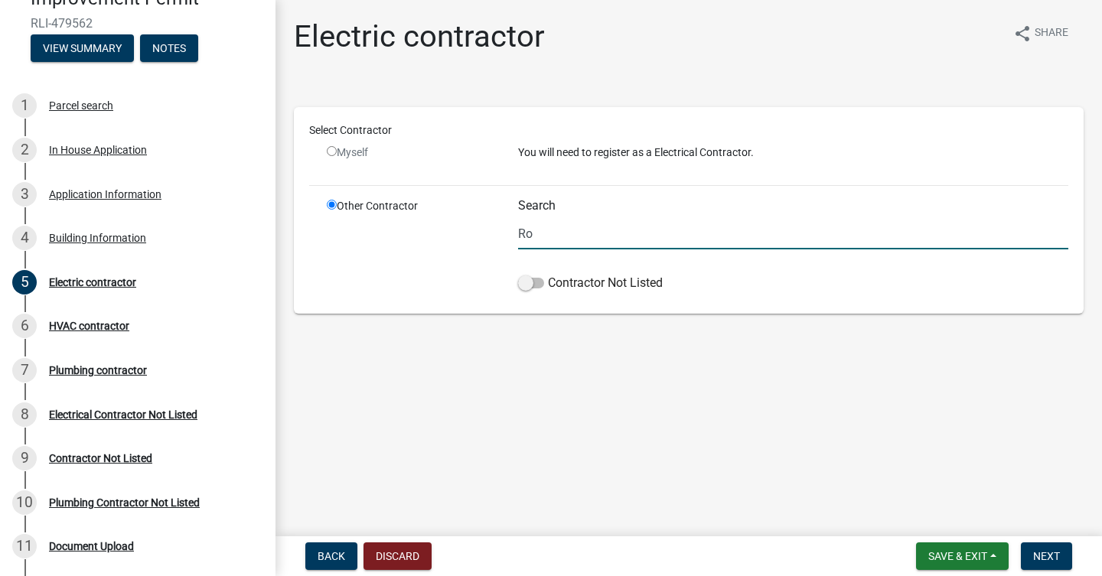
type input "R"
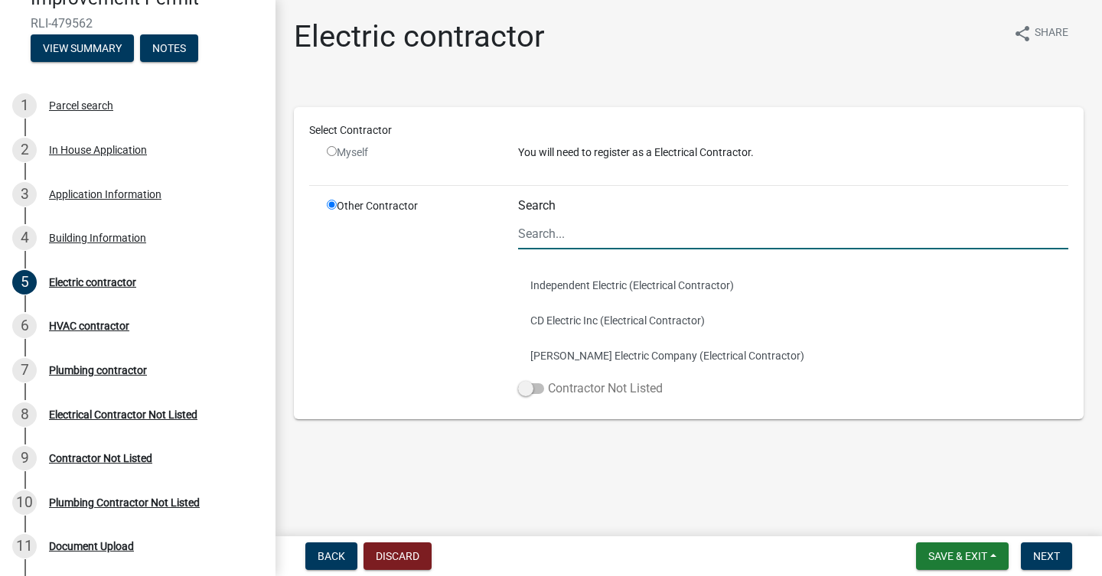
click at [530, 391] on span at bounding box center [531, 389] width 26 height 11
click at [548, 380] on input "Contractor Not Listed" at bounding box center [548, 380] width 0 height 0
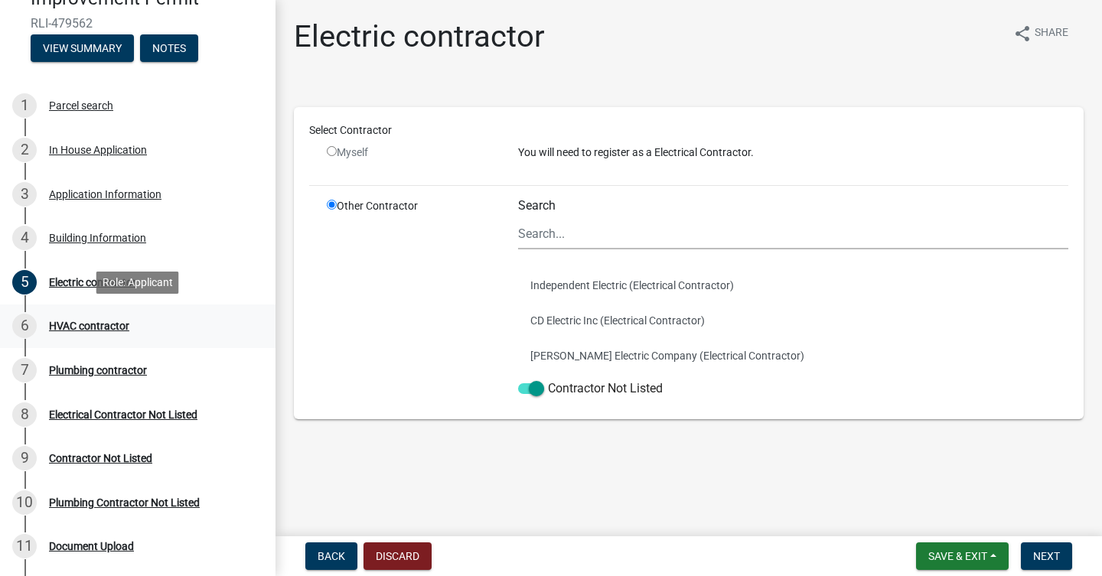
click at [129, 324] on div "HVAC contractor" at bounding box center [89, 326] width 80 height 11
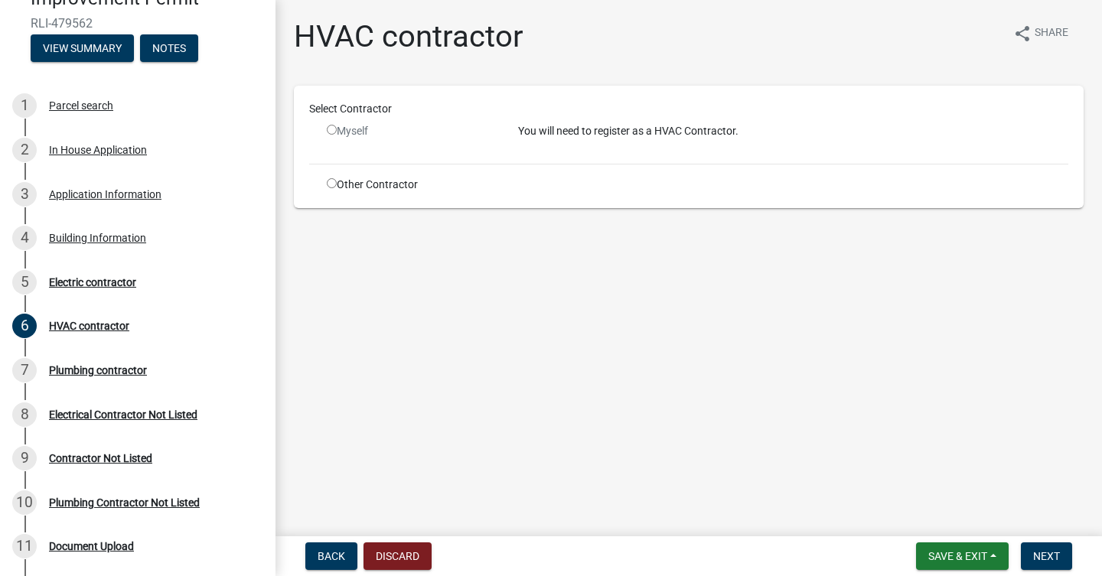
click at [331, 185] on input "radio" at bounding box center [332, 183] width 10 height 10
radio input "true"
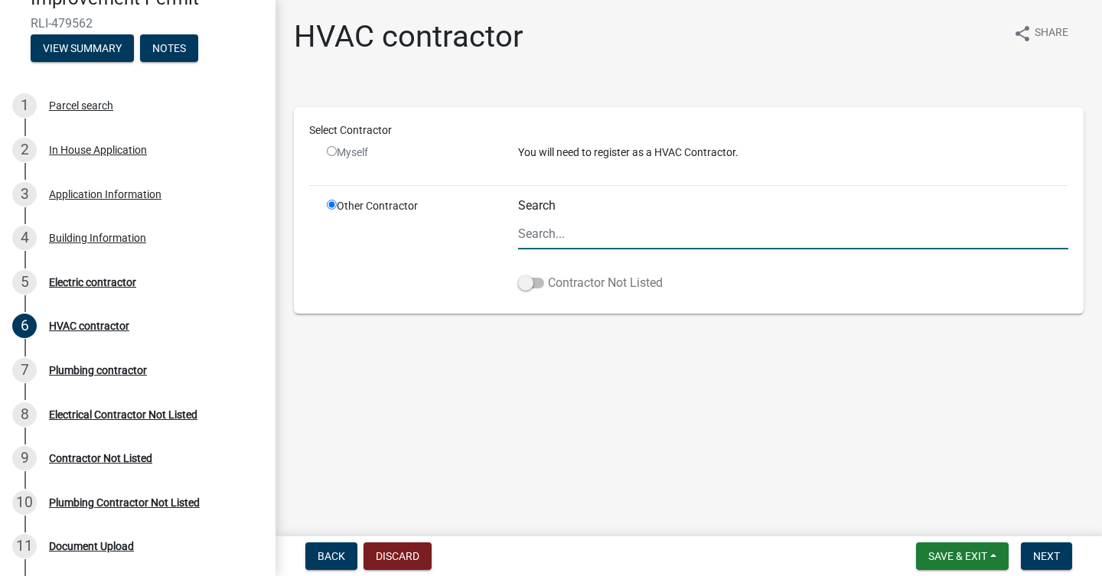
click at [539, 282] on span at bounding box center [531, 283] width 26 height 11
click at [548, 274] on input "Contractor Not Listed" at bounding box center [548, 274] width 0 height 0
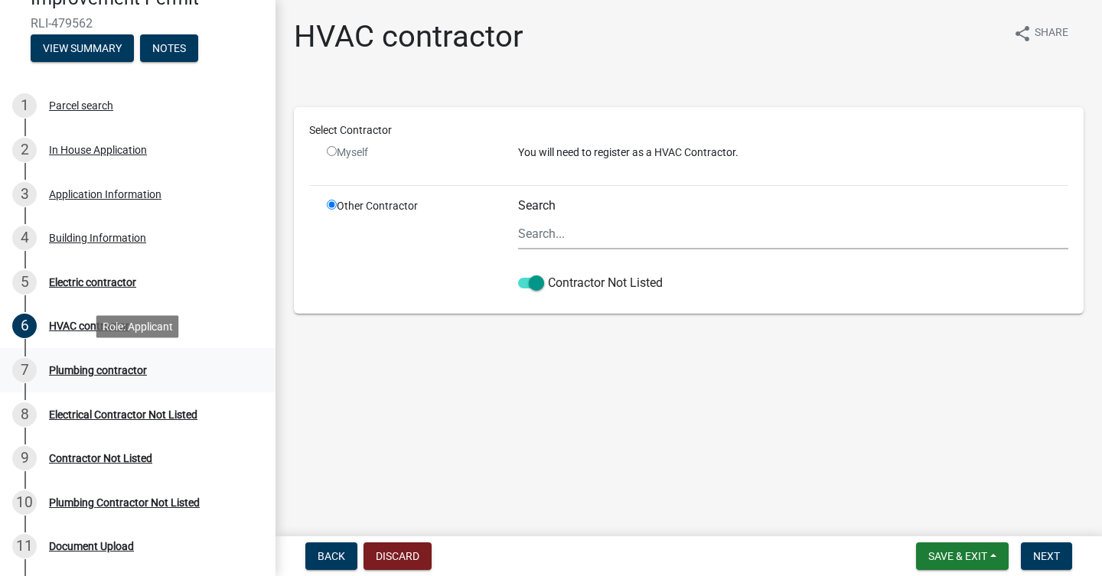
click at [147, 367] on div "Plumbing contractor" at bounding box center [98, 370] width 98 height 11
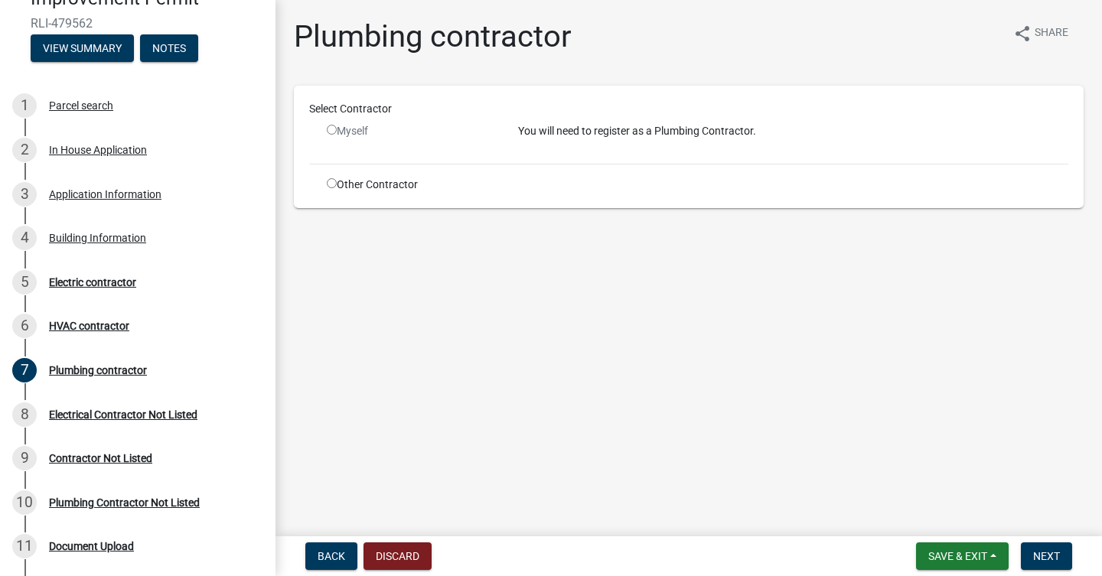
click at [331, 185] on input "radio" at bounding box center [332, 183] width 10 height 10
radio input "true"
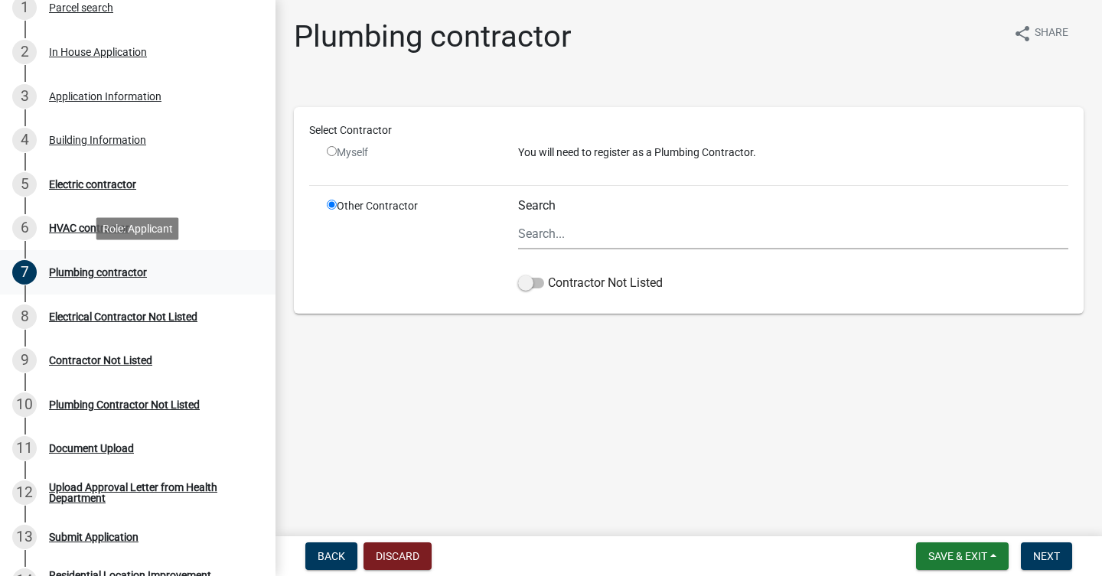
scroll to position [271, 0]
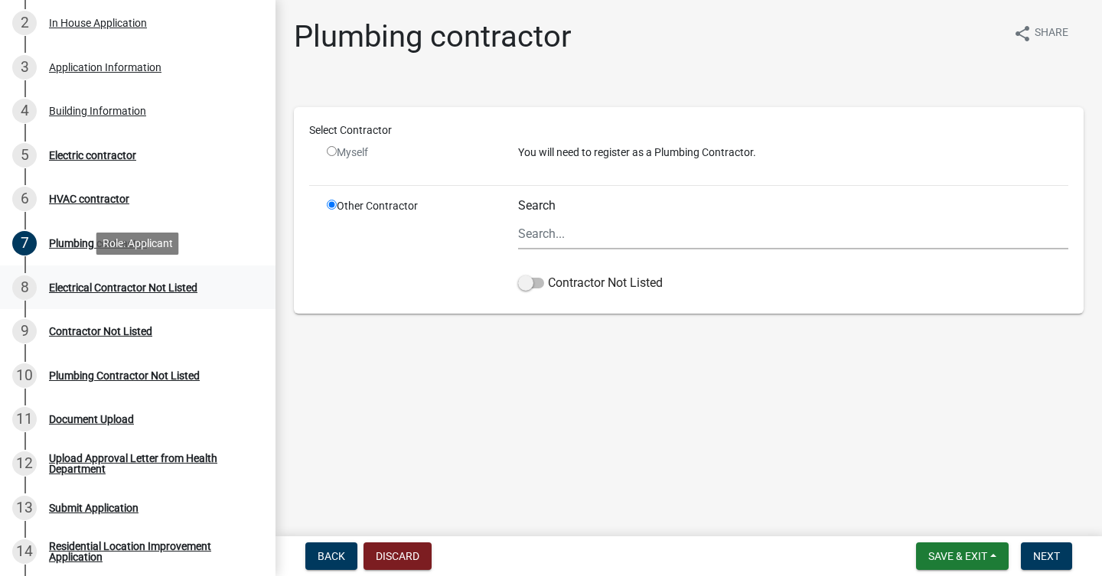
click at [196, 293] on div "8 Electrical Contractor Not Listed" at bounding box center [131, 288] width 239 height 24
click at [154, 289] on div "Electrical Contractor Not Listed" at bounding box center [123, 287] width 149 height 11
click at [154, 291] on div "Electrical Contractor Not Listed" at bounding box center [123, 287] width 149 height 11
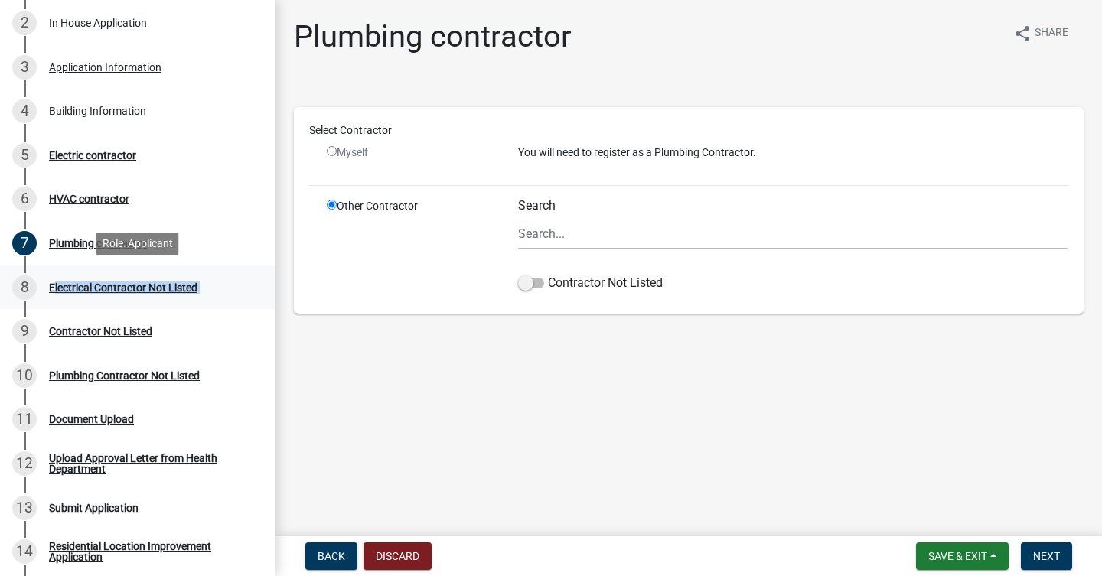
click at [154, 291] on div "Electrical Contractor Not Listed" at bounding box center [123, 287] width 149 height 11
click at [420, 397] on main "Plumbing contractor share Share Select Contractor Myself You will need to regis…" at bounding box center [689, 265] width 827 height 531
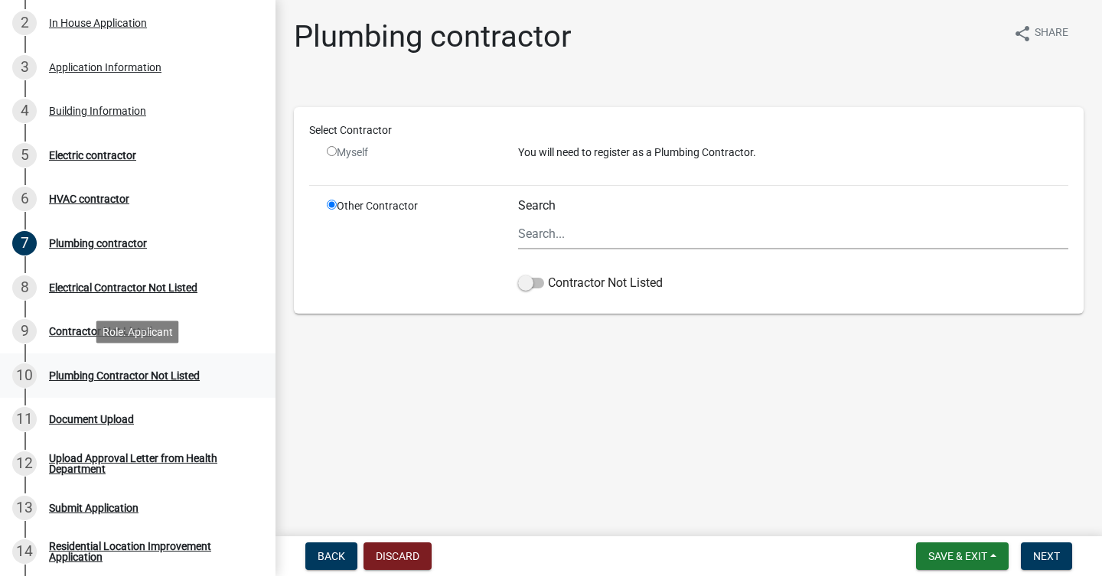
click at [144, 379] on div "Plumbing Contractor Not Listed" at bounding box center [124, 376] width 151 height 11
click at [63, 158] on div "Electric contractor" at bounding box center [92, 155] width 87 height 11
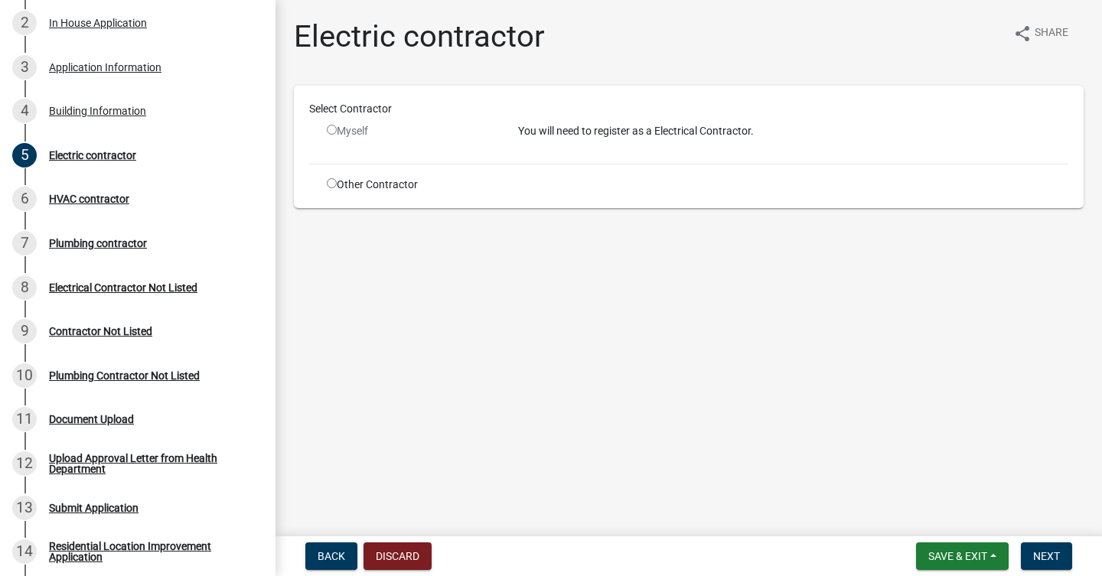
click at [338, 186] on div "Other Contractor" at bounding box center [410, 185] width 191 height 16
click at [334, 185] on input "radio" at bounding box center [332, 183] width 10 height 10
radio input "true"
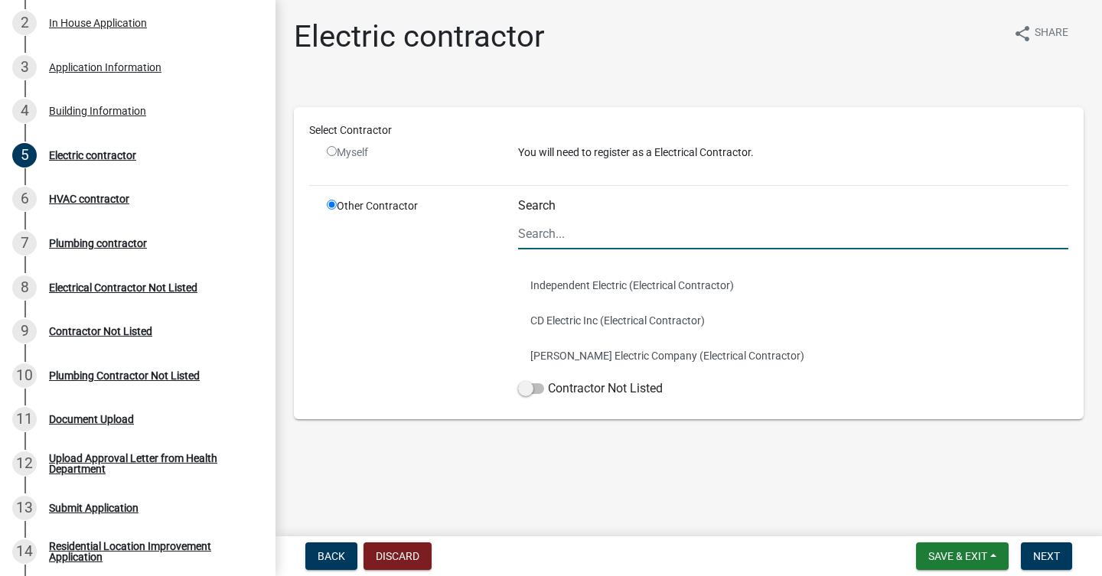
click at [549, 237] on input "Search" at bounding box center [793, 233] width 550 height 31
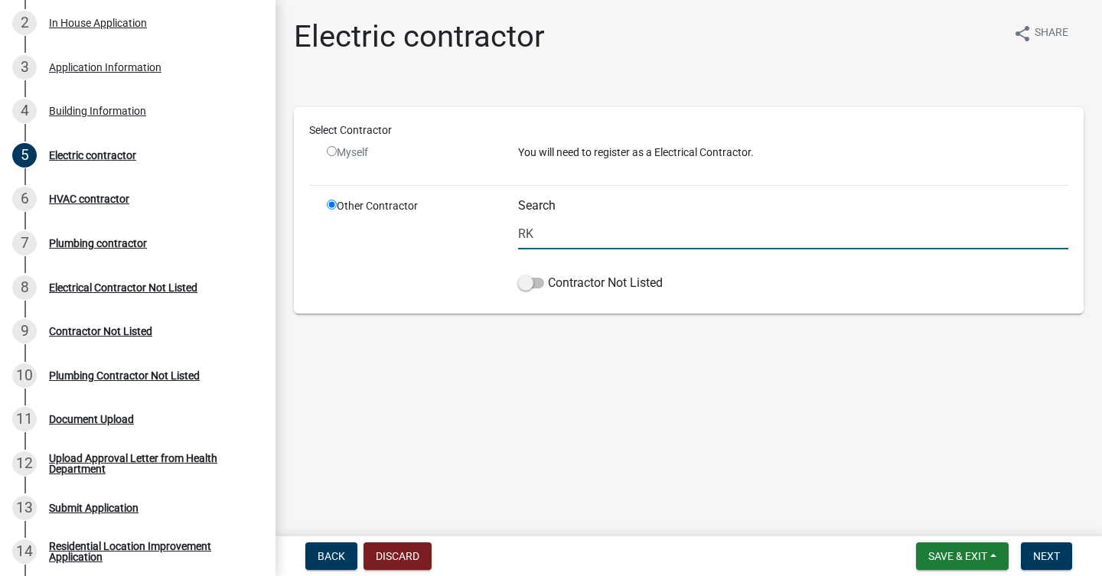
type input "R"
type input "r"
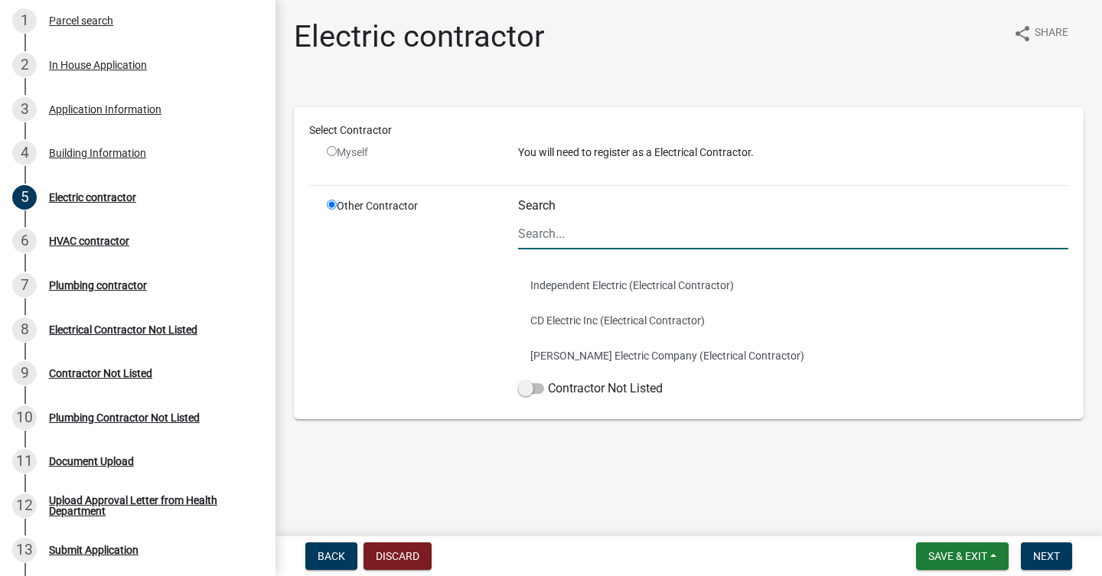
scroll to position [232, 0]
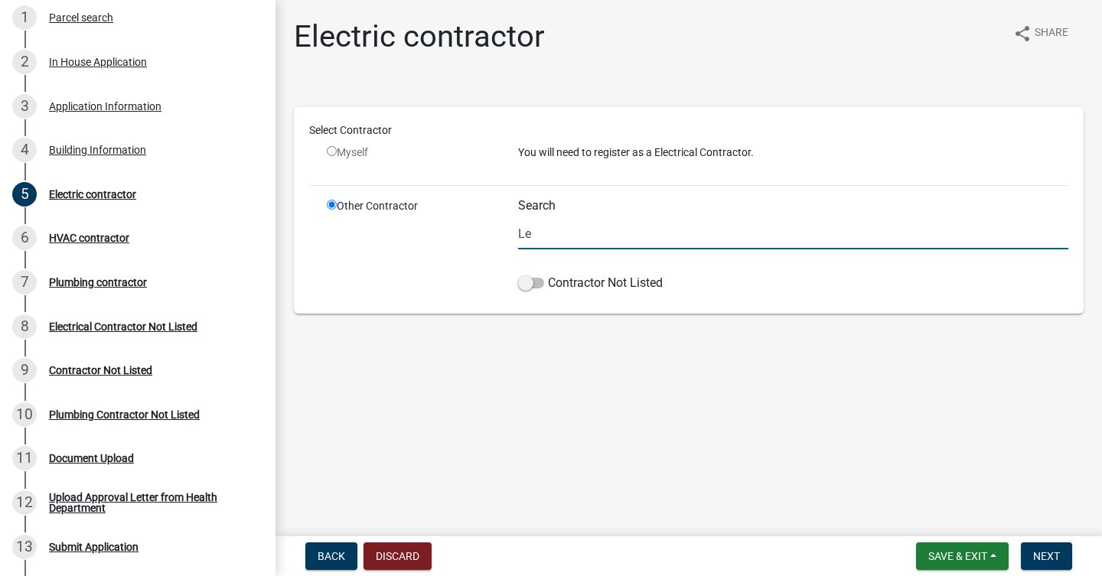
type input "L"
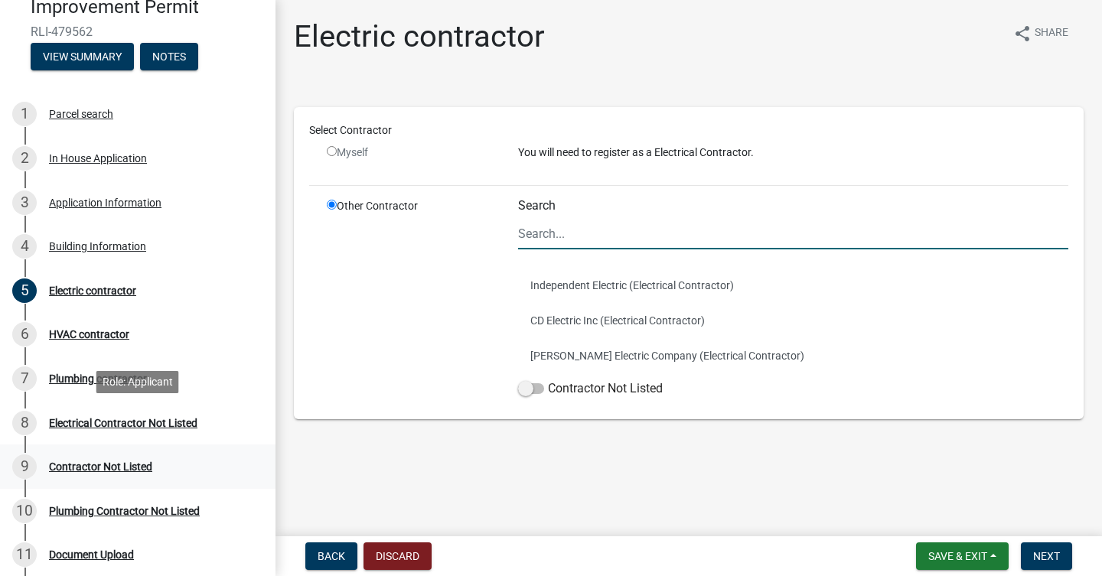
scroll to position [118, 0]
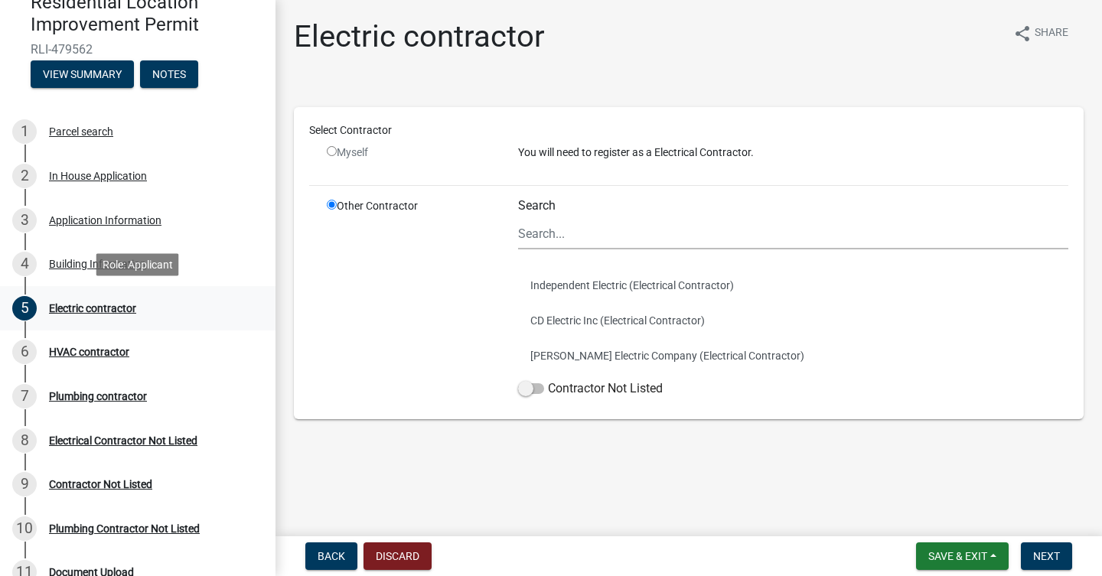
click at [99, 310] on div "Electric contractor" at bounding box center [92, 308] width 87 height 11
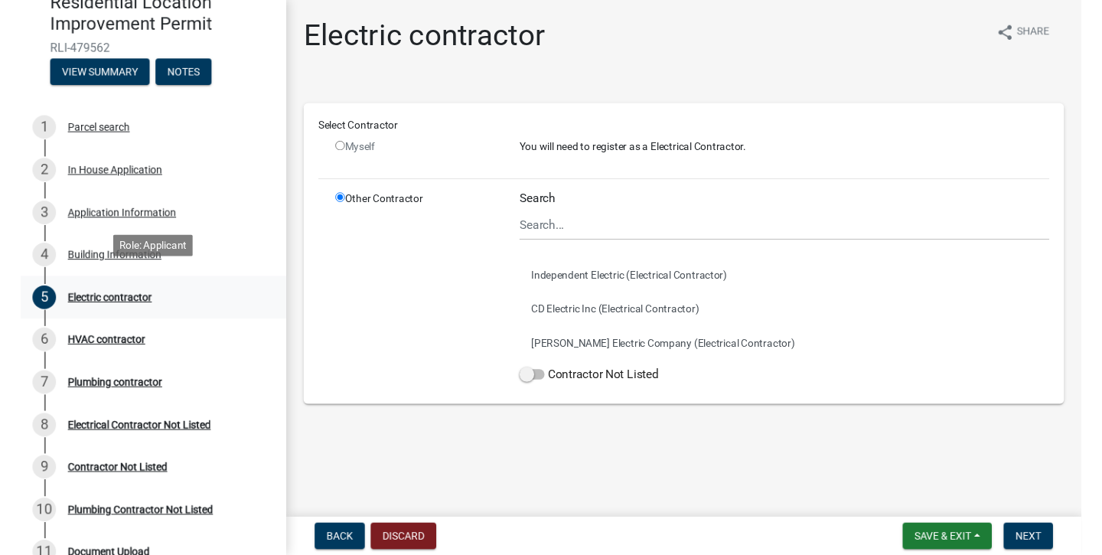
scroll to position [160, 0]
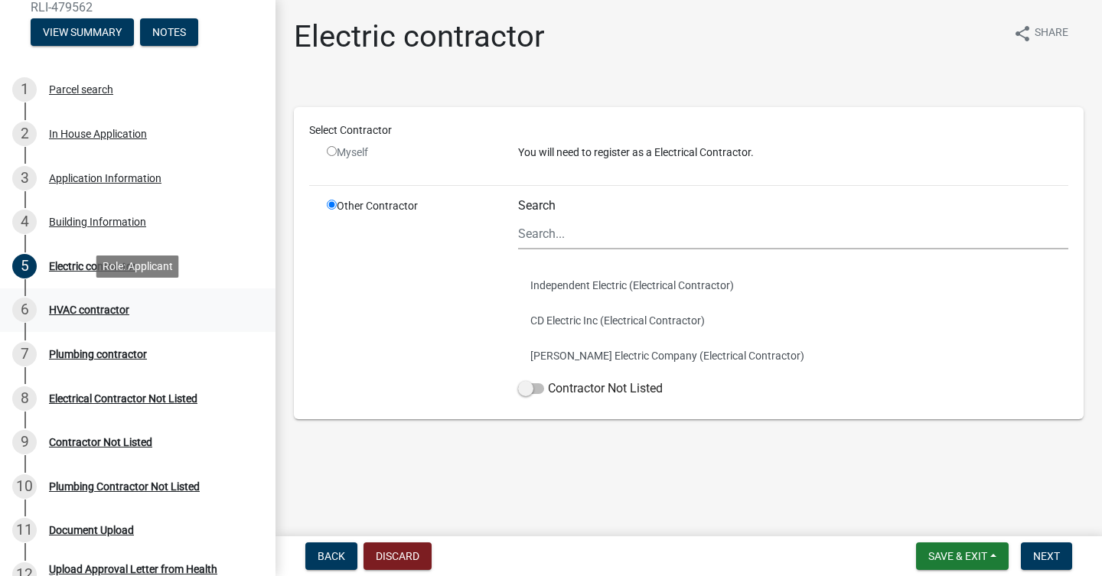
click at [99, 310] on div "HVAC contractor" at bounding box center [89, 310] width 80 height 11
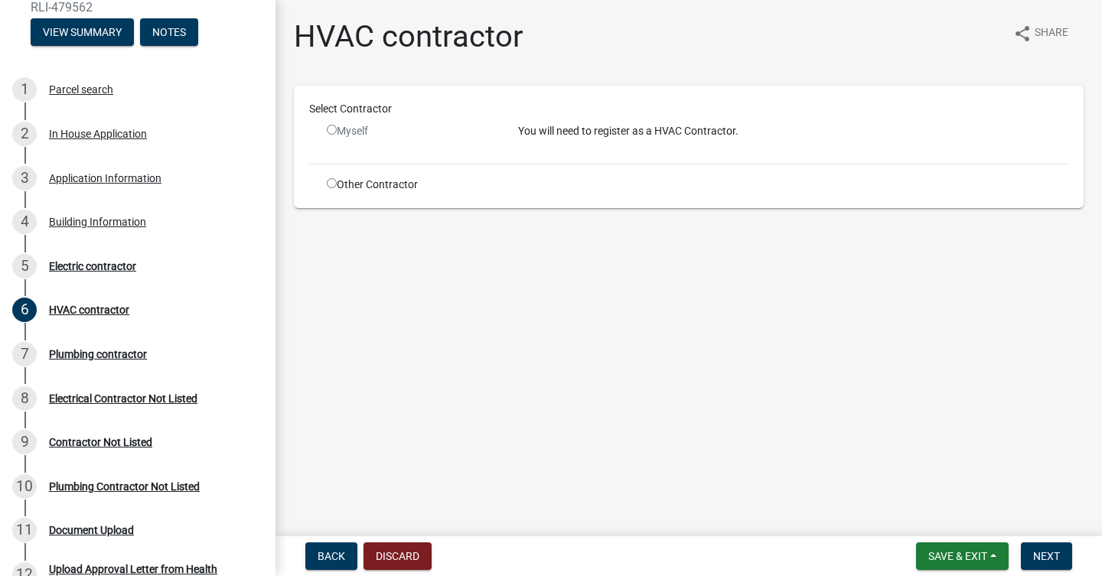
click at [333, 184] on input "radio" at bounding box center [332, 183] width 10 height 10
radio input "true"
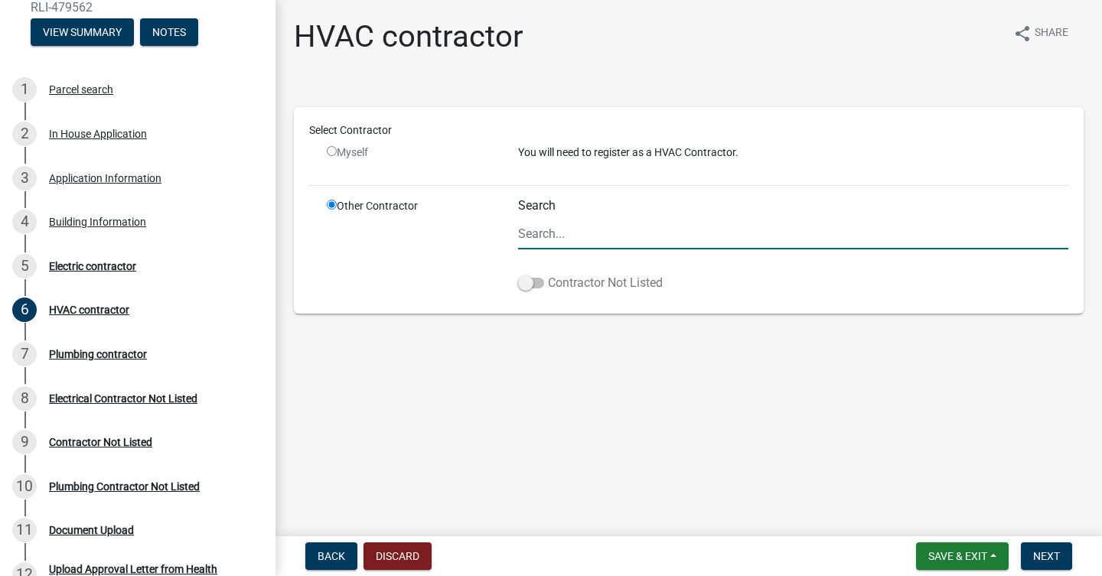
click at [529, 288] on span at bounding box center [531, 283] width 26 height 11
click at [548, 274] on input "Contractor Not Listed" at bounding box center [548, 274] width 0 height 0
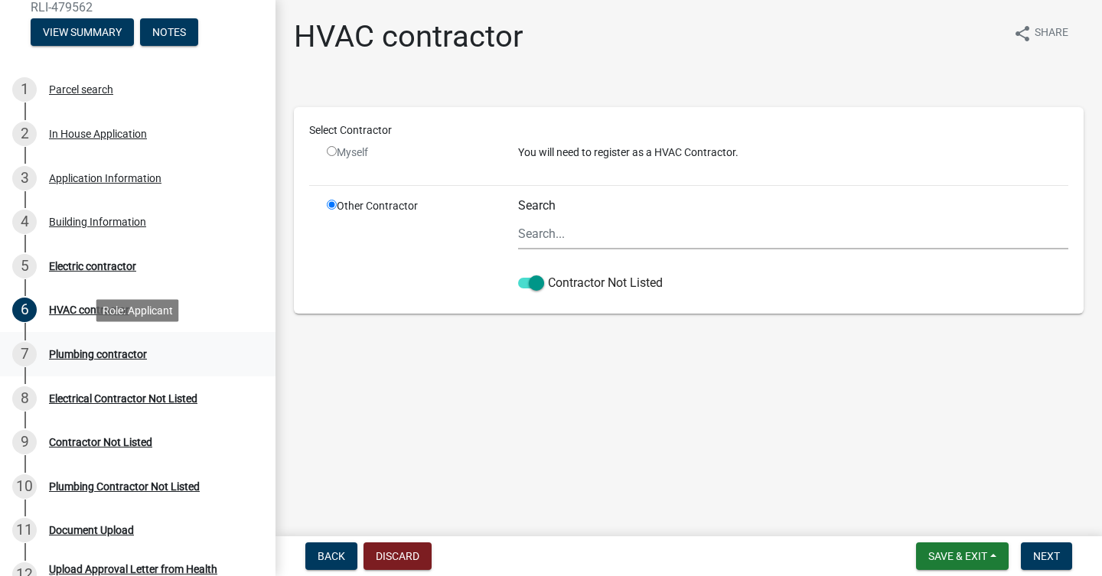
click at [147, 359] on div "Plumbing contractor" at bounding box center [98, 354] width 98 height 11
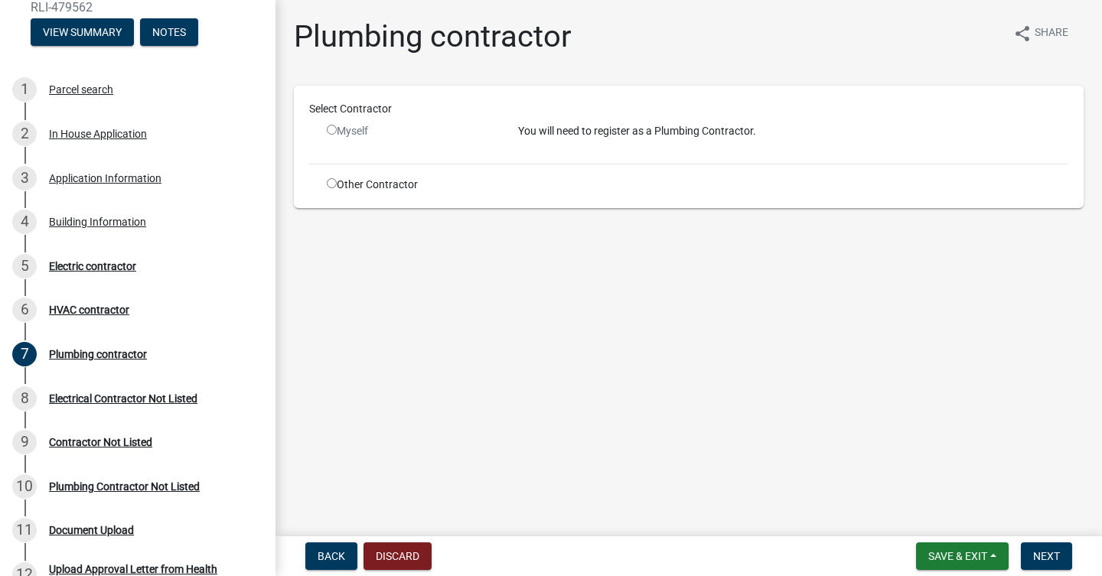
click at [336, 186] on div "Other Contractor" at bounding box center [410, 185] width 191 height 16
click at [331, 186] on input "radio" at bounding box center [332, 183] width 10 height 10
radio input "true"
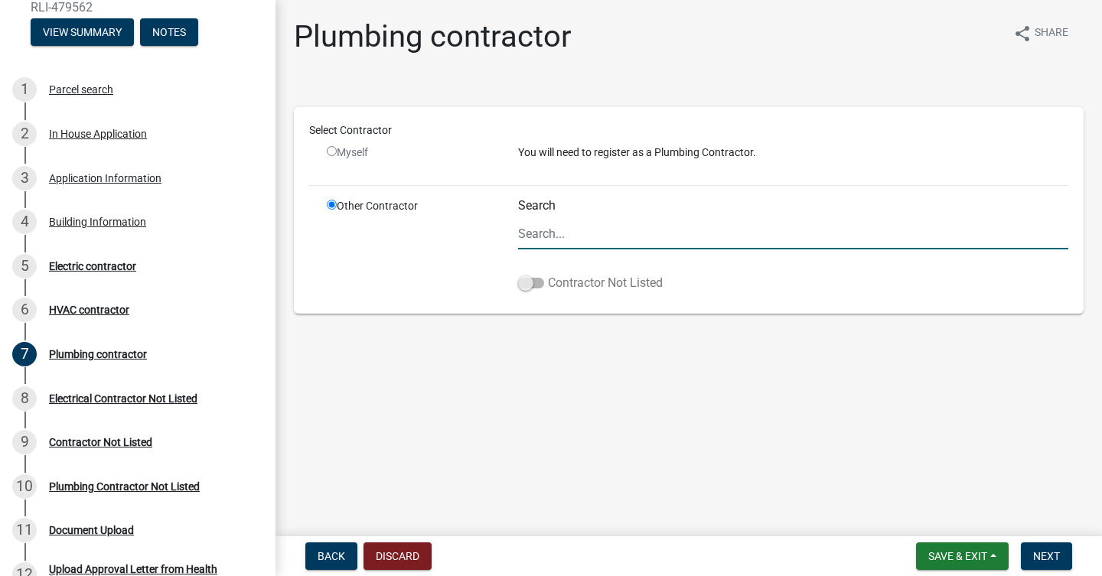
click at [527, 286] on span at bounding box center [531, 283] width 26 height 11
click at [548, 274] on input "Contractor Not Listed" at bounding box center [548, 274] width 0 height 0
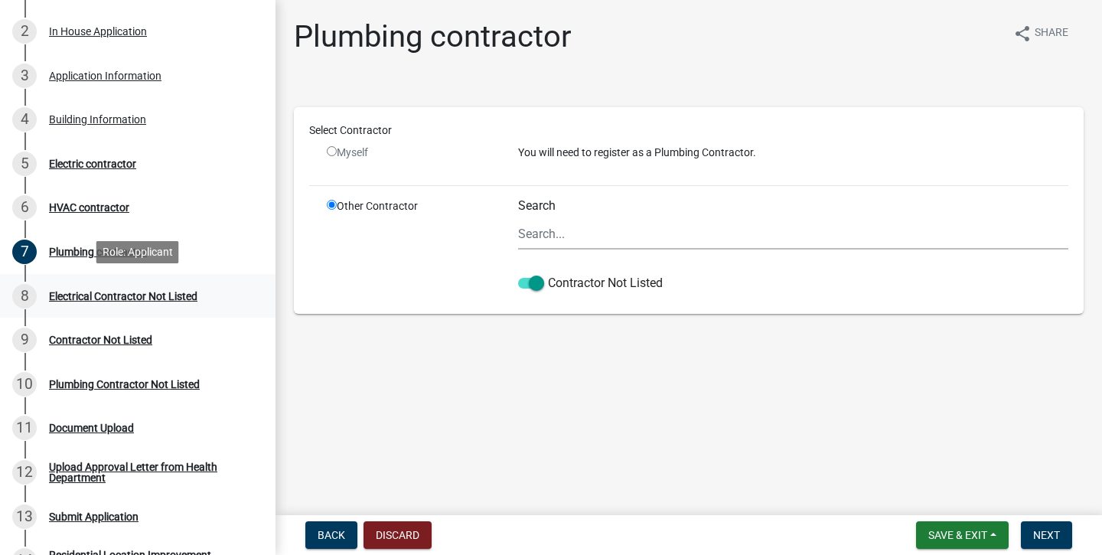
scroll to position [263, 0]
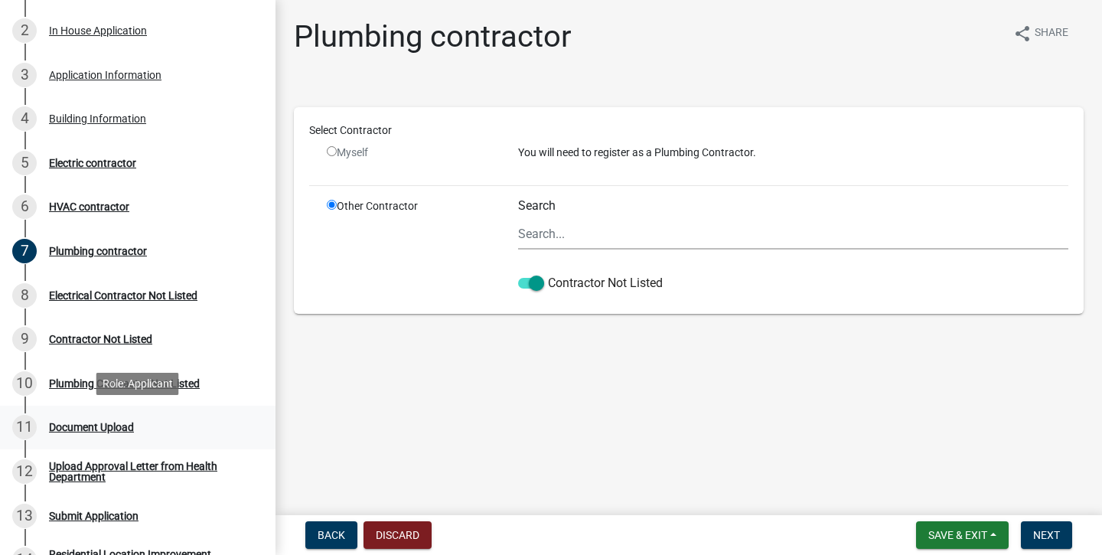
click at [132, 422] on div "Document Upload" at bounding box center [91, 427] width 85 height 11
click at [1045, 538] on span "Next" at bounding box center [1047, 535] width 27 height 12
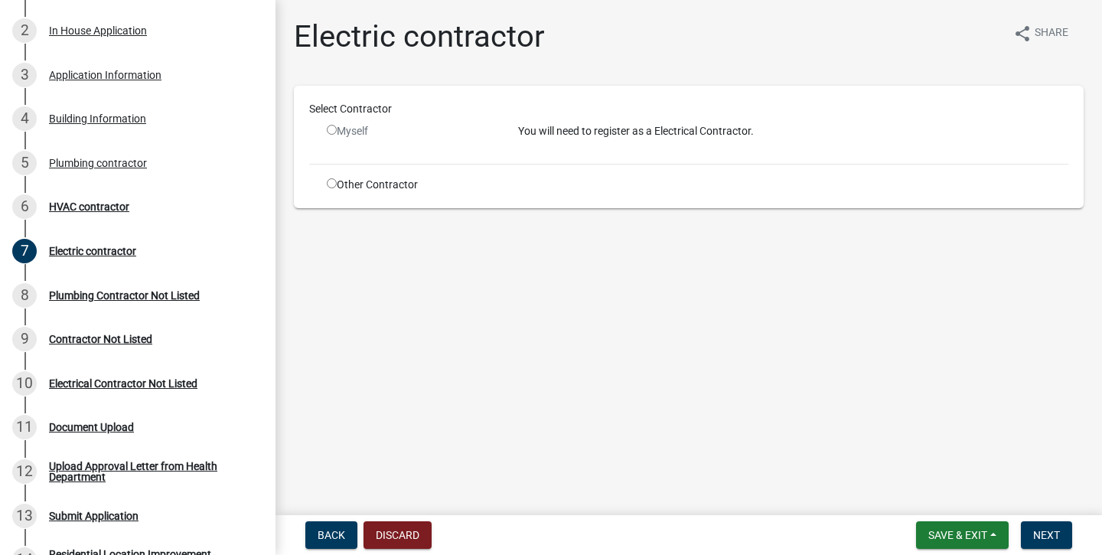
click at [331, 185] on input "radio" at bounding box center [332, 183] width 10 height 10
radio input "true"
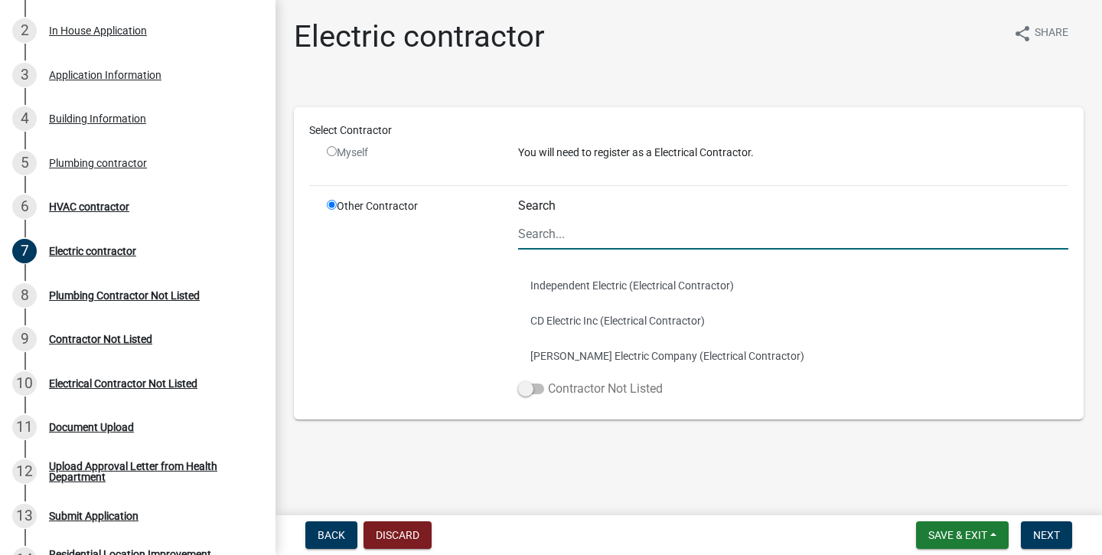
click at [539, 383] on label "Contractor Not Listed" at bounding box center [590, 389] width 145 height 18
click at [548, 380] on input "Contractor Not Listed" at bounding box center [548, 380] width 0 height 0
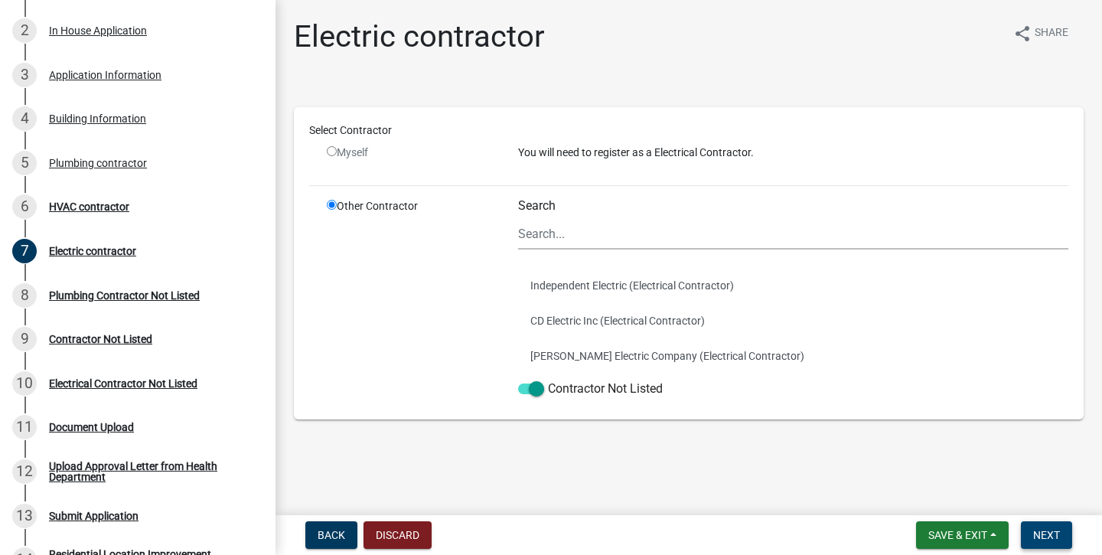
click at [1033, 534] on button "Next" at bounding box center [1046, 535] width 51 height 28
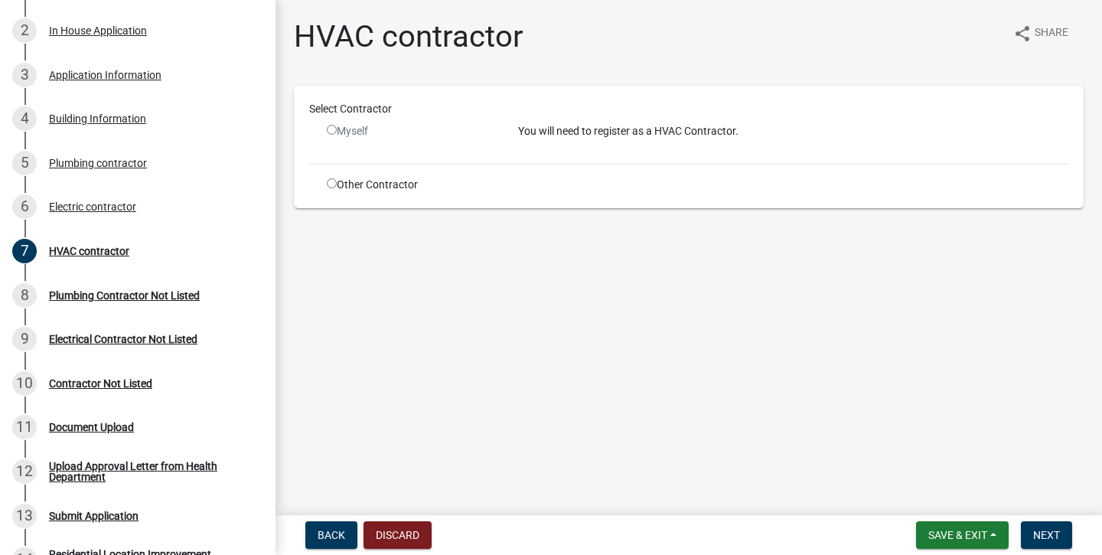
click at [331, 185] on input "radio" at bounding box center [332, 183] width 10 height 10
radio input "true"
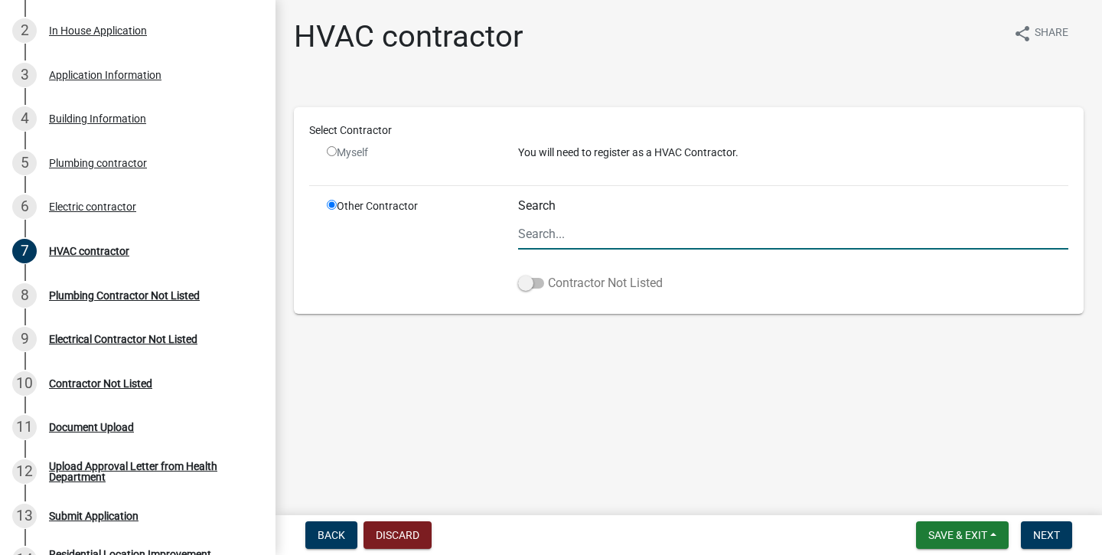
click at [534, 286] on span at bounding box center [531, 283] width 26 height 11
click at [548, 274] on input "Contractor Not Listed" at bounding box center [548, 274] width 0 height 0
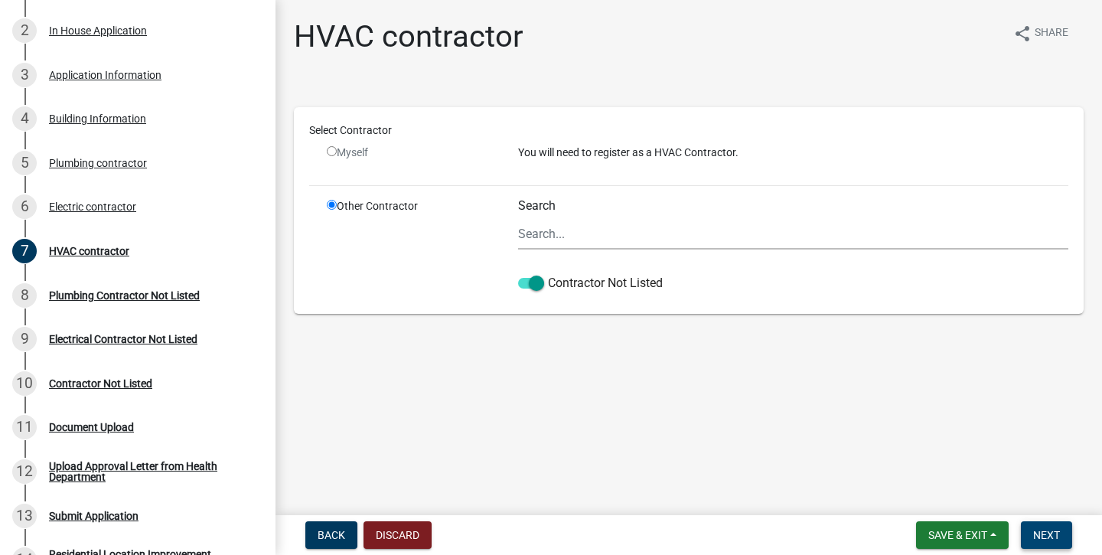
click at [1043, 535] on span "Next" at bounding box center [1047, 535] width 27 height 12
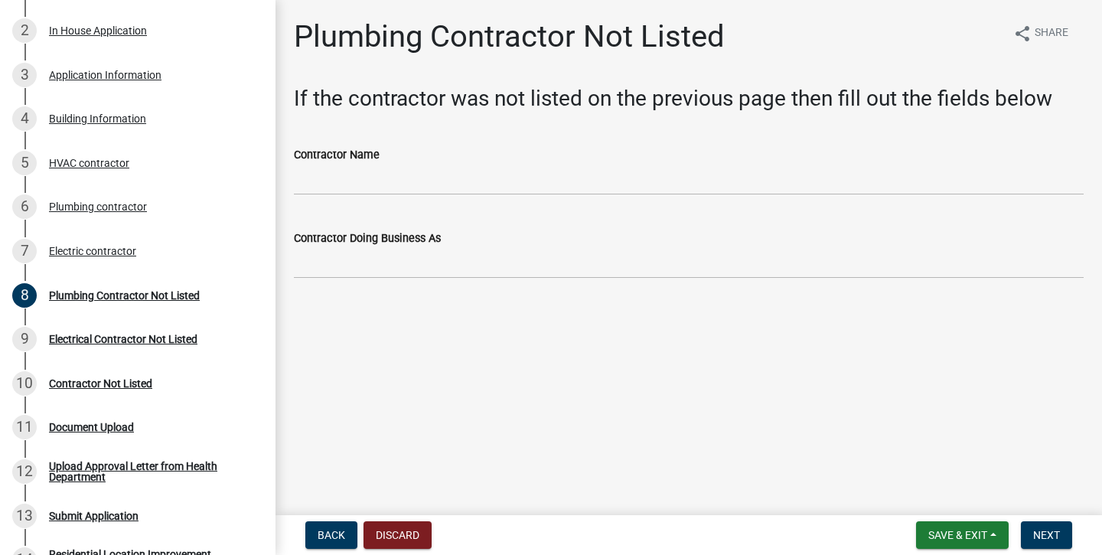
scroll to position [0, 0]
click at [112, 114] on div "Building Information" at bounding box center [97, 118] width 97 height 11
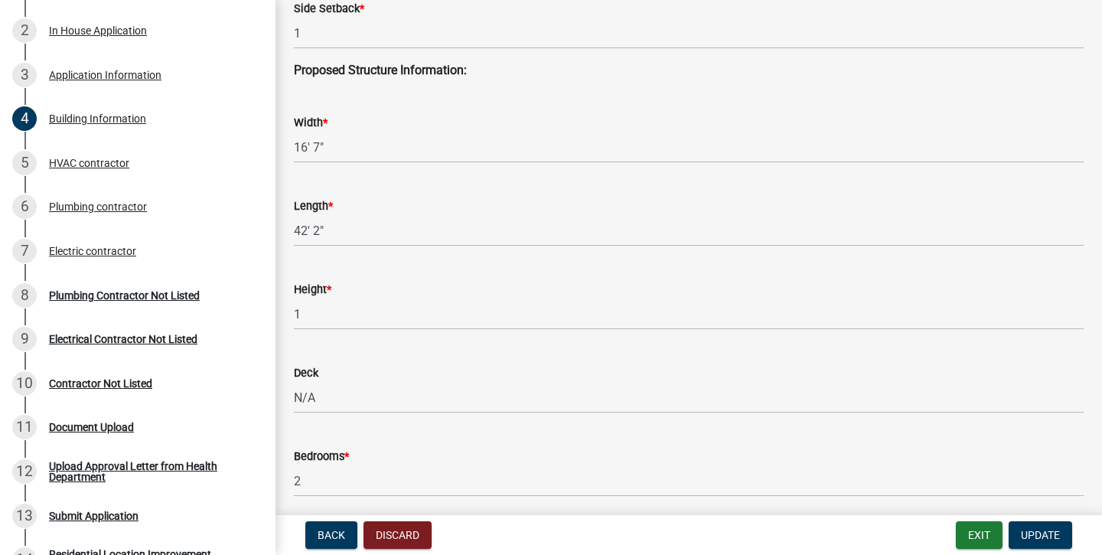
scroll to position [390, 0]
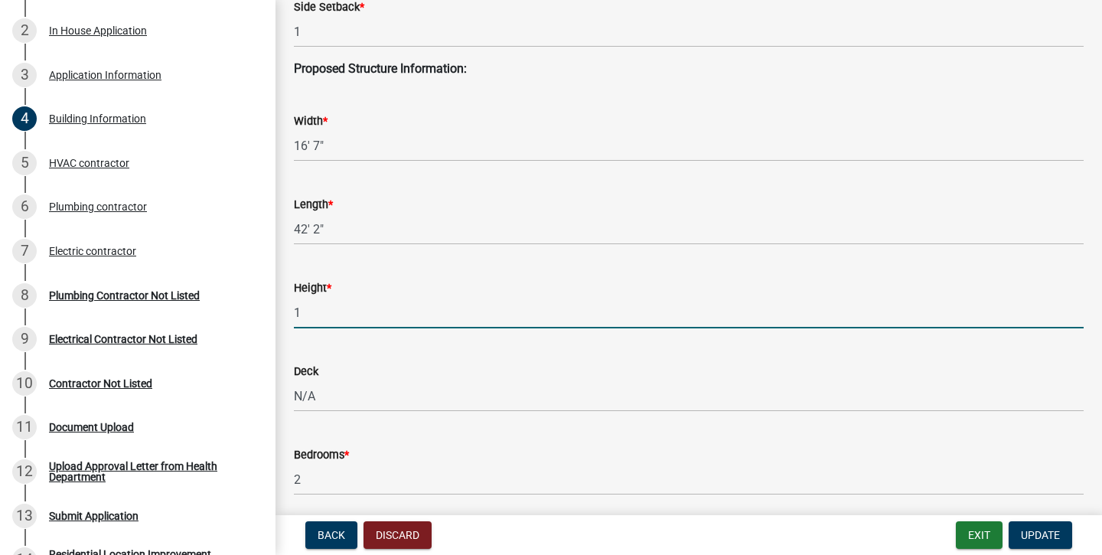
click at [481, 307] on input "1" at bounding box center [689, 312] width 790 height 31
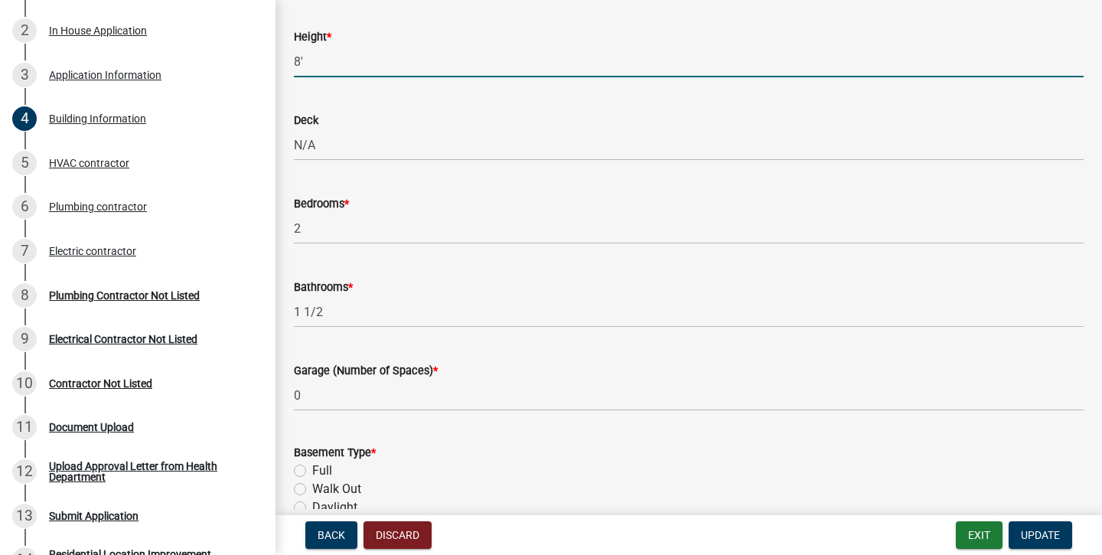
scroll to position [670, 0]
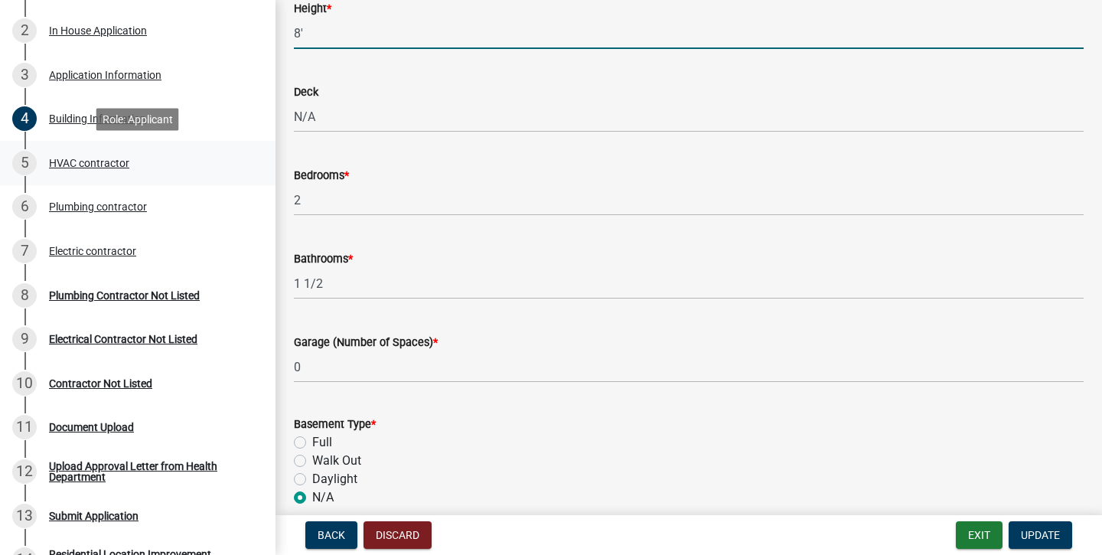
type input "8'"
click at [81, 172] on div "5 HVAC contractor" at bounding box center [131, 163] width 239 height 24
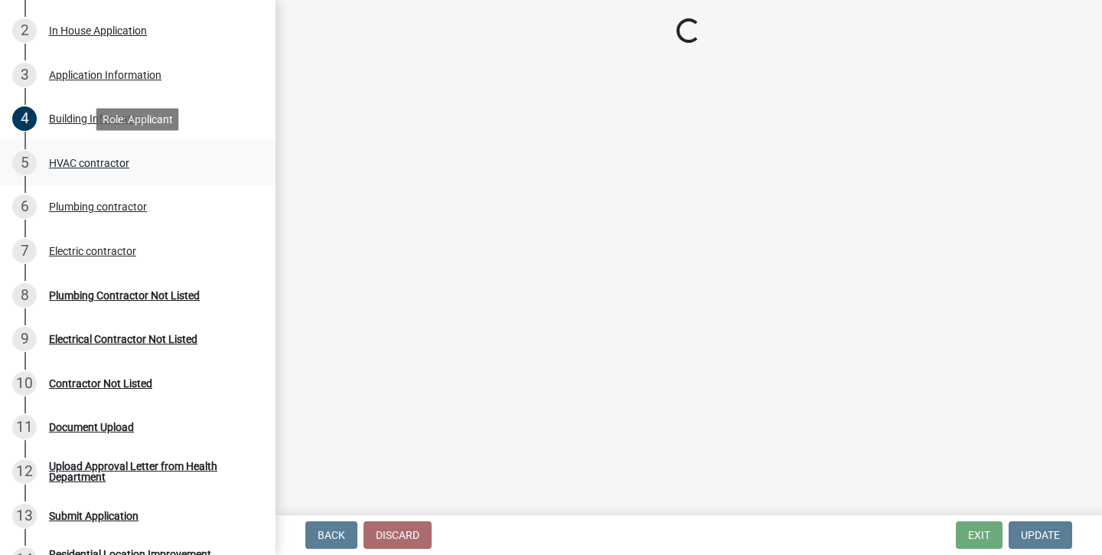
scroll to position [0, 0]
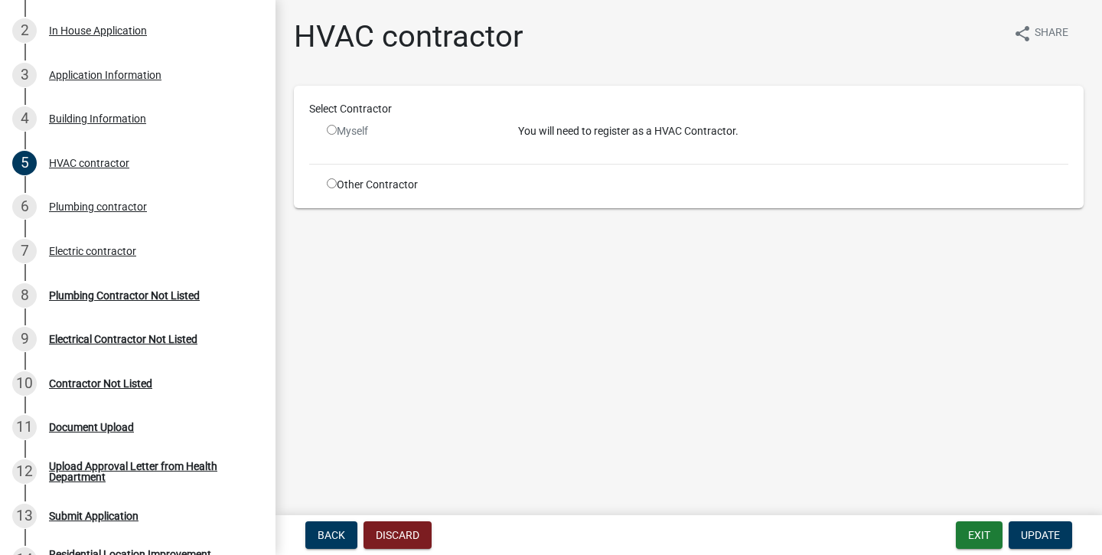
click at [330, 186] on input "radio" at bounding box center [332, 183] width 10 height 10
radio input "true"
